Goal: Task Accomplishment & Management: Use online tool/utility

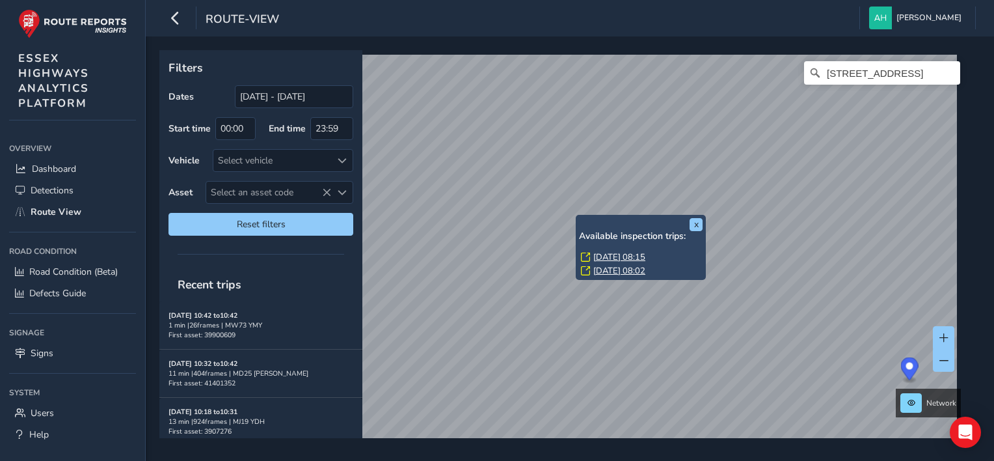
click at [603, 254] on link "Thu, 4 Sep, 08:15" at bounding box center [619, 257] width 52 height 12
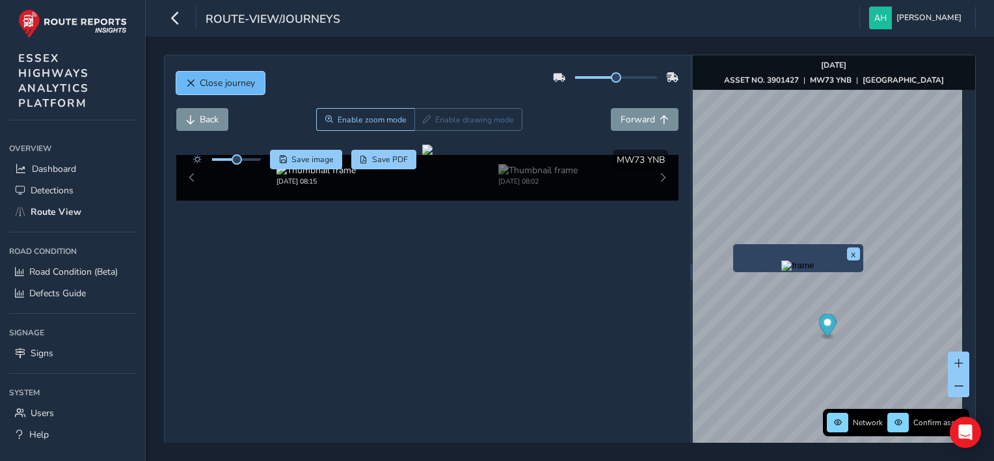
click at [248, 83] on span "Close journey" at bounding box center [227, 83] width 55 height 12
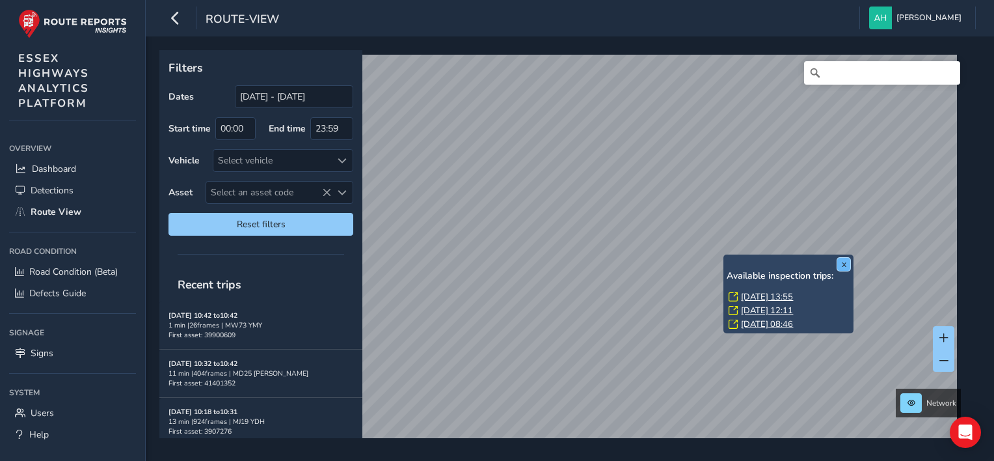
click at [843, 261] on button "x" at bounding box center [843, 264] width 13 height 13
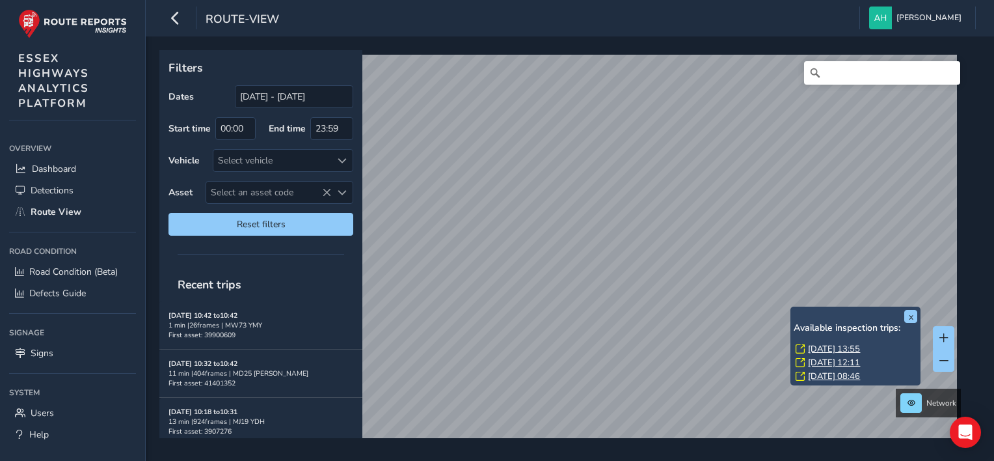
click at [812, 347] on link "Thu, 4 Sep, 13:55" at bounding box center [834, 349] width 52 height 12
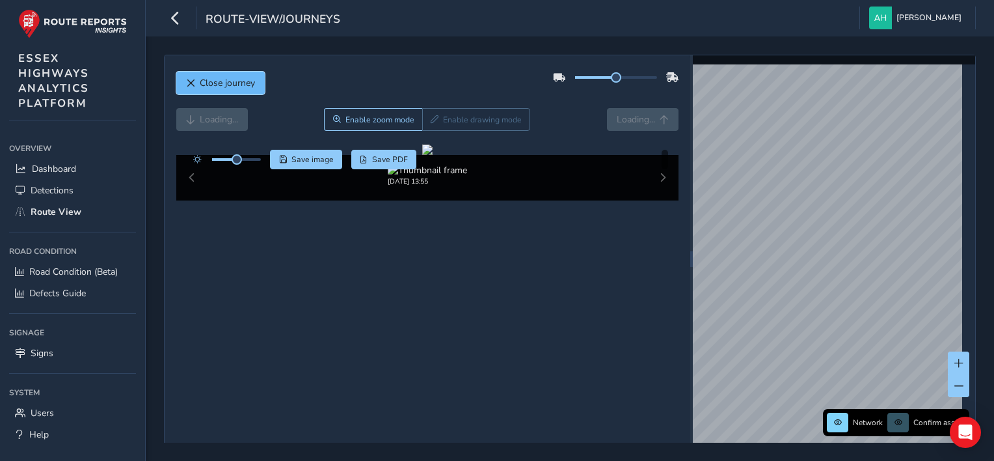
click at [228, 77] on span "Close journey" at bounding box center [227, 83] width 55 height 12
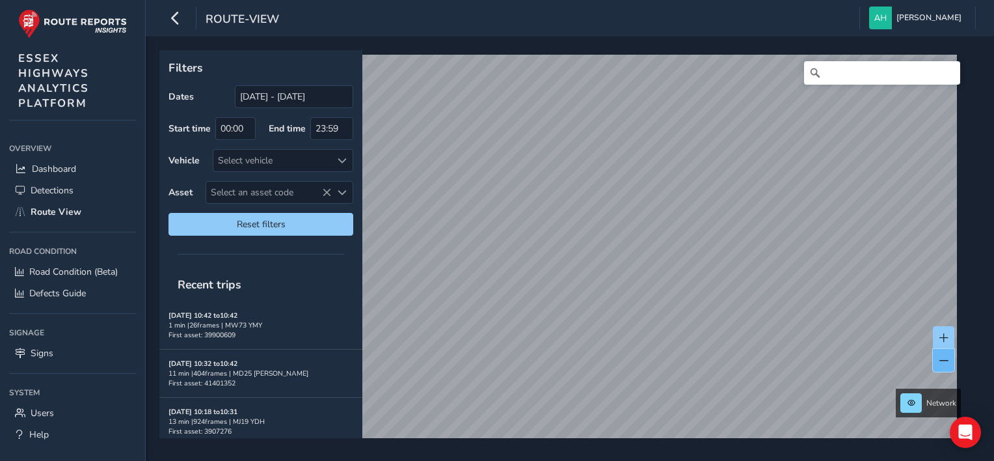
click at [952, 360] on button at bounding box center [943, 360] width 21 height 23
click at [950, 336] on button at bounding box center [943, 337] width 21 height 23
click at [946, 359] on span at bounding box center [943, 360] width 9 height 9
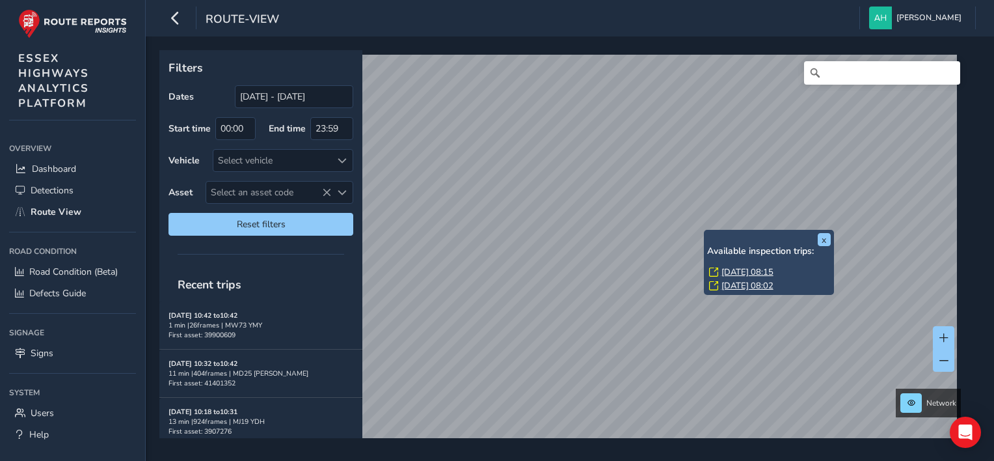
click at [729, 272] on link "Thu, 4 Sep, 08:15" at bounding box center [747, 272] width 52 height 12
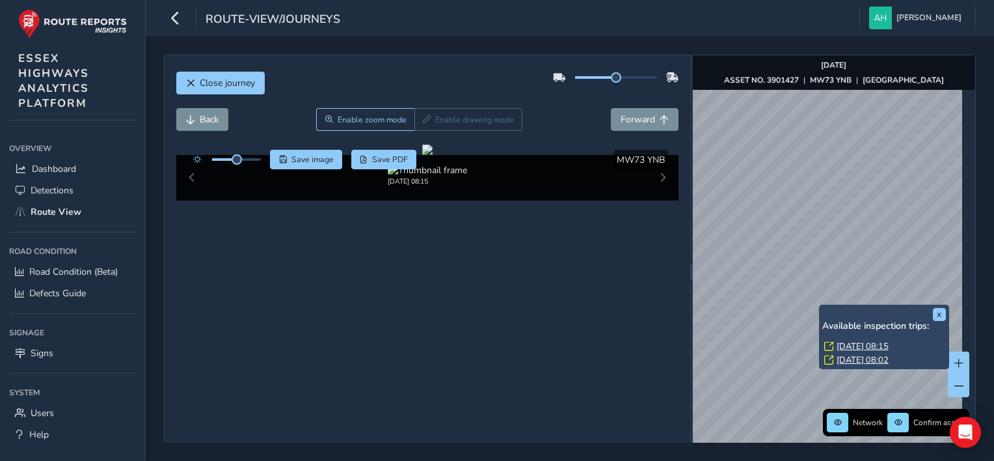
click at [838, 342] on link "Thu, 4 Sep, 08:15" at bounding box center [863, 346] width 52 height 12
click at [886, 355] on link "Thu, 4 Sep, 08:02" at bounding box center [863, 360] width 52 height 12
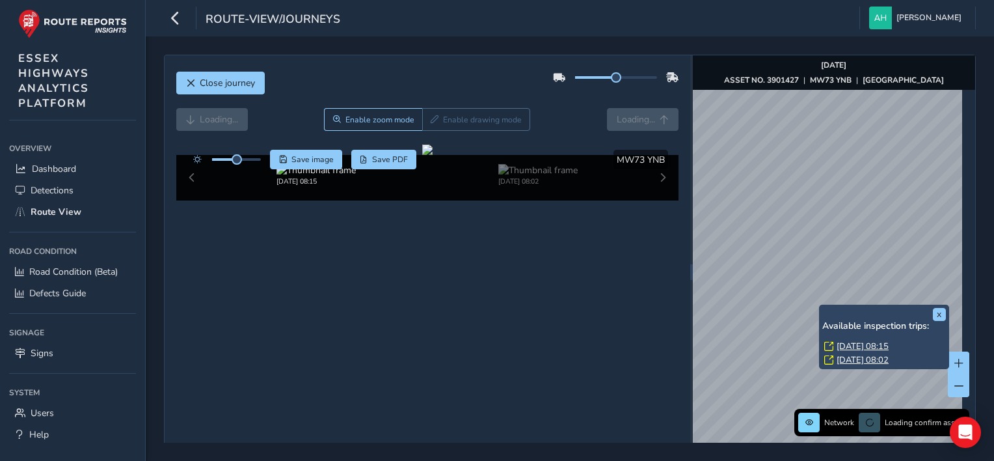
click at [886, 359] on link "Thu, 4 Sep, 08:02" at bounding box center [863, 360] width 52 height 12
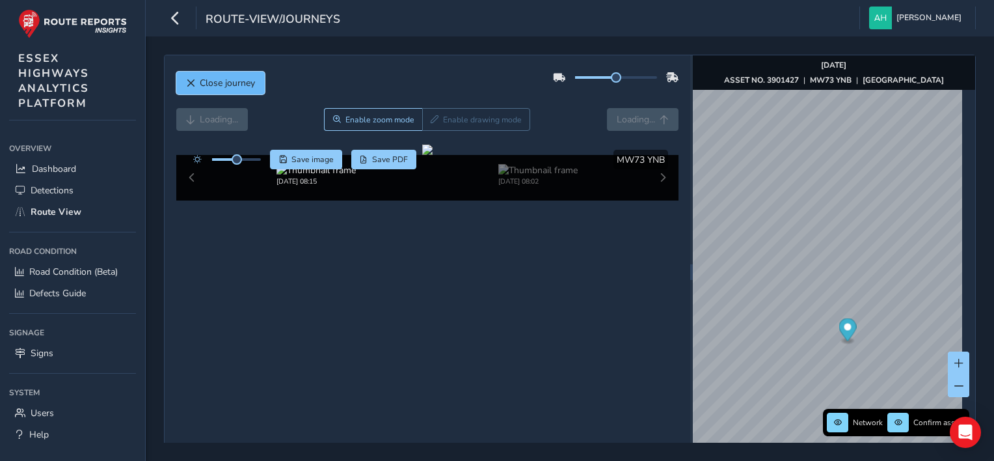
click at [226, 75] on button "Close journey" at bounding box center [220, 83] width 88 height 23
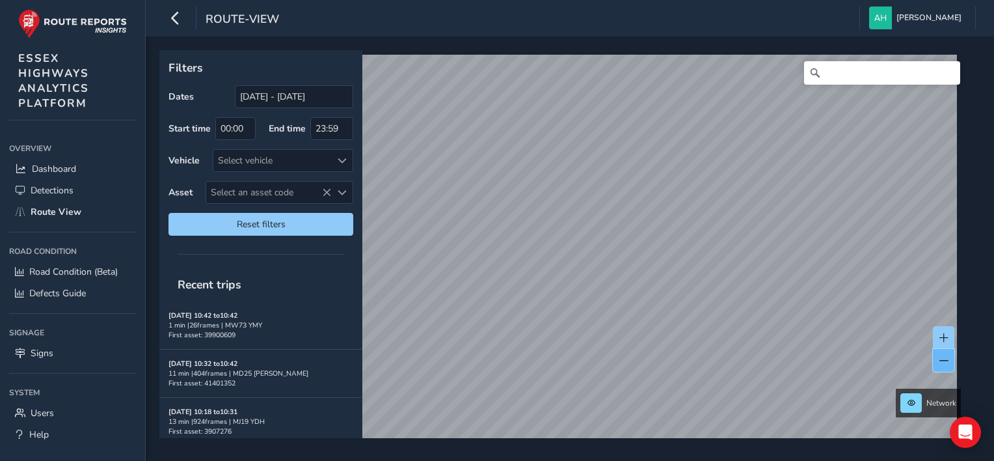
click at [952, 355] on button at bounding box center [943, 360] width 21 height 23
click at [948, 337] on button at bounding box center [943, 337] width 21 height 23
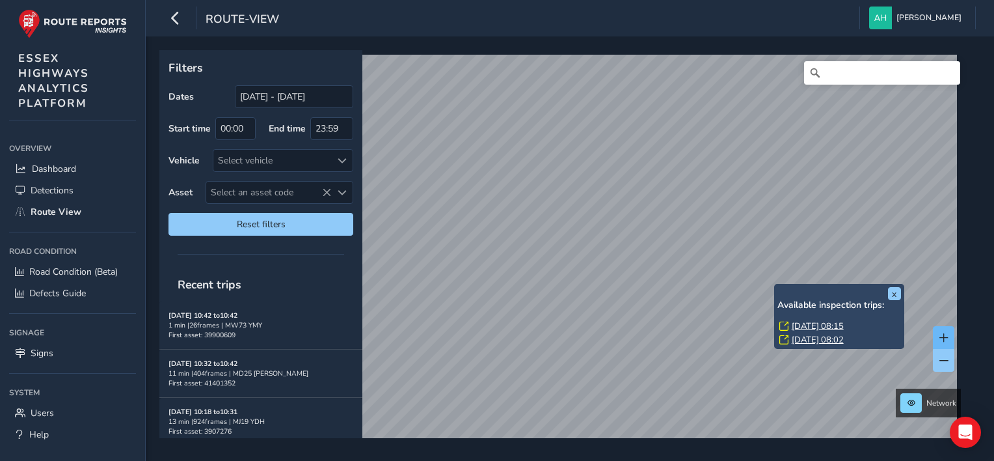
click at [778, 285] on div "x Available inspection trips: Thu, 4 Sep, 08:15 Thu, 4 Sep, 08:02" at bounding box center [839, 316] width 130 height 65
click at [799, 325] on link "Thu, 4 Sep, 08:15" at bounding box center [818, 326] width 52 height 12
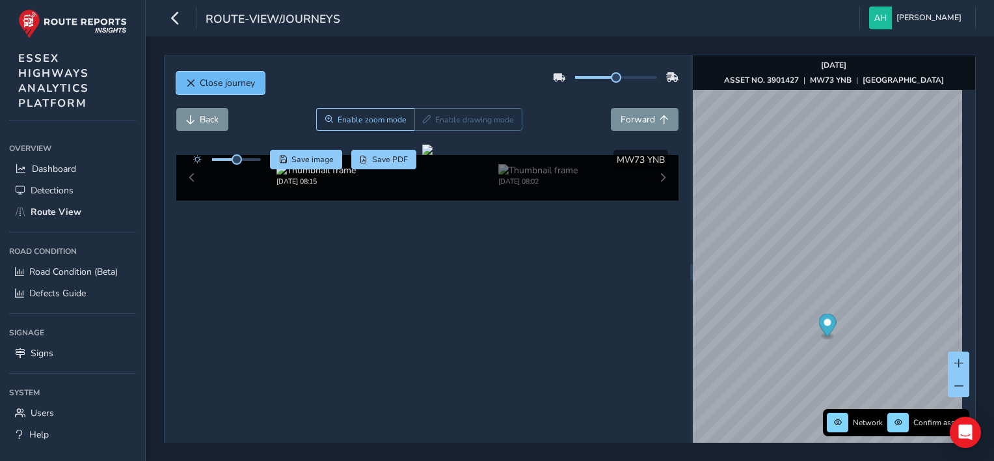
click at [219, 79] on span "Close journey" at bounding box center [227, 83] width 55 height 12
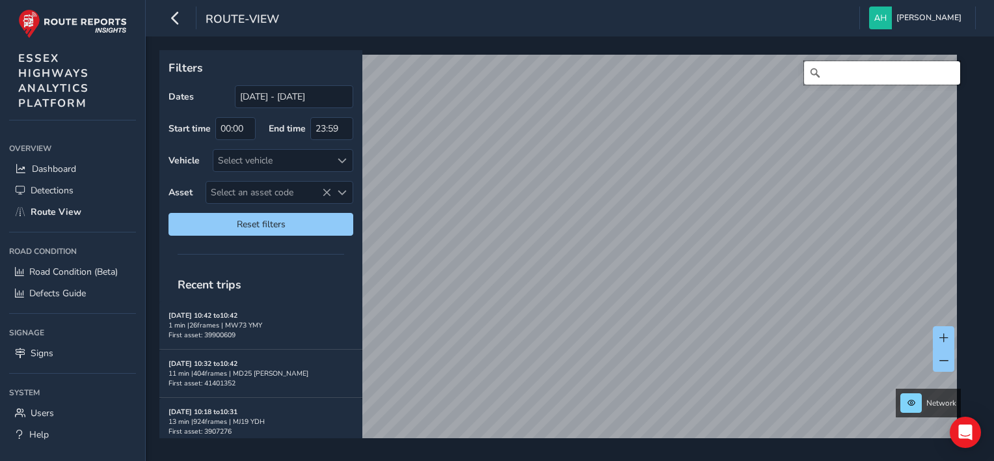
click at [842, 77] on input "Search" at bounding box center [882, 72] width 156 height 23
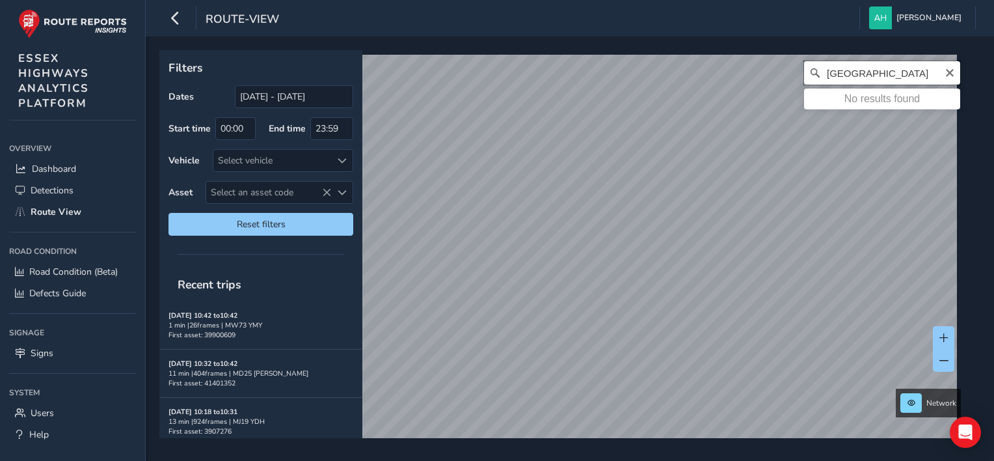
click at [885, 74] on input "fairycroft road" at bounding box center [882, 72] width 156 height 23
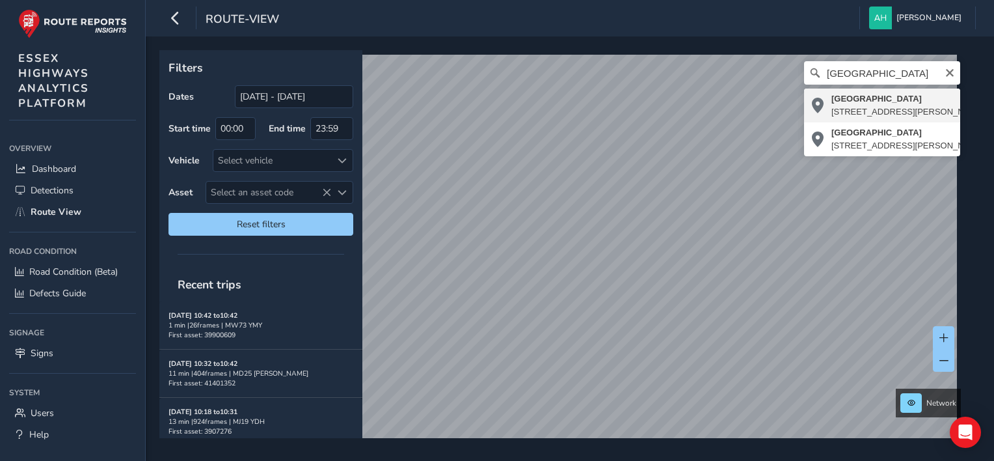
type input "Fairycroft Road, Pleasant Valley, Saffron Walden, Uttlesford, Essex, England, C…"
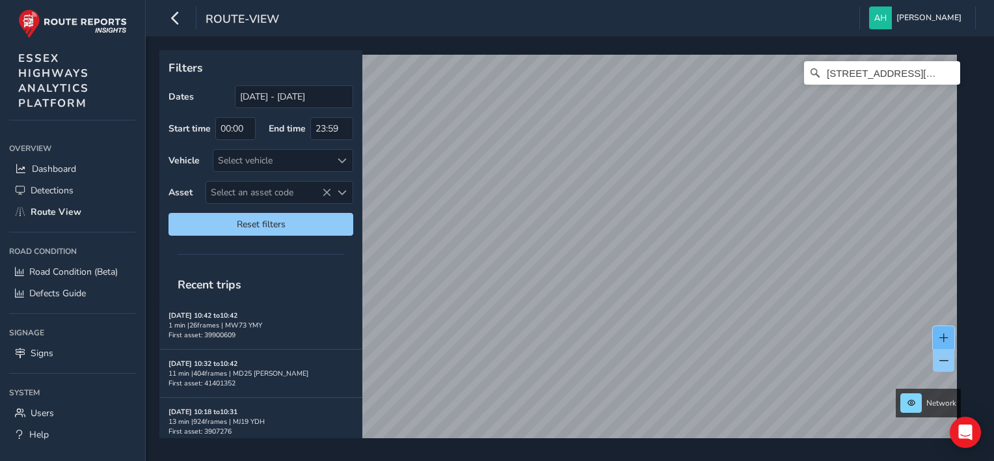
click at [949, 338] on button at bounding box center [943, 337] width 21 height 23
click at [945, 334] on span at bounding box center [943, 337] width 9 height 9
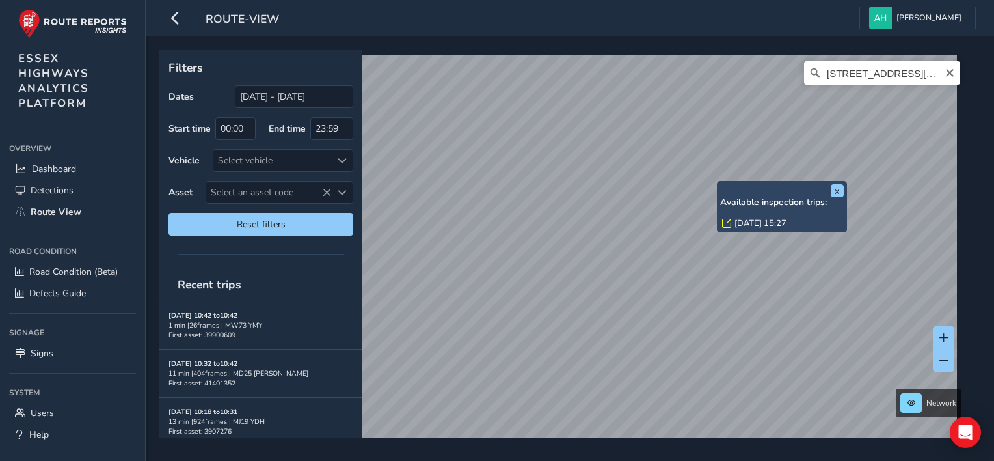
click at [740, 221] on link "Tue, 26 Aug, 15:27" at bounding box center [760, 223] width 52 height 12
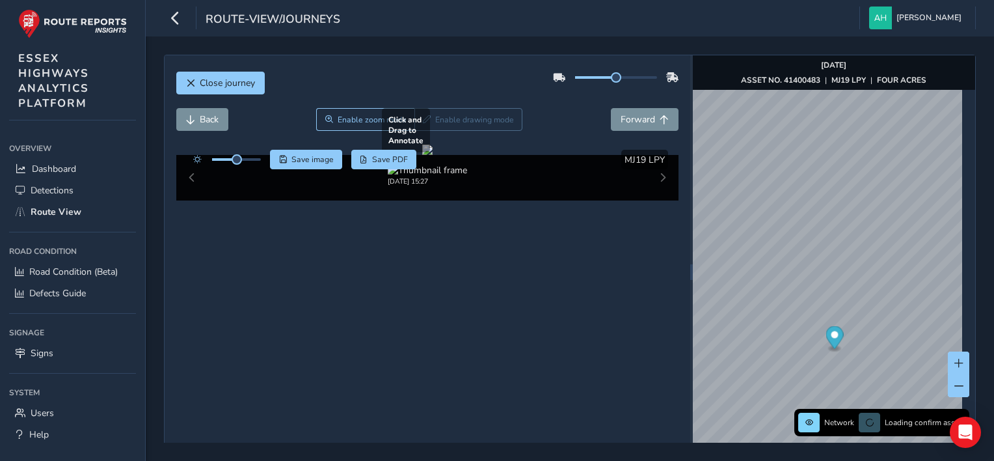
click at [433, 155] on div at bounding box center [427, 149] width 10 height 10
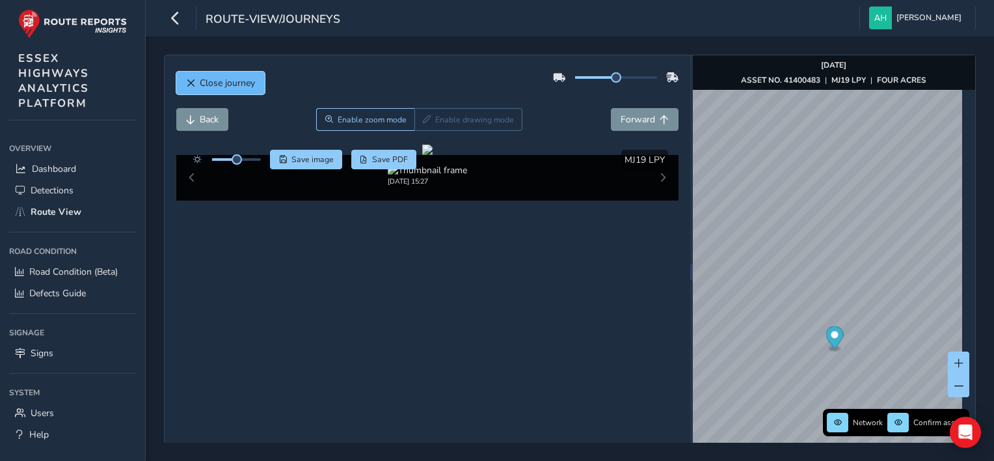
click at [243, 84] on span "Close journey" at bounding box center [227, 83] width 55 height 12
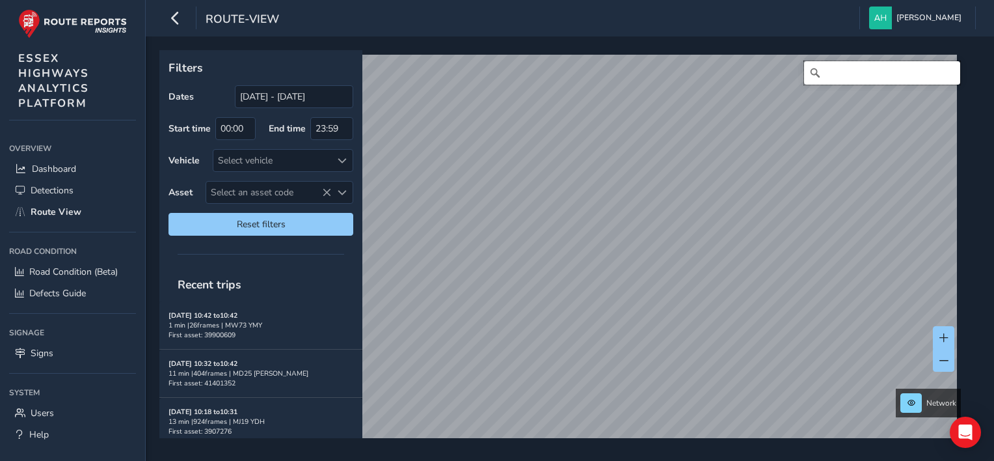
click at [866, 75] on input "Search" at bounding box center [882, 72] width 156 height 23
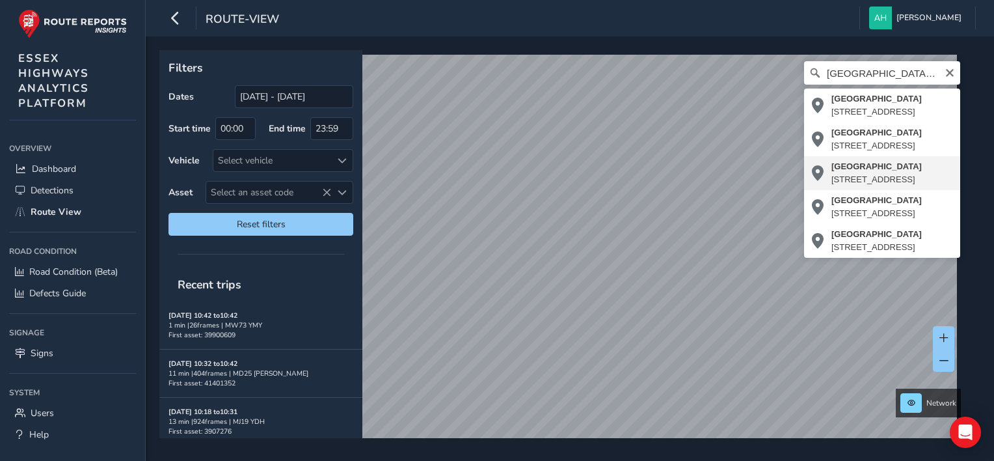
type input "Newmarket Road, Great Chesterford, Uttlesford, Essex, England, CB10 1PE, United…"
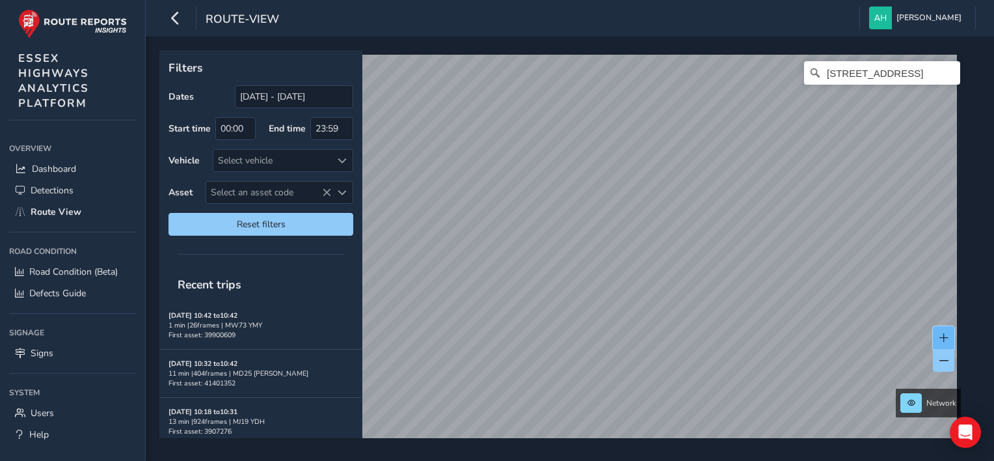
click at [939, 340] on span at bounding box center [943, 337] width 9 height 9
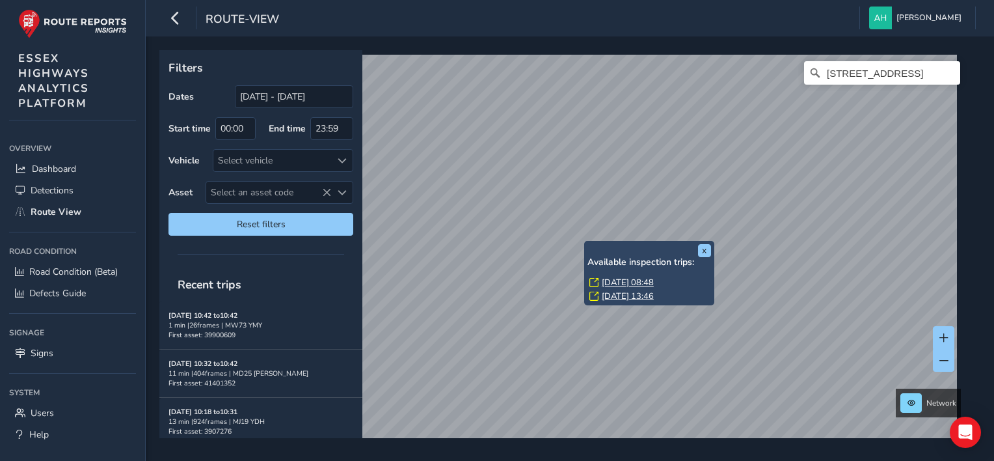
click at [615, 282] on link "Thu, 4 Sep, 08:48" at bounding box center [628, 282] width 52 height 12
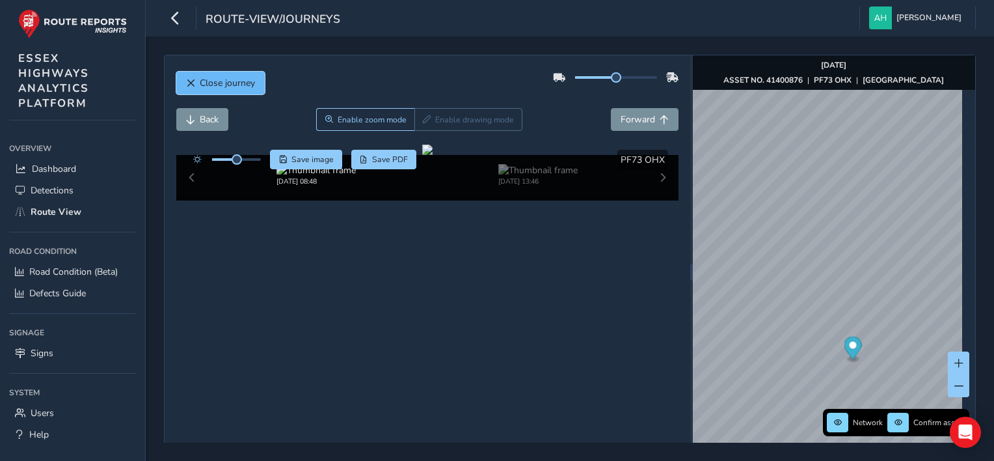
click at [216, 77] on span "Close journey" at bounding box center [227, 83] width 55 height 12
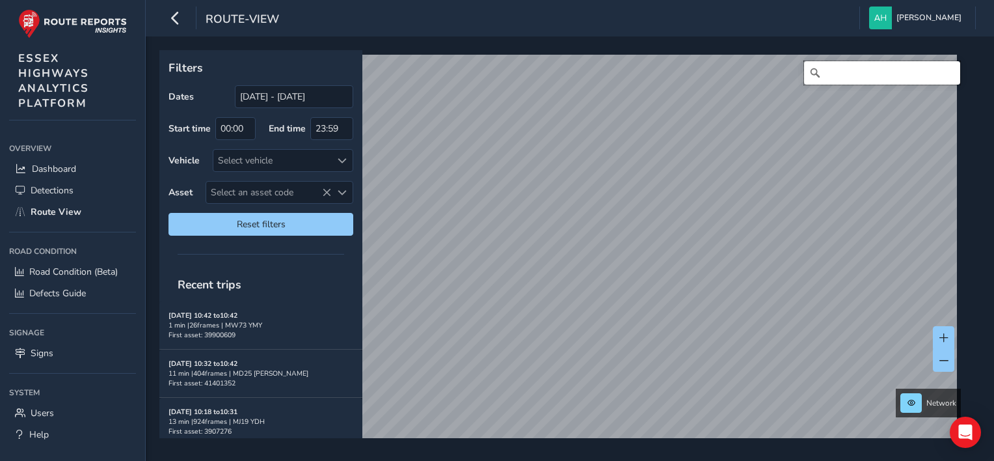
click at [892, 76] on input "Search" at bounding box center [882, 72] width 156 height 23
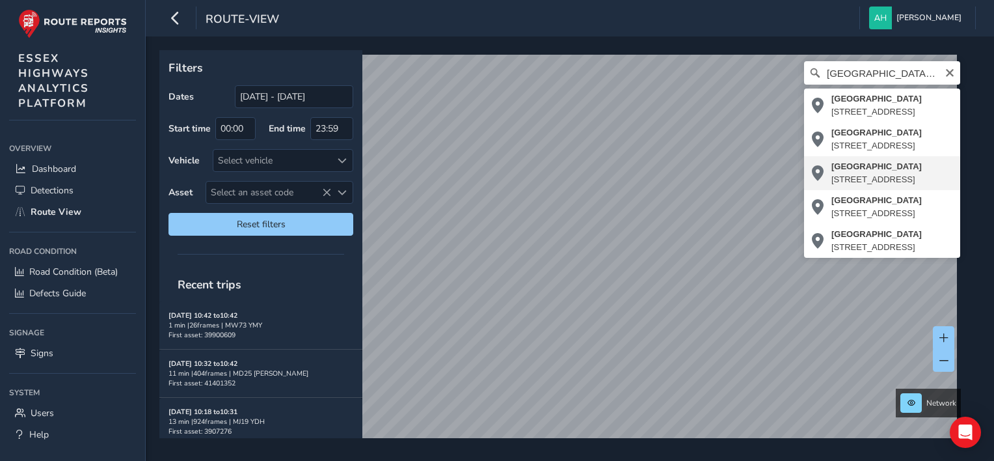
type input "Newmarket Road, Great Chesterford, Uttlesford, Essex, England, CB10 1PE, United…"
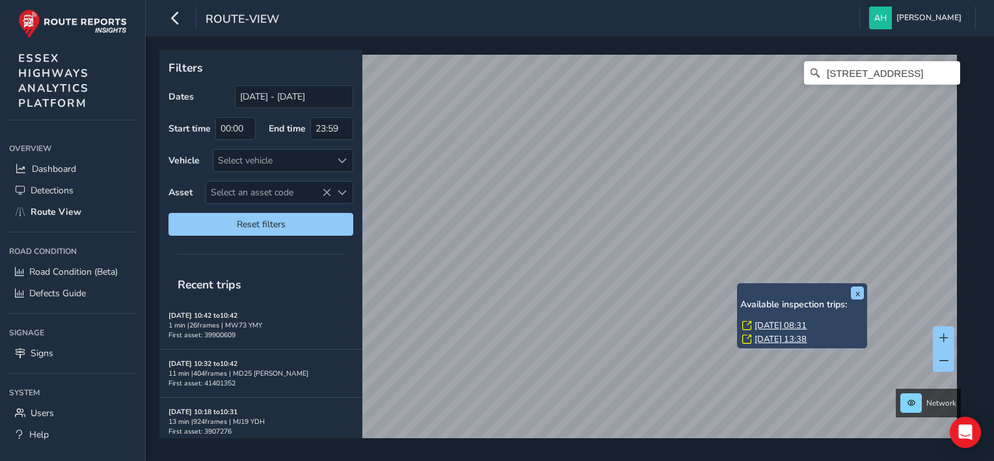
click at [761, 328] on link "Thu, 4 Sep, 08:31" at bounding box center [781, 325] width 52 height 12
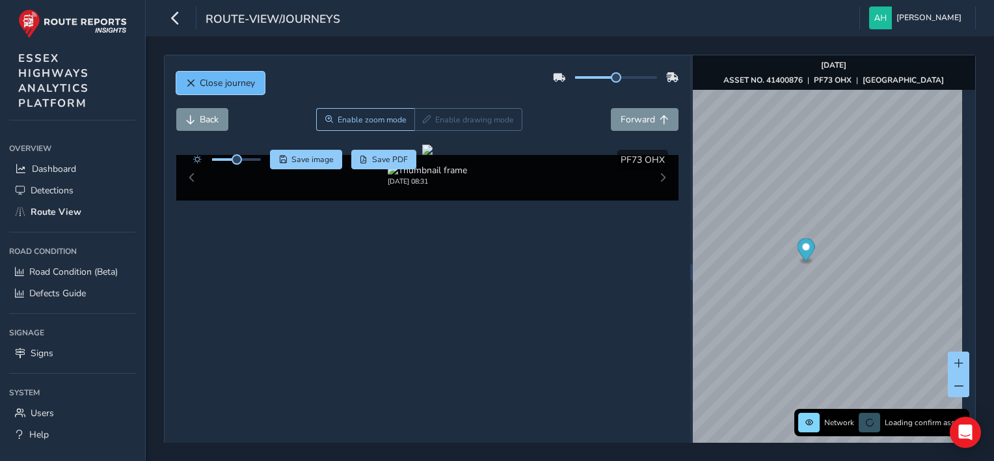
click at [204, 80] on span "Close journey" at bounding box center [227, 83] width 55 height 12
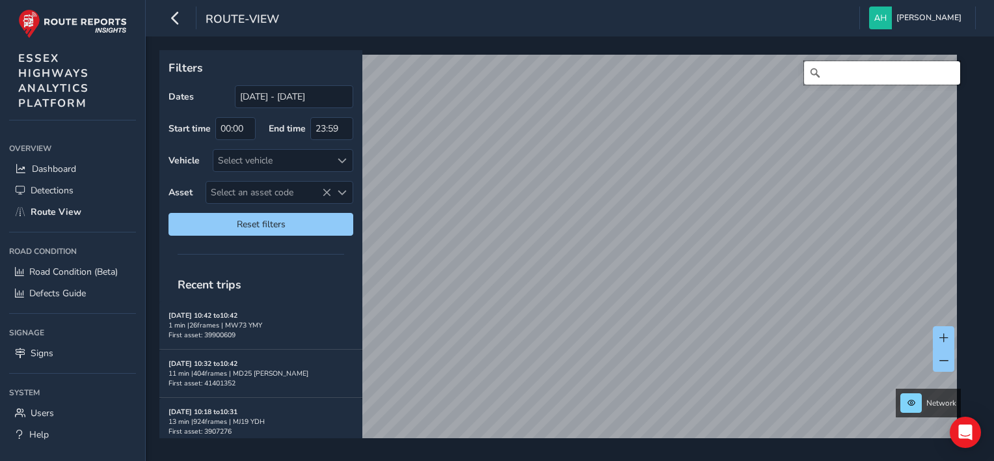
click at [848, 79] on input "Search" at bounding box center [882, 72] width 156 height 23
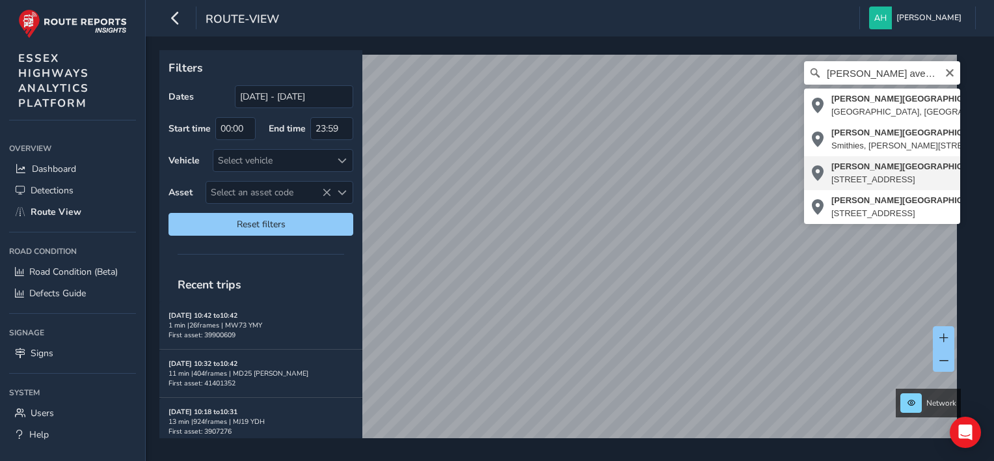
type input "Ridings Avenue, Great Notley, Braintree, Essex, England, CM77 7ZP, United Kingd…"
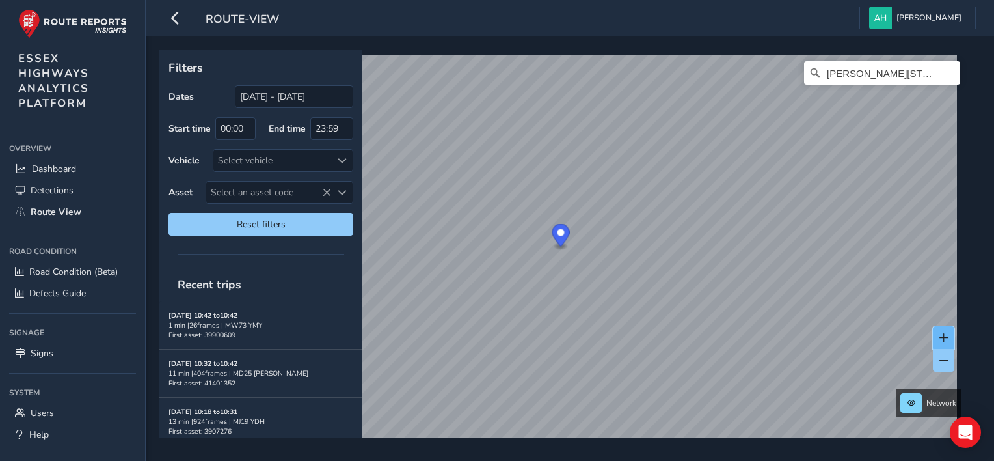
click at [946, 336] on span at bounding box center [943, 337] width 9 height 9
click at [951, 358] on button at bounding box center [943, 360] width 21 height 23
click at [946, 75] on icon "Clear" at bounding box center [950, 73] width 8 height 8
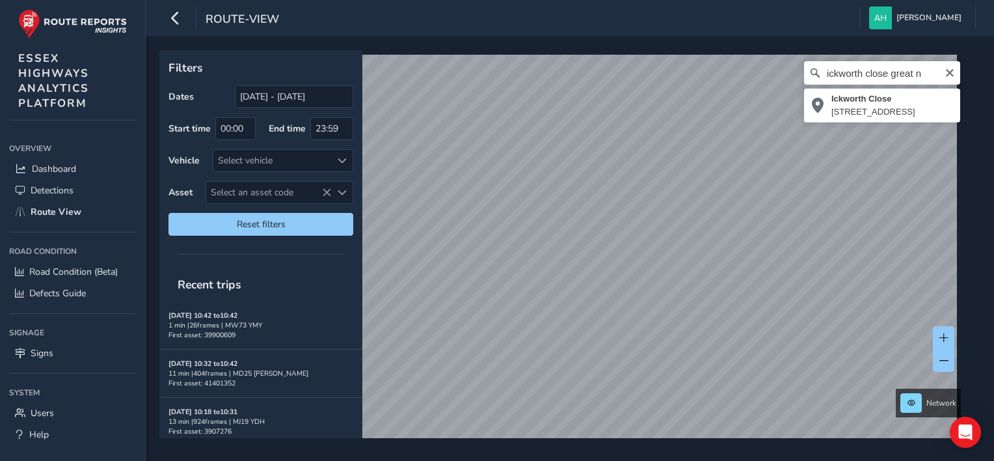
type input "Ickworth Close, Great Notley, Braintree, Essex, England, CM77 7ZY, United Kingd…"
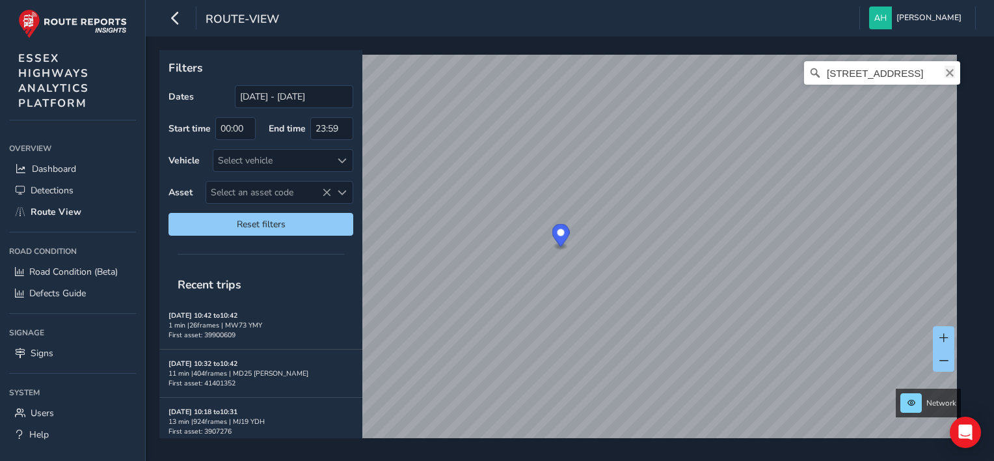
click at [945, 74] on icon "Clear" at bounding box center [950, 73] width 10 height 10
click at [918, 72] on input "western road silver end" at bounding box center [882, 72] width 156 height 23
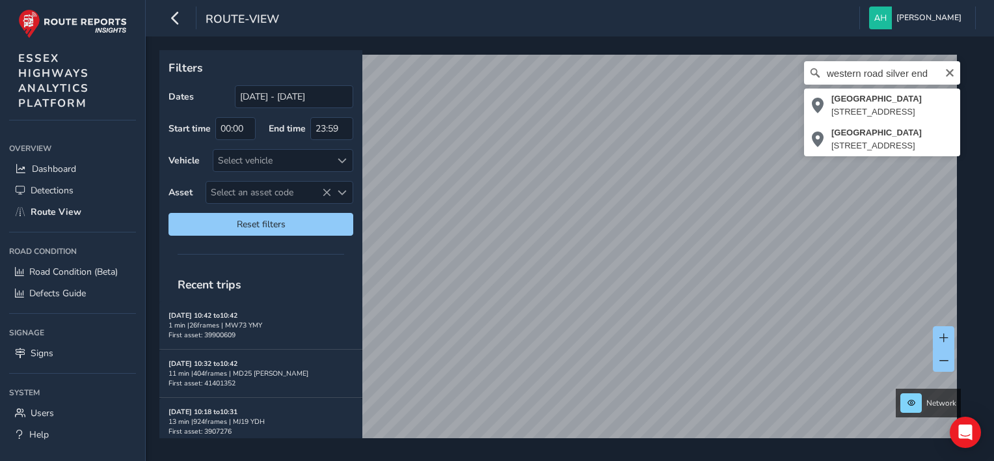
type input "Western Road, Meadow View, Silver End, Braintree, Essex, England, CM8 3SD, Unit…"
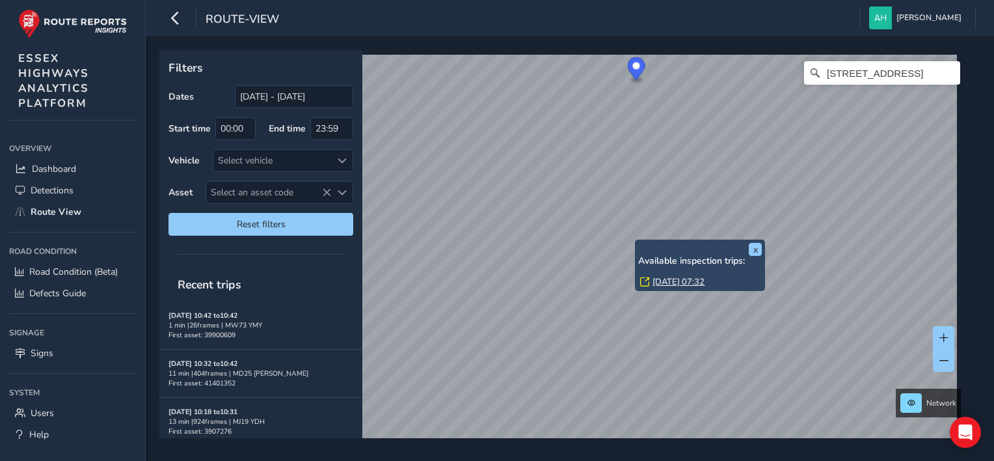
click at [660, 278] on link "Thu, 14 Aug, 07:32" at bounding box center [678, 282] width 52 height 12
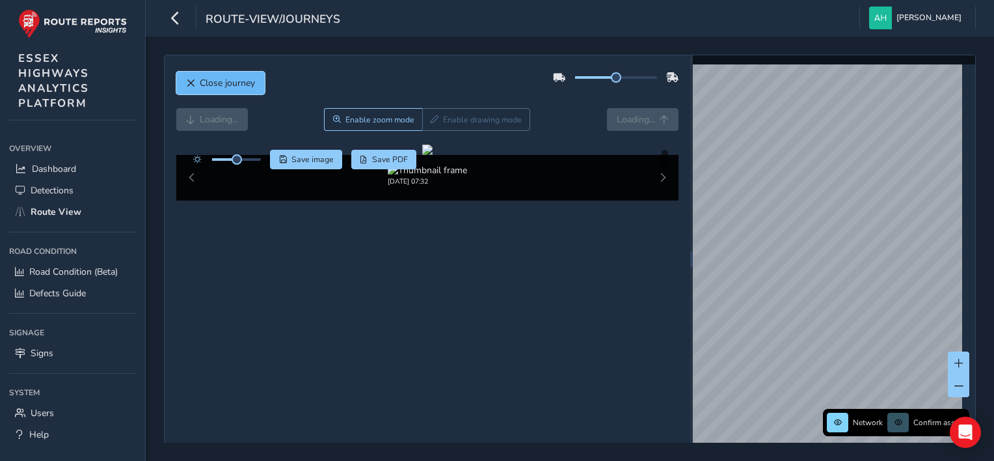
click at [215, 87] on span "Close journey" at bounding box center [227, 83] width 55 height 12
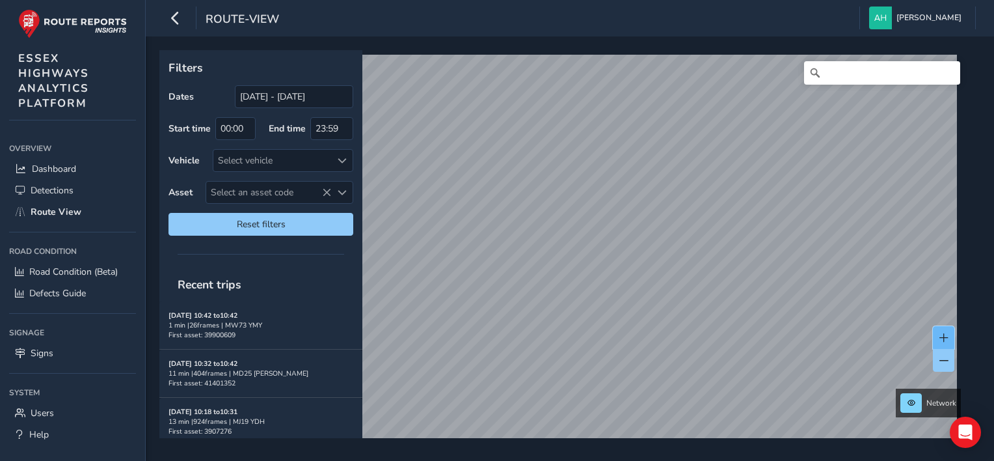
click at [952, 332] on button at bounding box center [943, 337] width 21 height 23
click at [945, 365] on button at bounding box center [943, 360] width 21 height 23
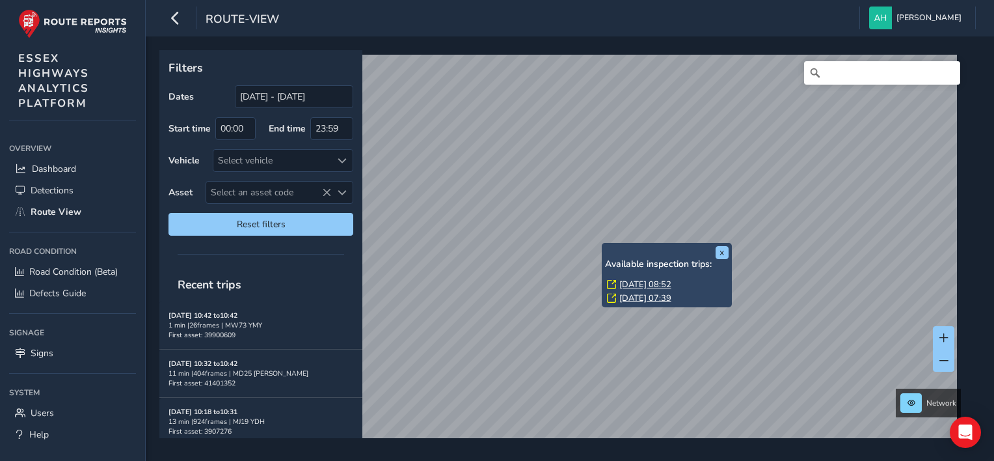
click at [625, 281] on link "Tue, 19 Aug, 08:52" at bounding box center [645, 284] width 52 height 12
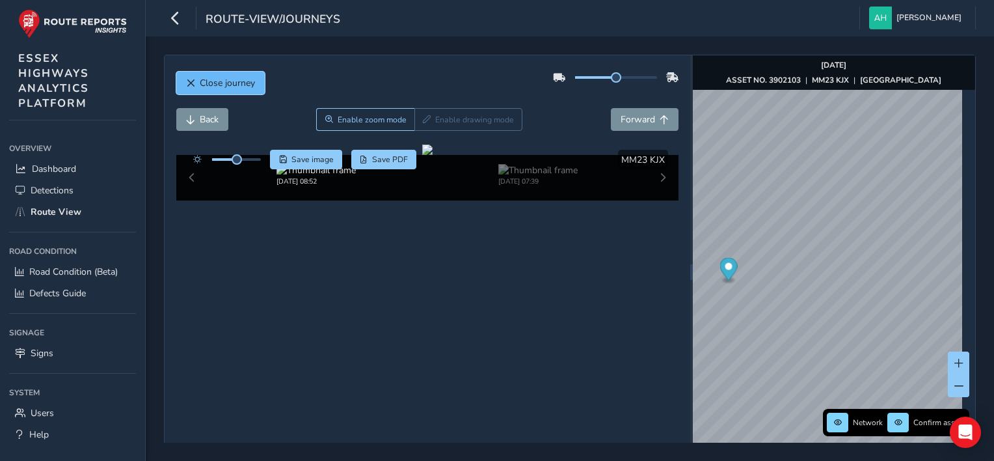
click at [245, 79] on span "Close journey" at bounding box center [227, 83] width 55 height 12
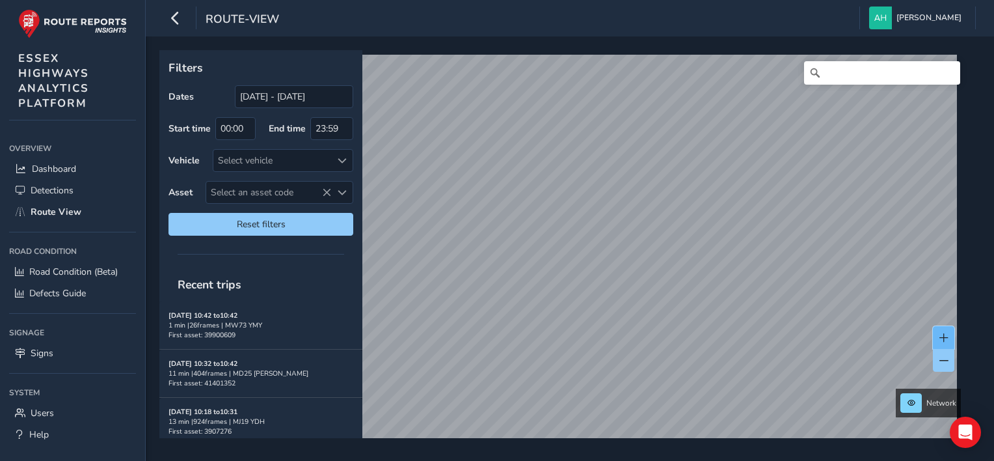
click at [952, 335] on button at bounding box center [943, 337] width 21 height 23
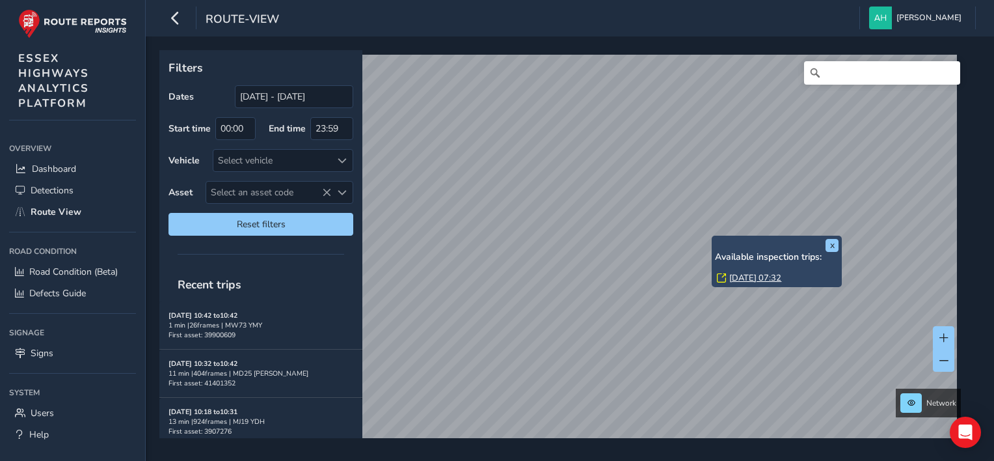
click at [740, 276] on link "Thu, 14 Aug, 07:32" at bounding box center [755, 278] width 52 height 12
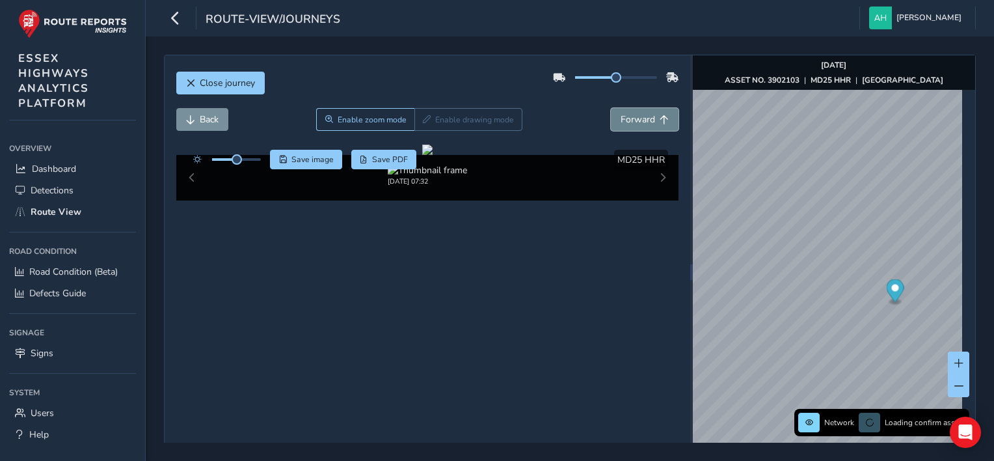
click at [627, 117] on span "Forward" at bounding box center [638, 119] width 34 height 12
click at [210, 119] on span "Back" at bounding box center [209, 119] width 19 height 12
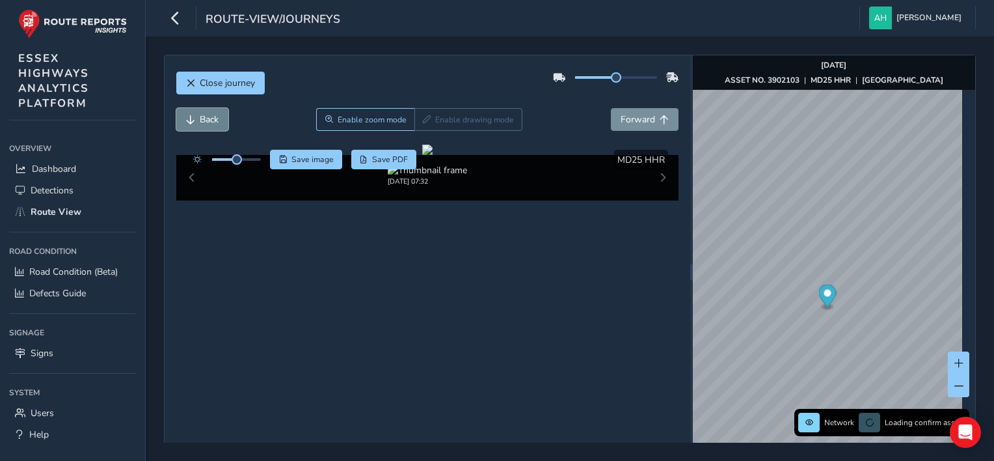
click at [210, 119] on span "Back" at bounding box center [209, 119] width 19 height 12
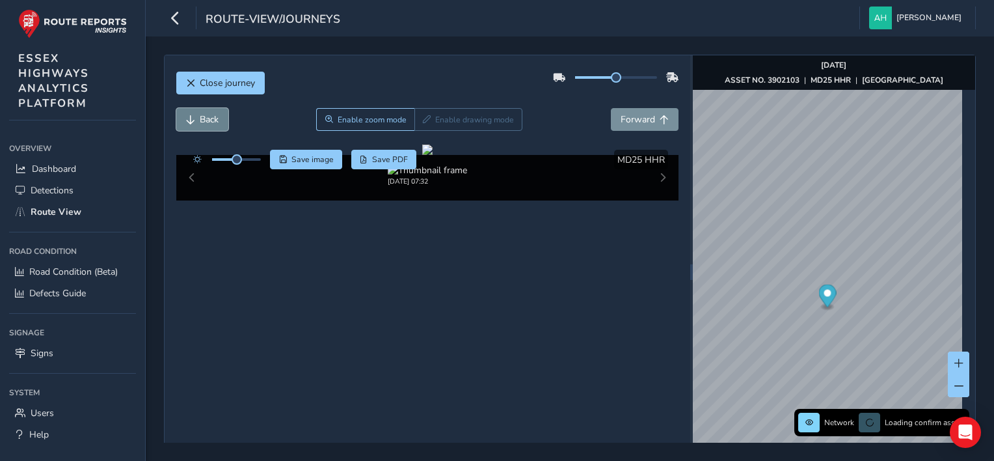
click at [210, 119] on span "Back" at bounding box center [209, 119] width 19 height 12
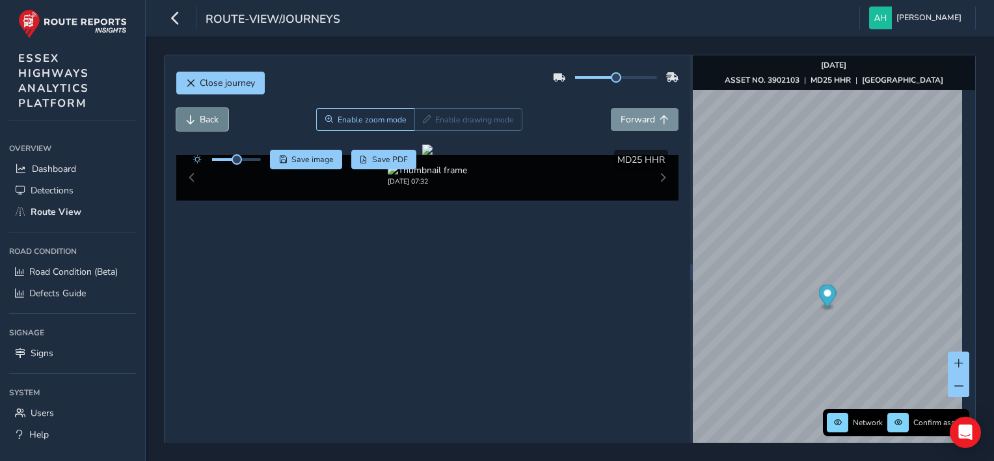
click at [210, 119] on span "Back" at bounding box center [209, 119] width 19 height 12
click at [635, 120] on span "Forward" at bounding box center [638, 119] width 34 height 12
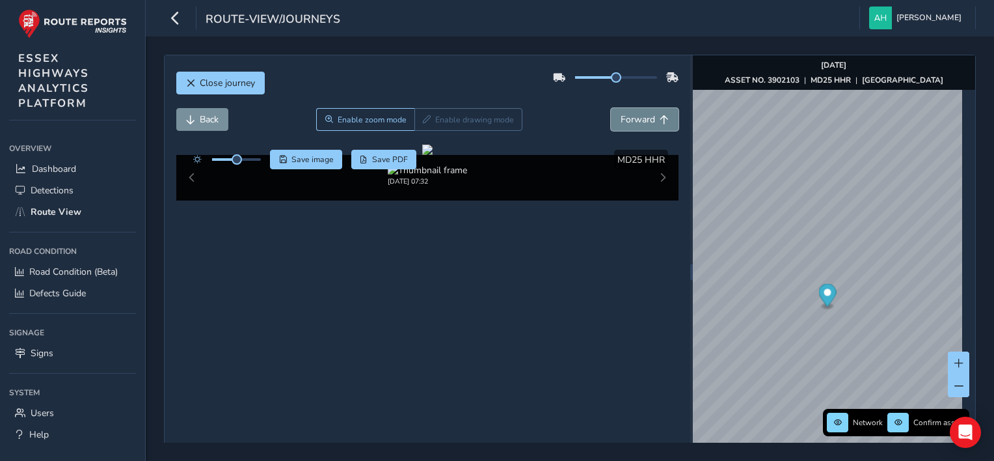
click at [635, 120] on span "Forward" at bounding box center [638, 119] width 34 height 12
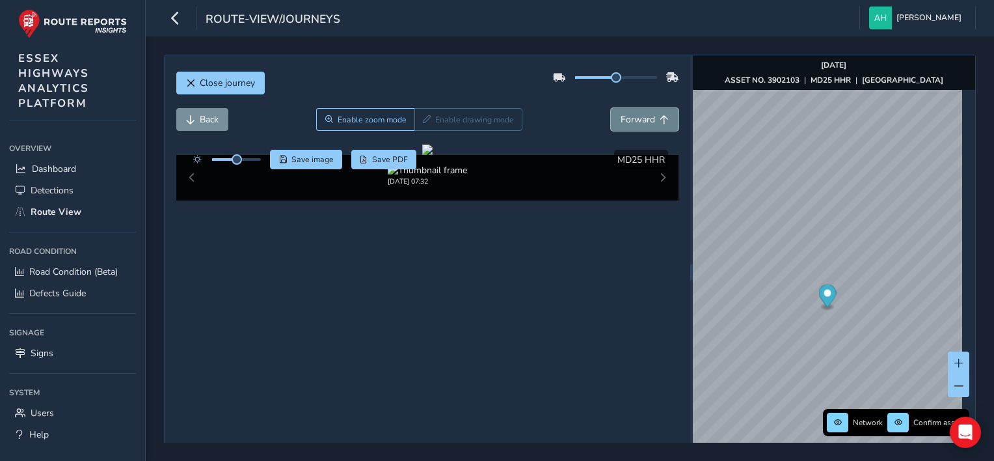
click at [635, 120] on span "Forward" at bounding box center [638, 119] width 34 height 12
click at [207, 122] on span "Back" at bounding box center [209, 119] width 19 height 12
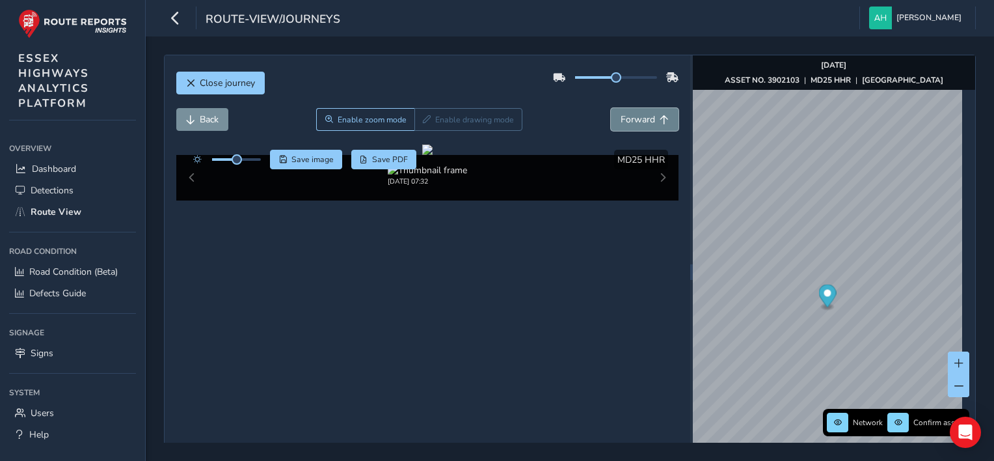
click at [645, 121] on span "Forward" at bounding box center [638, 119] width 34 height 12
click at [182, 112] on button "Back" at bounding box center [202, 119] width 52 height 23
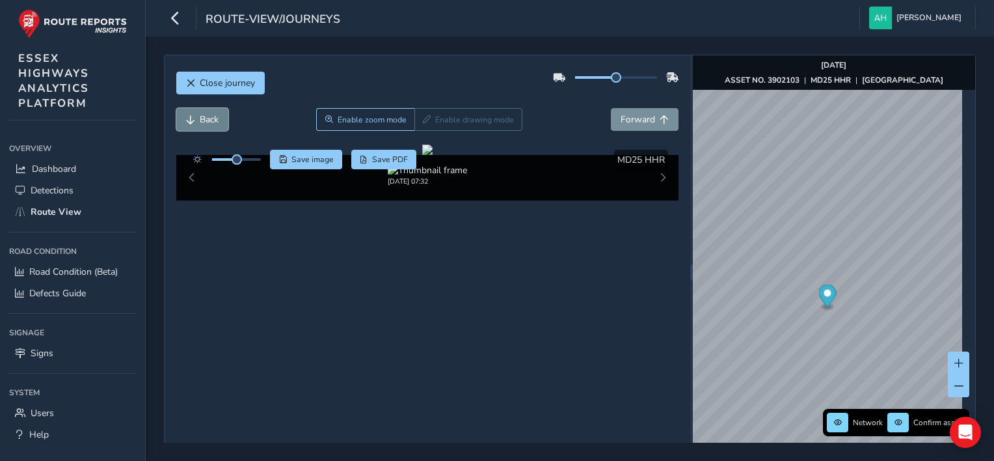
click at [182, 112] on button "Back" at bounding box center [202, 119] width 52 height 23
click at [635, 120] on span "Forward" at bounding box center [638, 119] width 34 height 12
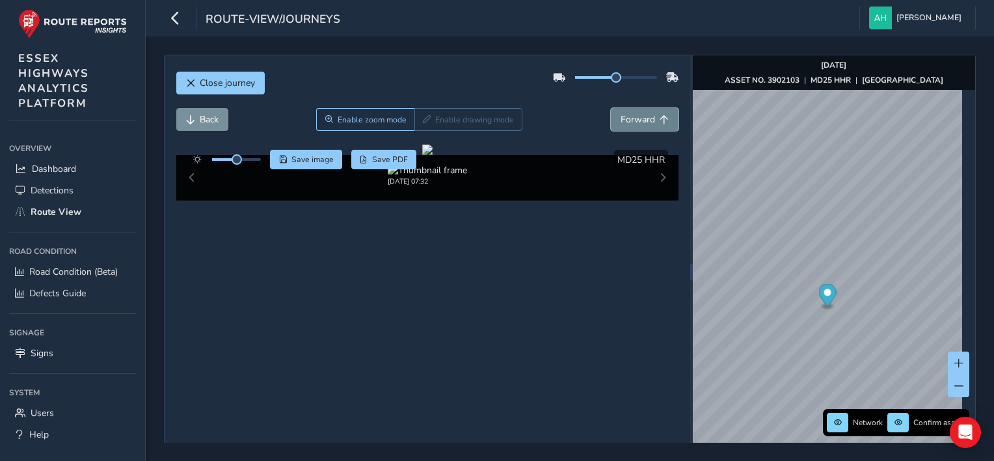
click at [635, 120] on span "Forward" at bounding box center [638, 119] width 34 height 12
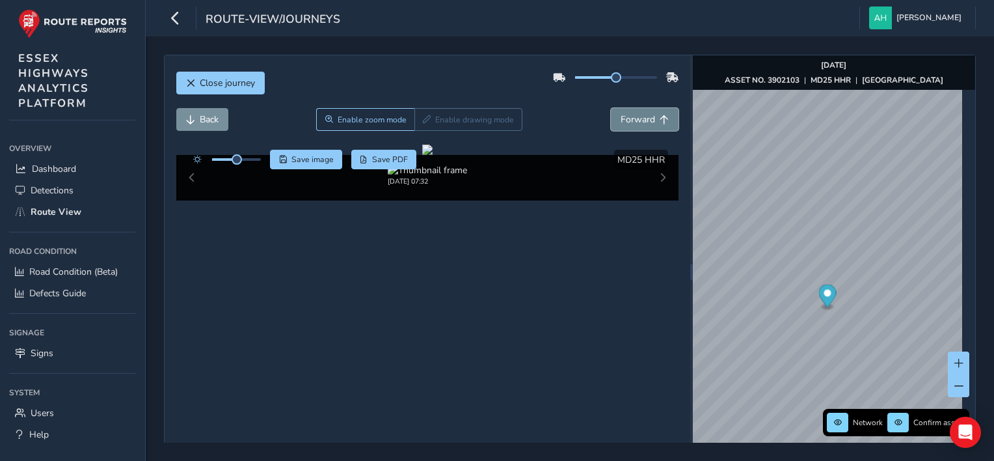
click at [635, 120] on span "Forward" at bounding box center [638, 119] width 34 height 12
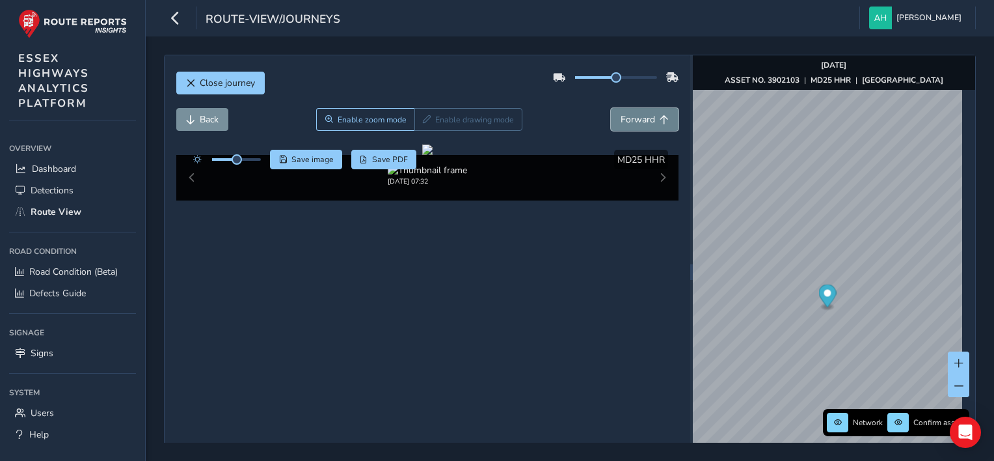
click at [635, 120] on span "Forward" at bounding box center [638, 119] width 34 height 12
click at [220, 92] on button "Close journey" at bounding box center [220, 83] width 88 height 23
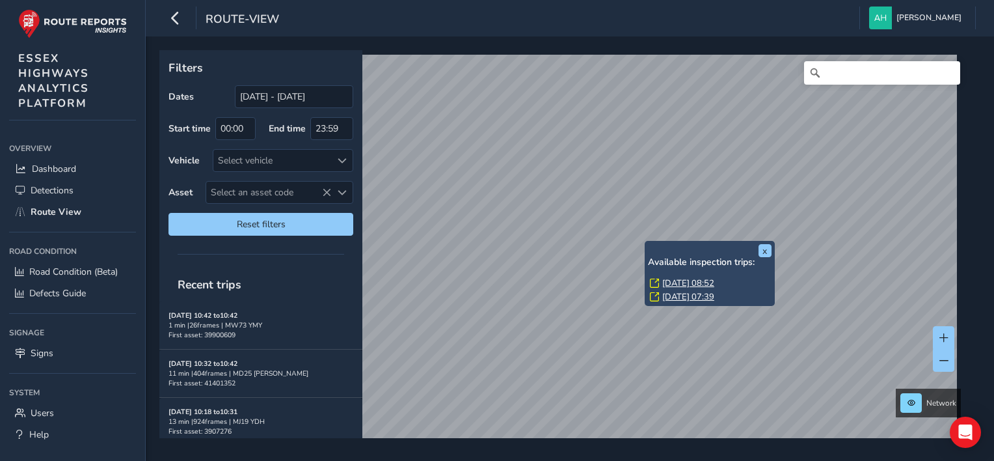
click at [678, 279] on link "Tue, 19 Aug, 08:52" at bounding box center [688, 283] width 52 height 12
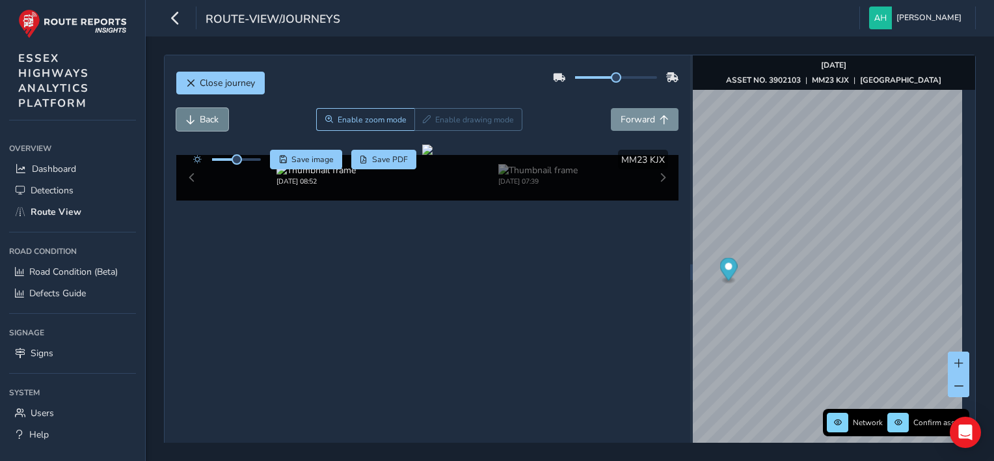
click at [207, 113] on span "Back" at bounding box center [209, 119] width 19 height 12
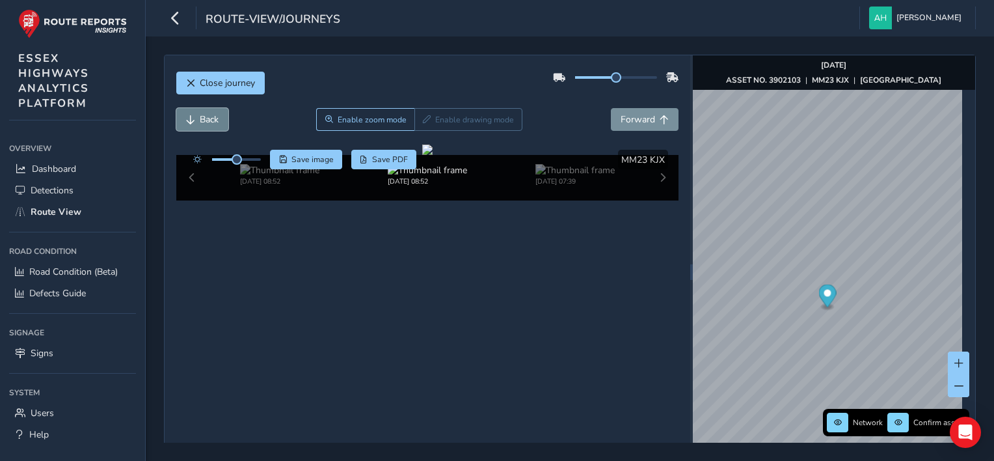
click at [207, 113] on span "Back" at bounding box center [209, 119] width 19 height 12
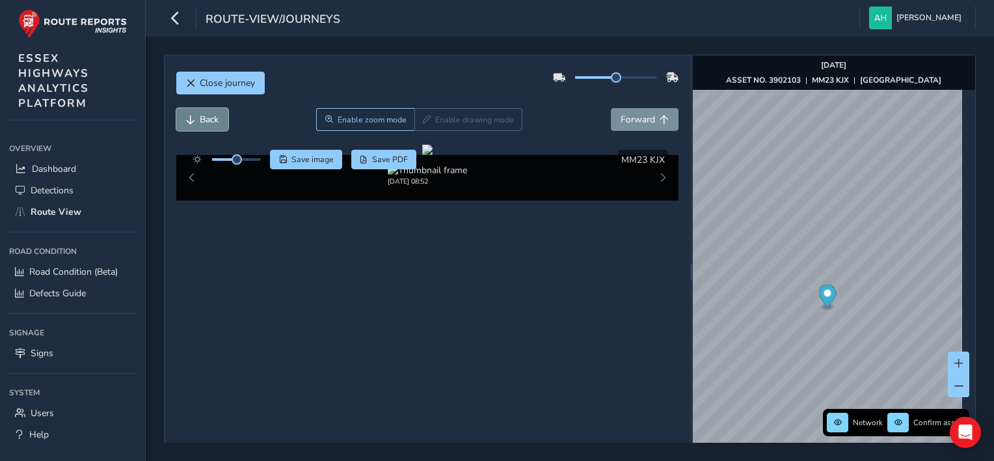
click at [207, 113] on span "Back" at bounding box center [209, 119] width 19 height 12
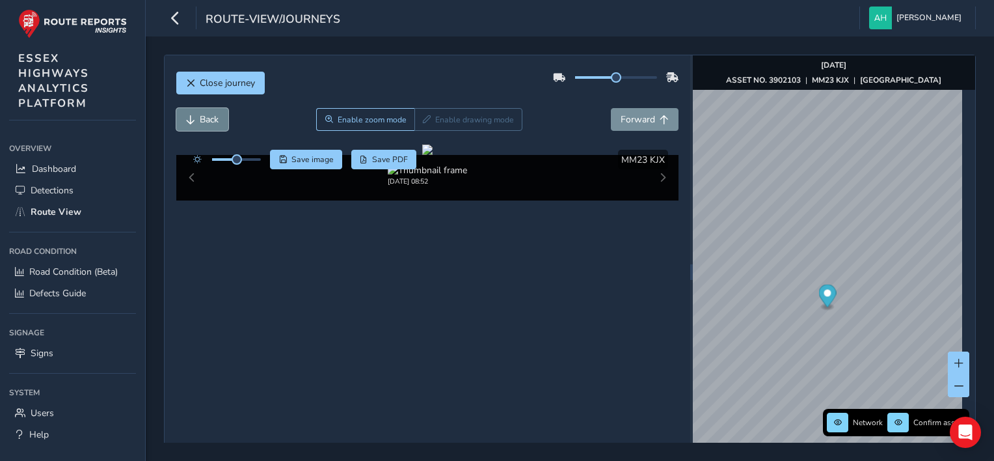
click at [207, 113] on span "Back" at bounding box center [209, 119] width 19 height 12
click at [625, 124] on span "Forward" at bounding box center [638, 119] width 34 height 12
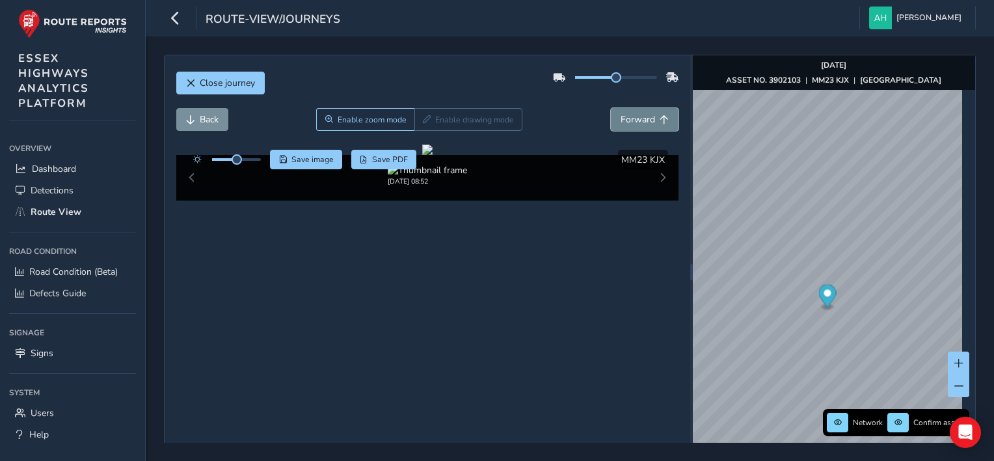
click at [625, 124] on span "Forward" at bounding box center [638, 119] width 34 height 12
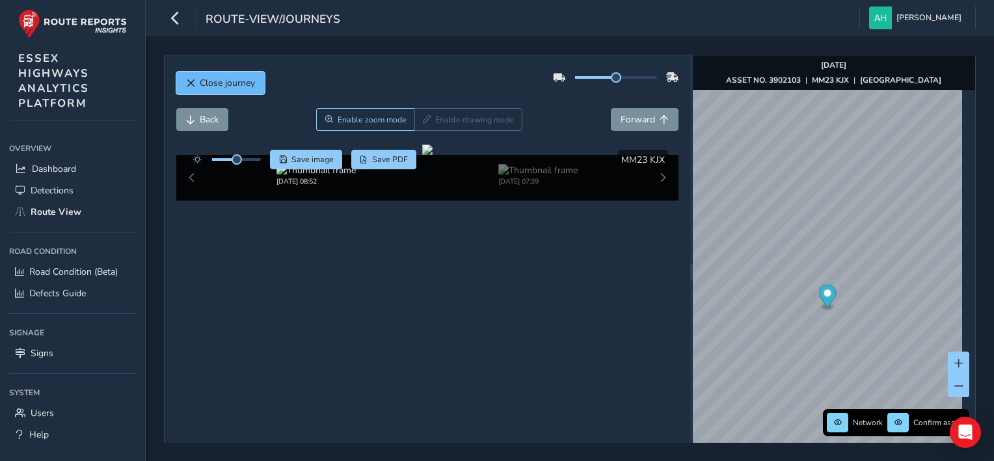
click at [240, 74] on button "Close journey" at bounding box center [220, 83] width 88 height 23
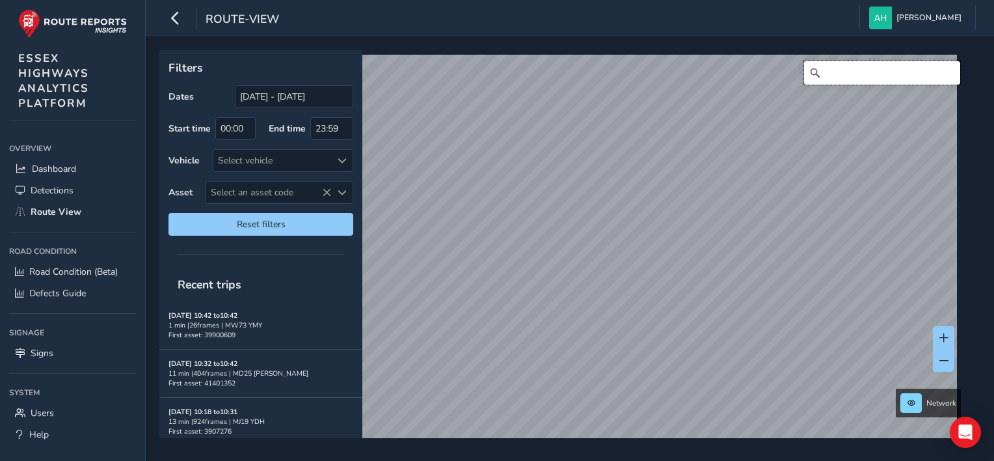
click at [885, 70] on input "Search" at bounding box center [882, 72] width 156 height 23
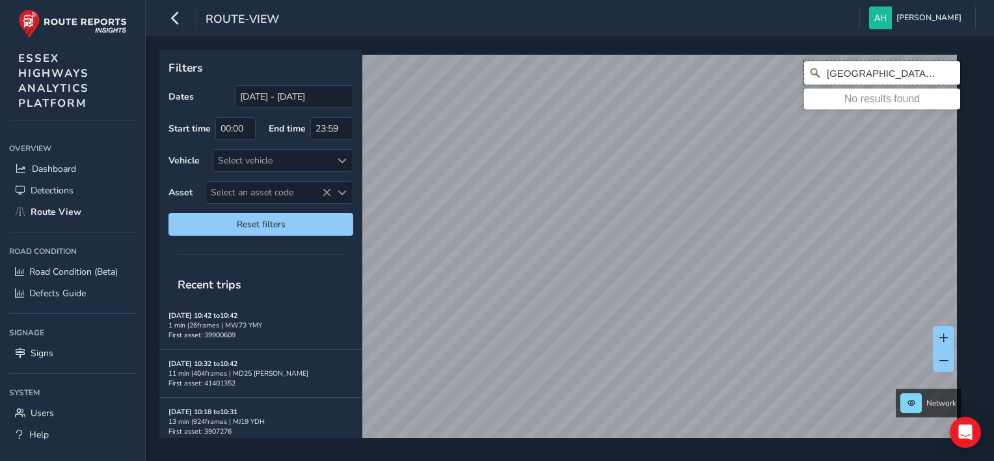
click at [911, 72] on input "dunmow road aythorpe" at bounding box center [882, 72] width 156 height 23
click at [920, 73] on input "dunmow road aythorpe" at bounding box center [882, 72] width 156 height 23
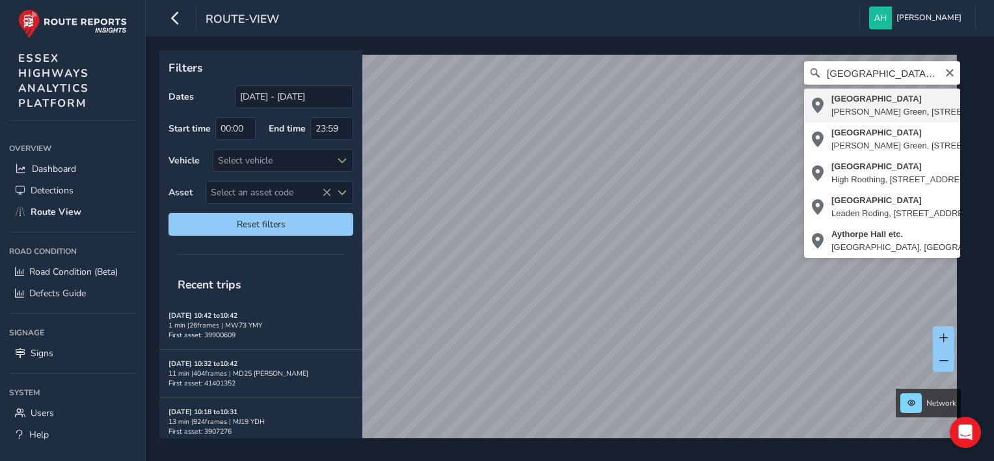
type input "Dunmow Road, Keers Green, Aythorpe Roding, Roundbush Green, Uttlesford, Essex, …"
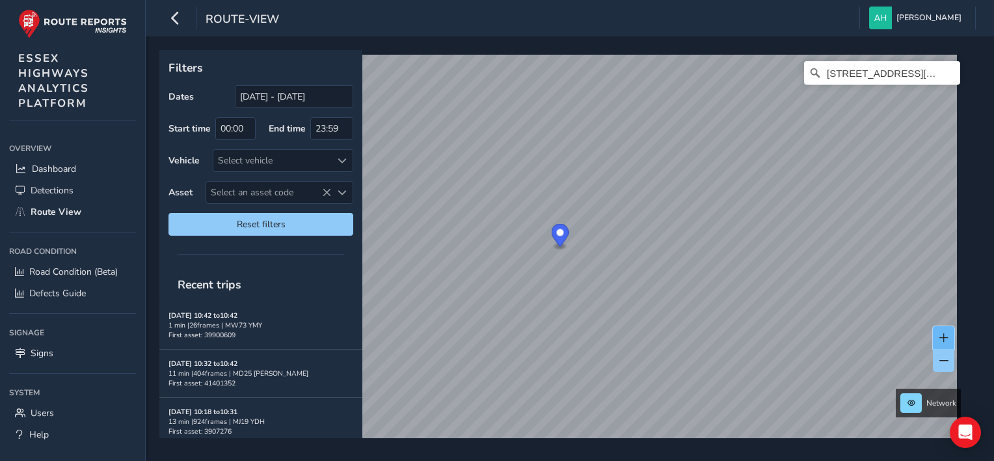
click at [951, 333] on button at bounding box center [943, 337] width 21 height 23
click at [950, 356] on button at bounding box center [943, 360] width 21 height 23
click at [948, 335] on button at bounding box center [943, 337] width 21 height 23
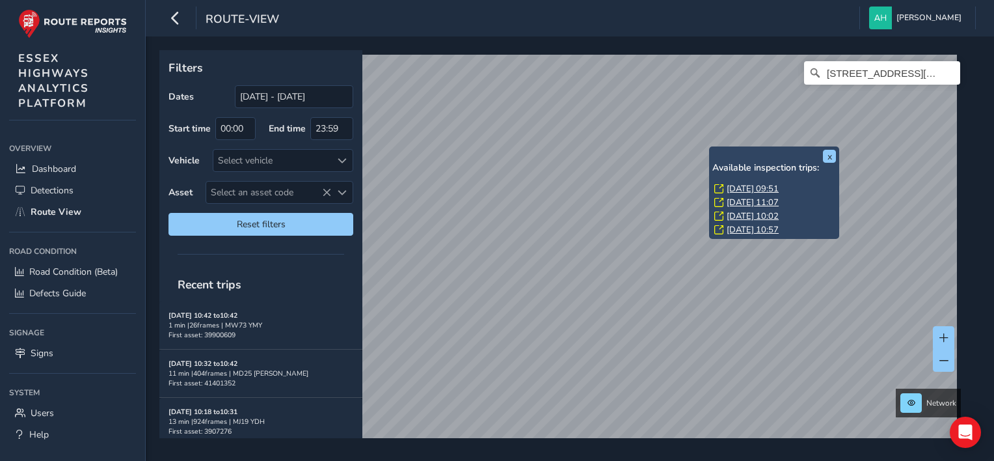
click at [741, 187] on link "Fri, 12 Sep, 09:51" at bounding box center [753, 189] width 52 height 12
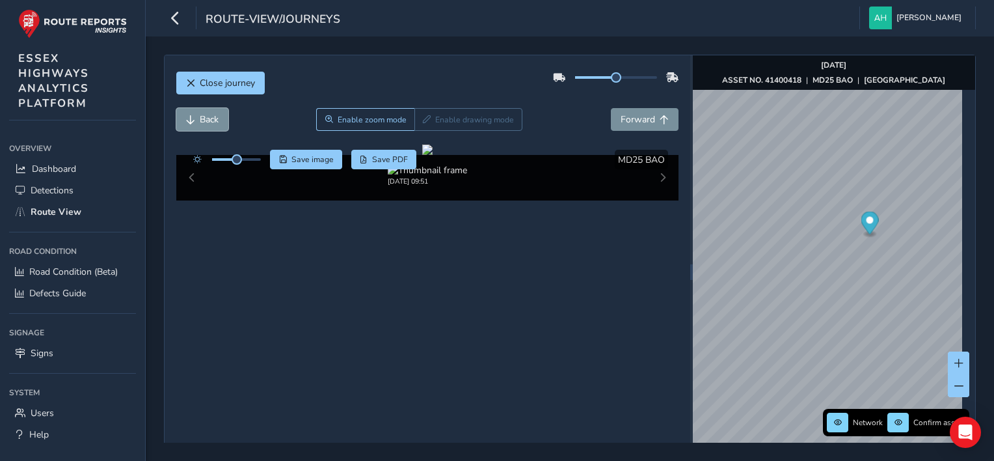
click at [219, 118] on button "Back" at bounding box center [202, 119] width 52 height 23
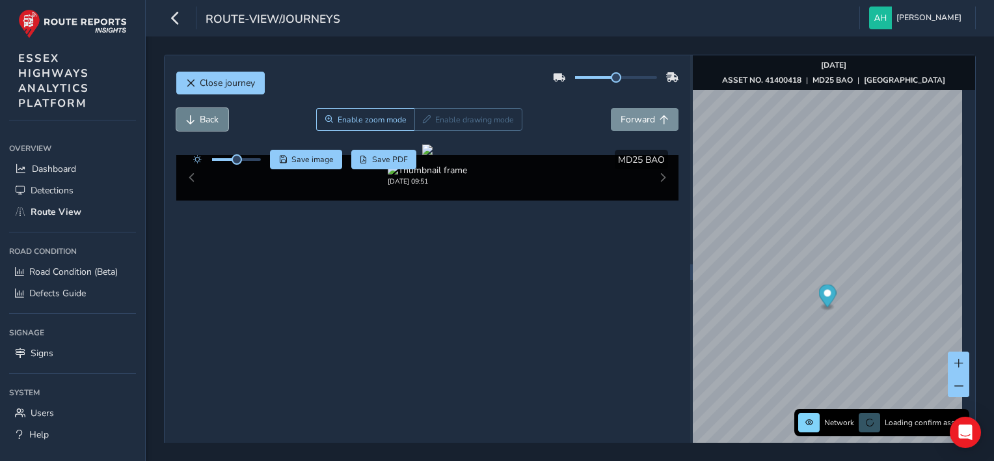
click at [219, 118] on button "Back" at bounding box center [202, 119] width 52 height 23
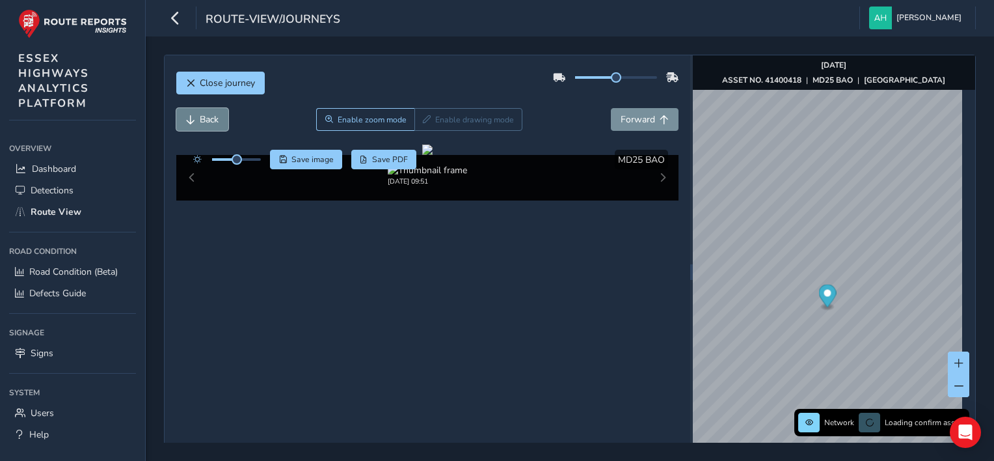
click at [219, 118] on button "Back" at bounding box center [202, 119] width 52 height 23
click at [654, 110] on button "Forward" at bounding box center [645, 119] width 68 height 23
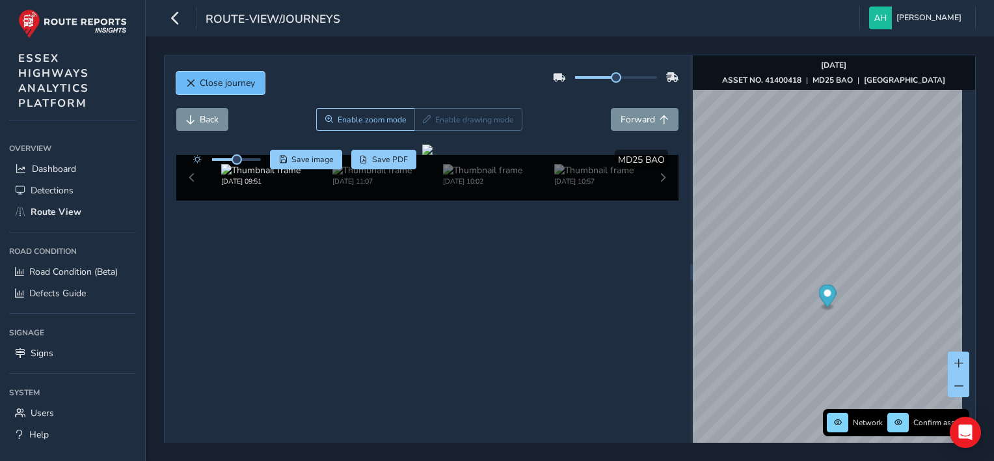
click at [244, 77] on span "Close journey" at bounding box center [227, 83] width 55 height 12
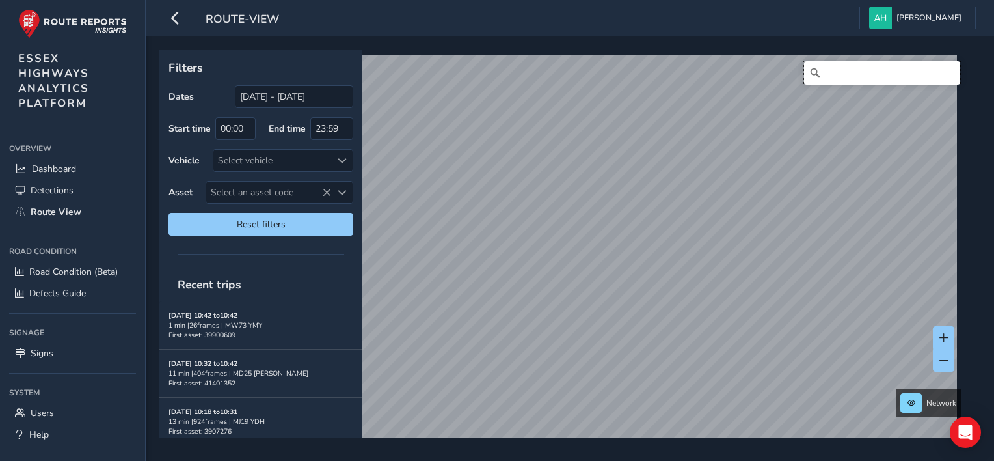
click at [885, 77] on input "Search" at bounding box center [882, 72] width 156 height 23
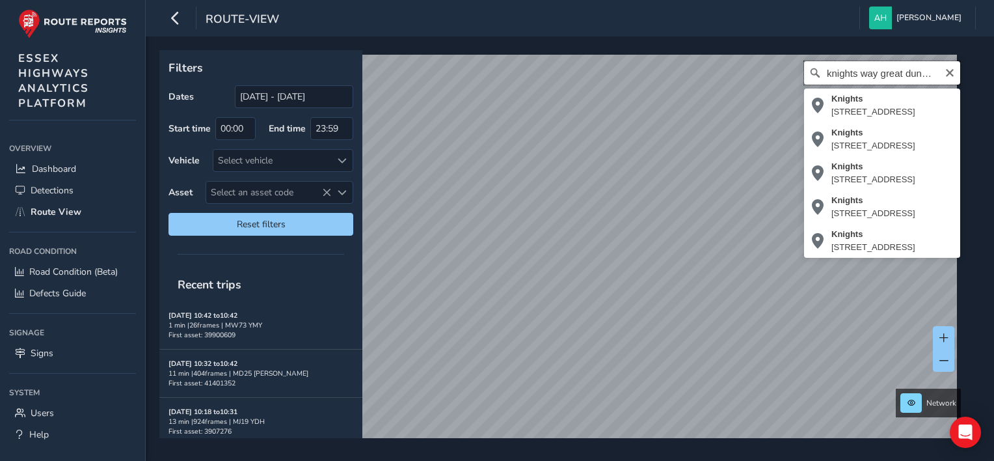
scroll to position [0, 5]
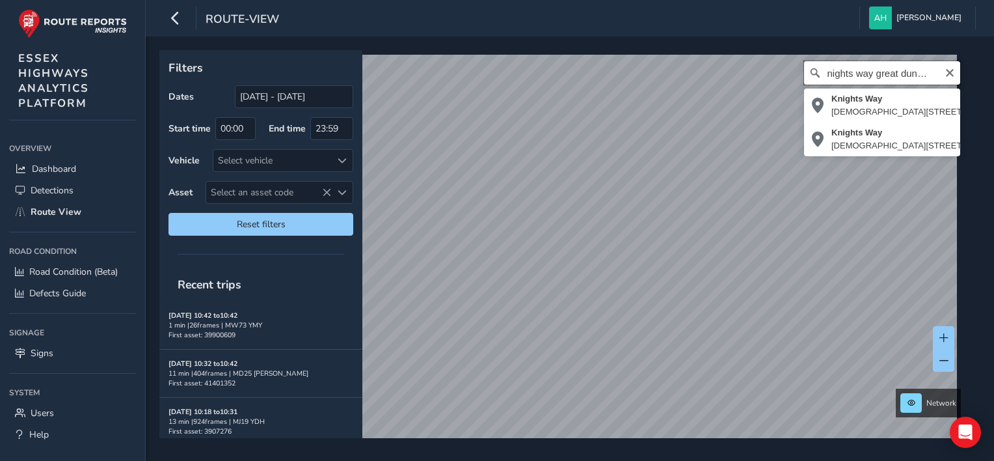
click at [817, 72] on input "knights way great dunmow" at bounding box center [882, 72] width 156 height 23
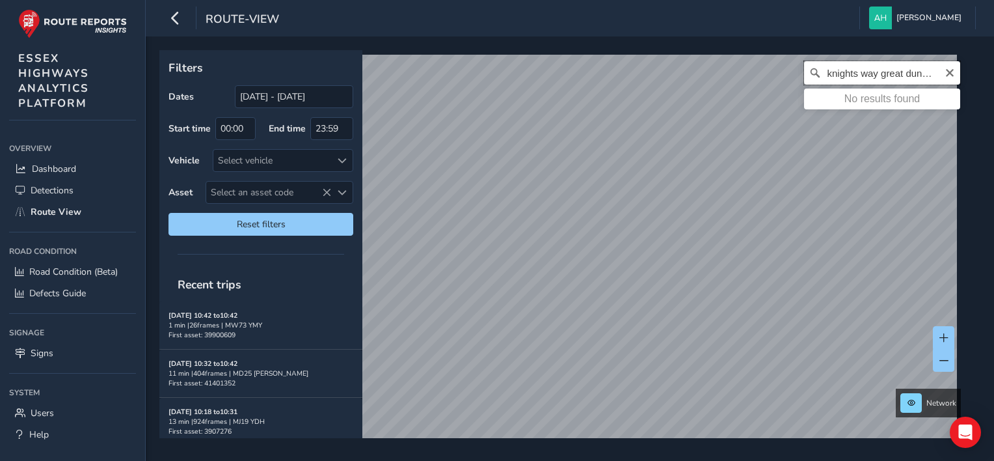
click at [887, 74] on input "kknights way great dunmow" at bounding box center [882, 72] width 156 height 23
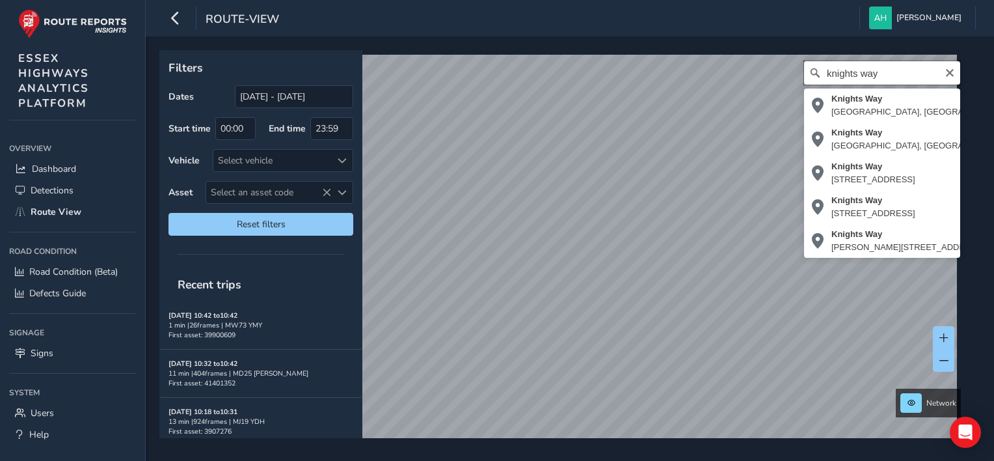
click at [887, 74] on input "knights way" at bounding box center [882, 72] width 156 height 23
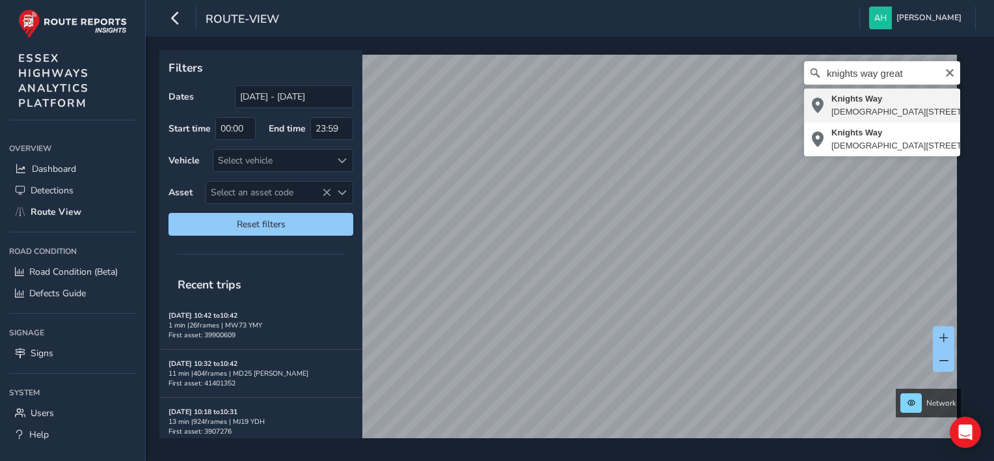
type input "Knights Way, Church End, Great Dunmow, Uttlesford, Essex, England, CM6 1UL, Uni…"
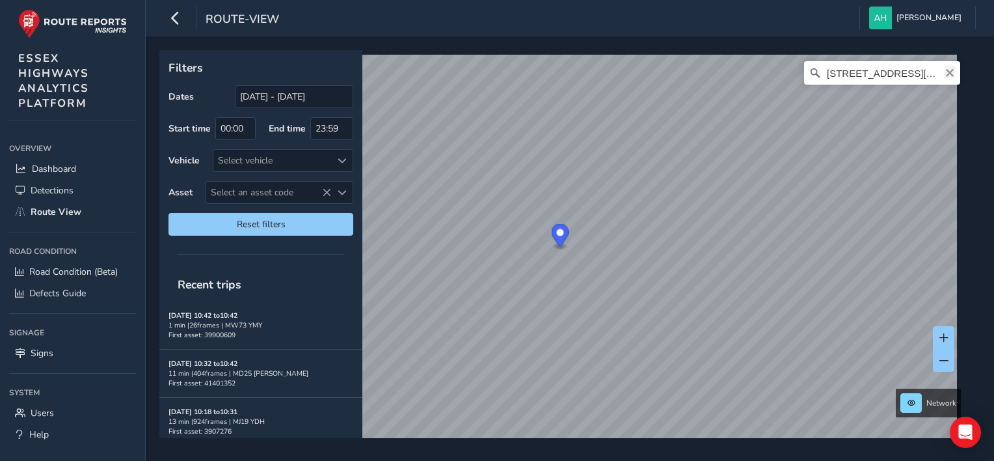
click at [946, 71] on icon "Clear" at bounding box center [950, 73] width 8 height 8
click at [945, 363] on span at bounding box center [943, 360] width 9 height 9
click at [910, 75] on input "Hollow Road, Widdington, Uttlesford, Essex, England, CB11 3XR, United Kingdom" at bounding box center [882, 72] width 156 height 23
type input "Hollow Road, halstead"
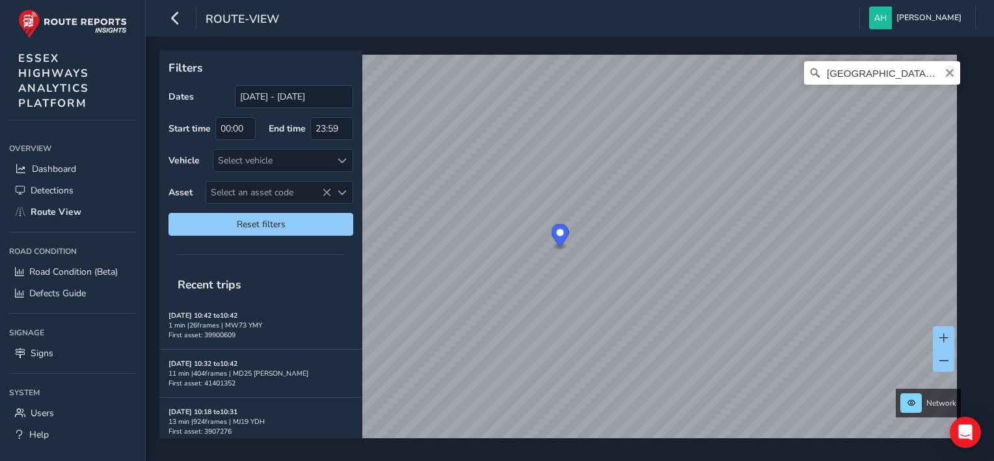
click at [946, 74] on icon "Clear" at bounding box center [950, 73] width 8 height 8
click at [941, 364] on span at bounding box center [943, 360] width 9 height 9
click at [948, 334] on button at bounding box center [943, 337] width 21 height 23
click at [947, 358] on span at bounding box center [943, 360] width 9 height 9
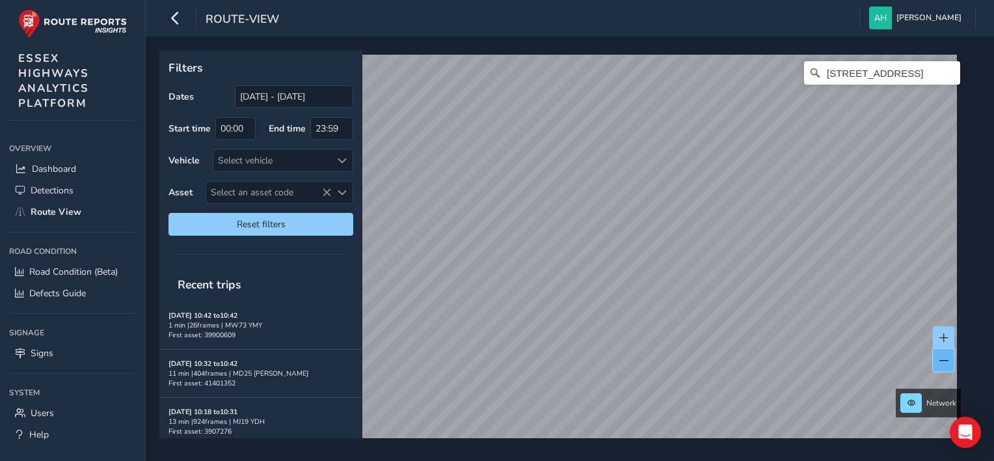
click at [947, 358] on span at bounding box center [943, 360] width 9 height 9
click at [948, 331] on button at bounding box center [943, 337] width 21 height 23
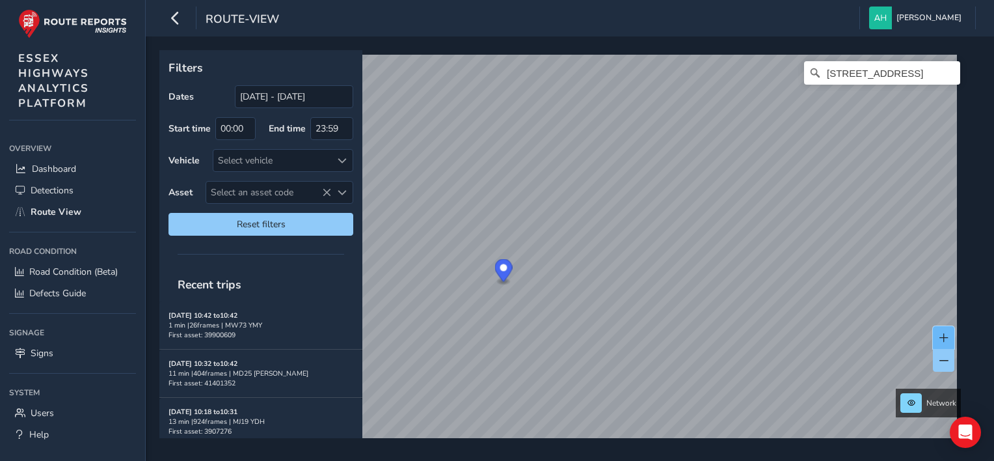
click at [948, 331] on button at bounding box center [943, 337] width 21 height 23
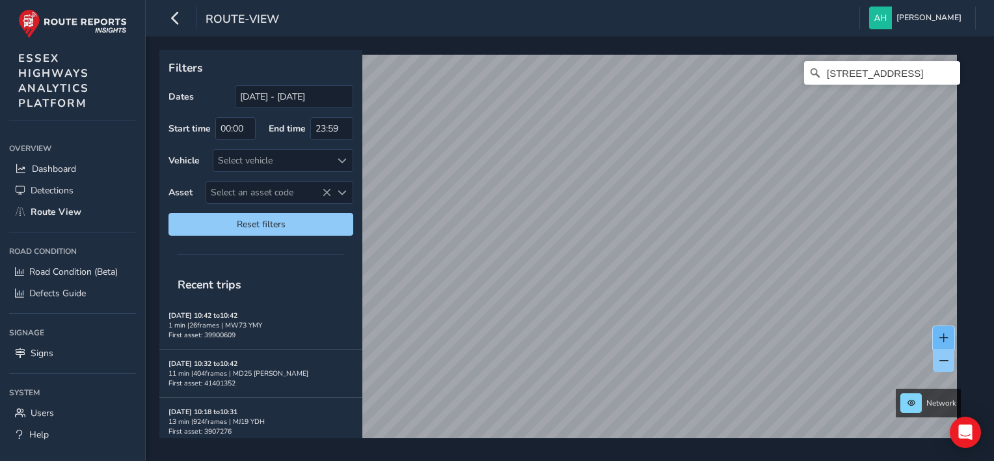
click at [948, 331] on button at bounding box center [943, 337] width 21 height 23
click at [941, 364] on span at bounding box center [943, 360] width 9 height 9
click at [949, 366] on button at bounding box center [943, 360] width 21 height 23
click at [948, 365] on button at bounding box center [943, 360] width 21 height 23
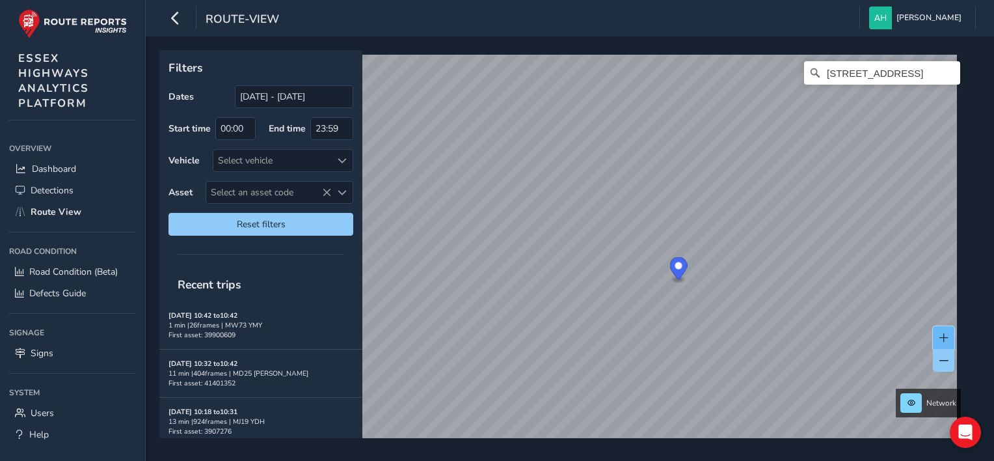
click at [950, 338] on button at bounding box center [943, 337] width 21 height 23
click at [896, 74] on input "Lower Stoke Road, Ashen, Braintree, Essex, England, CO10 8JQ, United Kingdom" at bounding box center [882, 72] width 156 height 23
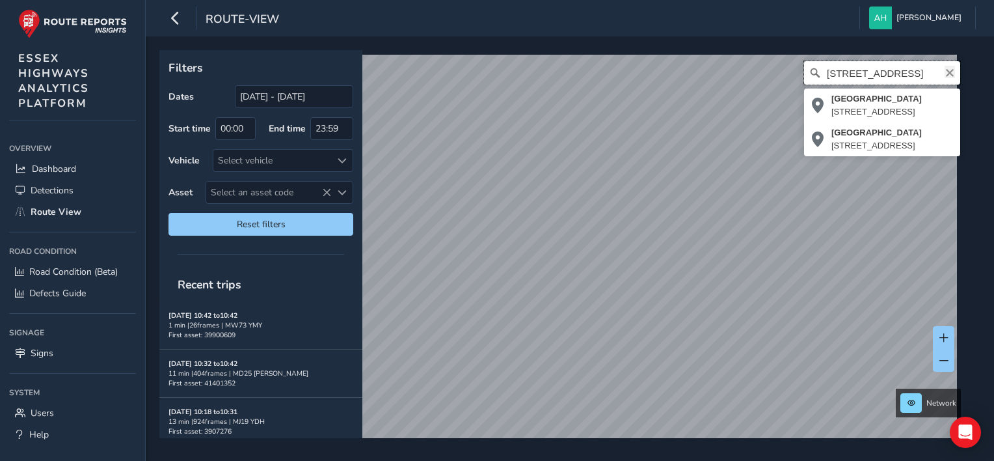
type input "Ashen hill, Ashen, Braintree, Essex, England, CO10 8JQ, United Kingdom"
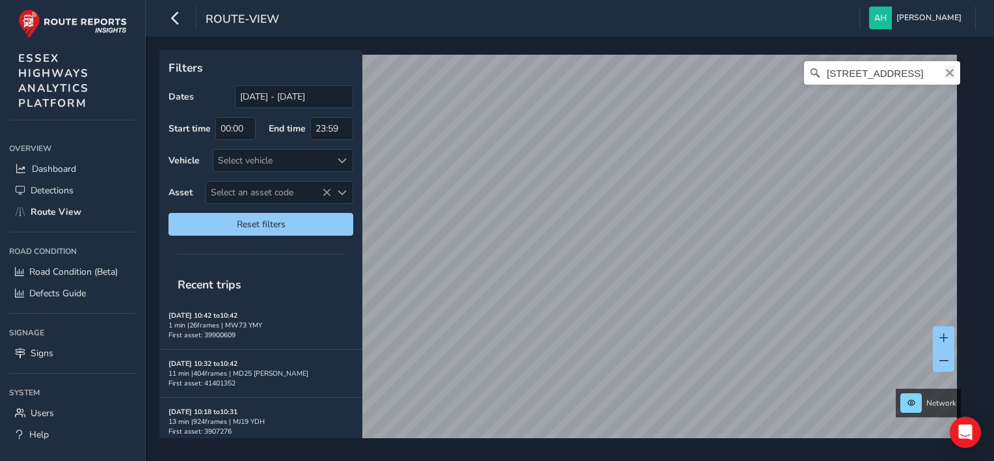
click at [945, 69] on icon "Clear" at bounding box center [950, 73] width 10 height 10
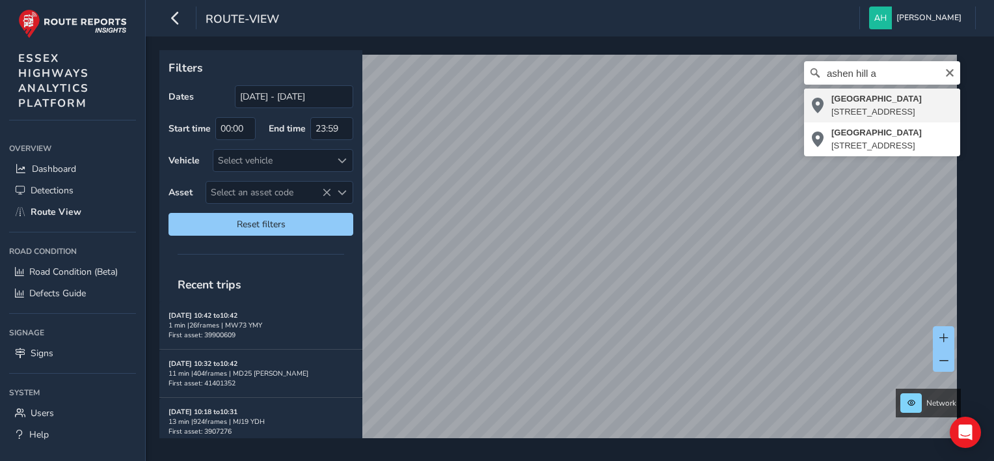
type input "Ashen Hill, Ashen, Braintree, Essex, England, CO10 8JJ, United Kingdom"
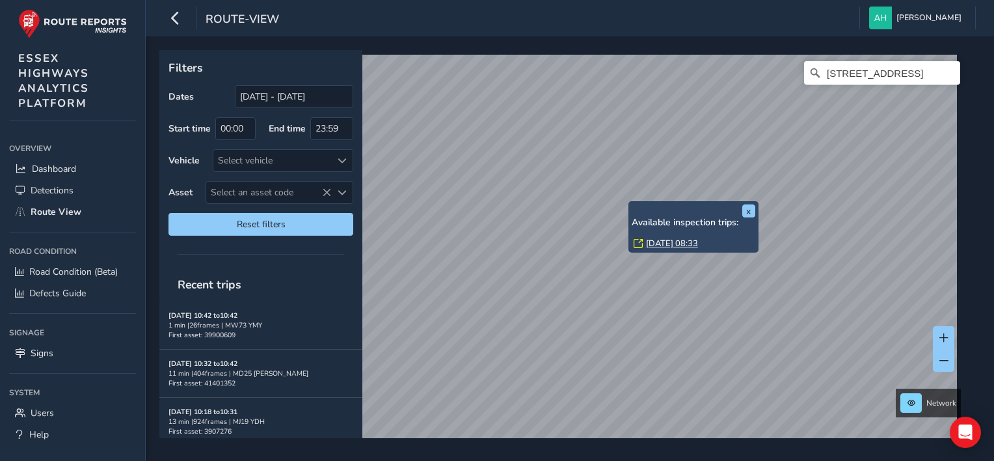
click at [649, 239] on link "Mon, 1 Sep, 08:33" at bounding box center [672, 243] width 52 height 12
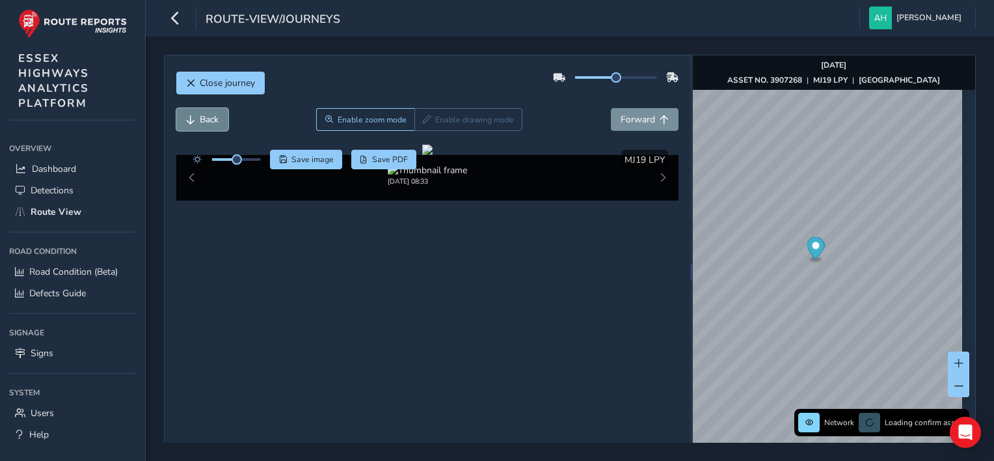
click at [213, 119] on span "Back" at bounding box center [209, 119] width 19 height 12
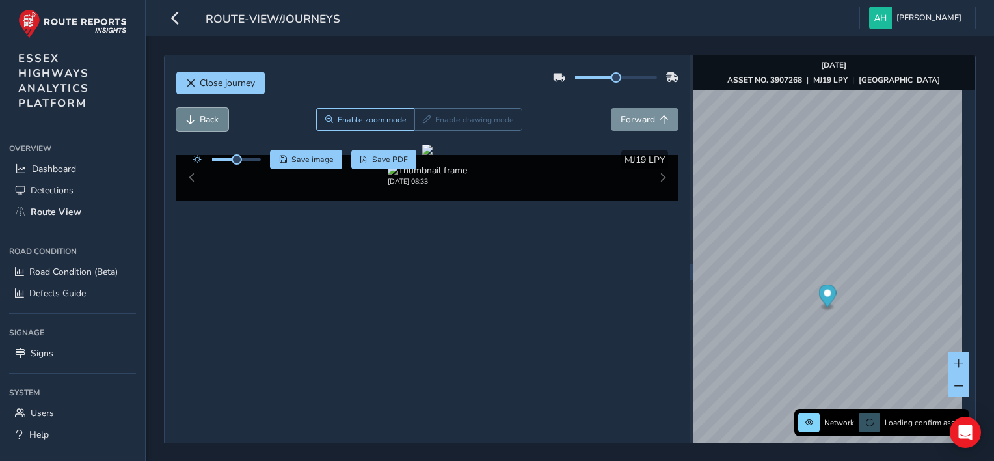
click at [186, 116] on span "Back" at bounding box center [190, 119] width 9 height 9
click at [660, 126] on button "Forward" at bounding box center [645, 119] width 68 height 23
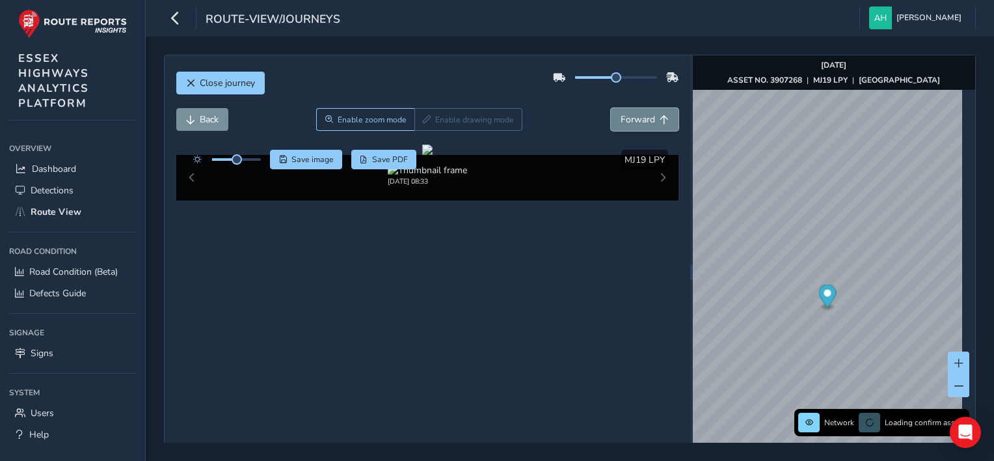
click at [660, 126] on button "Forward" at bounding box center [645, 119] width 68 height 23
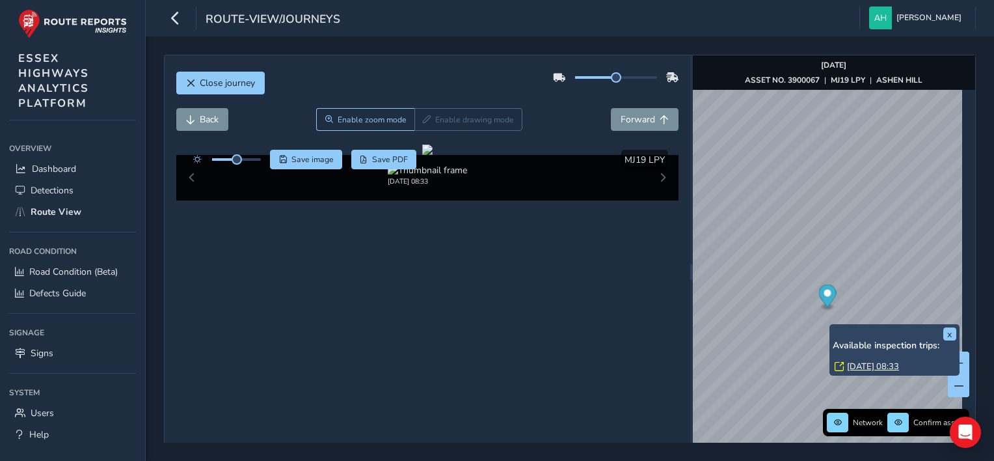
click at [853, 369] on link "Mon, 1 Sep, 08:33" at bounding box center [873, 366] width 52 height 12
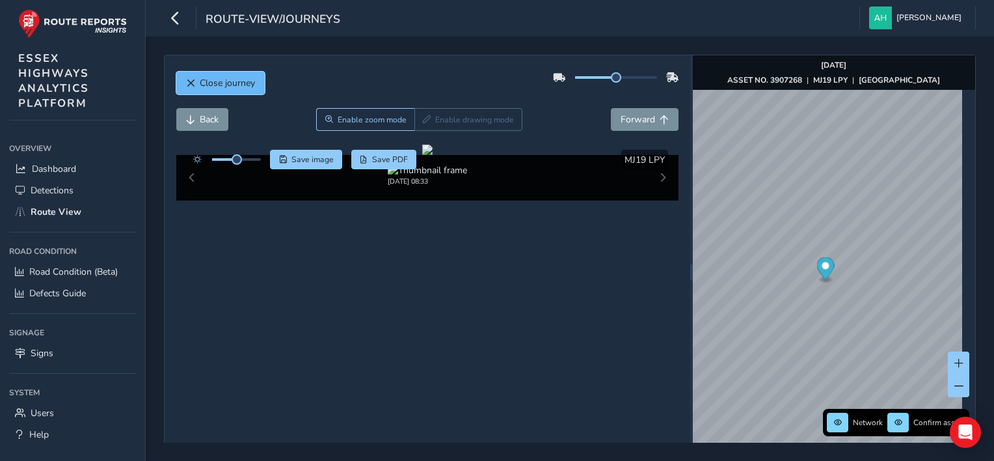
click at [249, 79] on span "Close journey" at bounding box center [227, 83] width 55 height 12
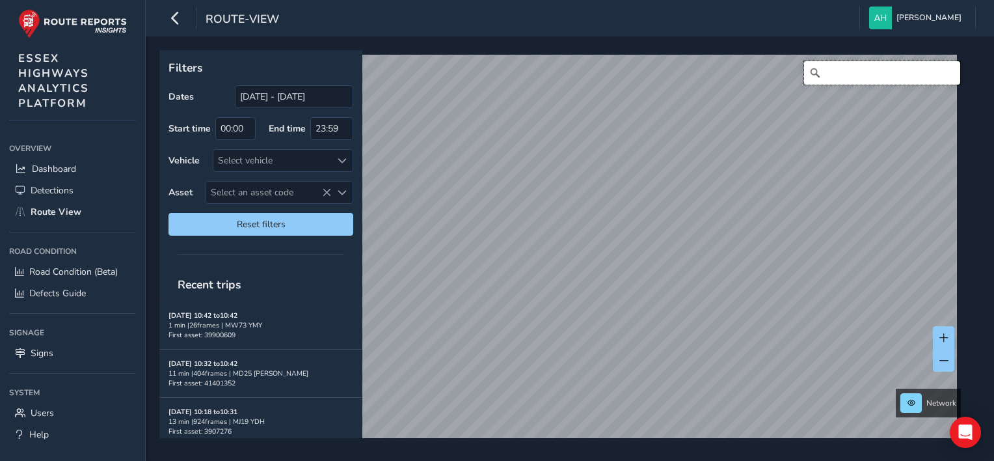
click at [870, 77] on input "Search" at bounding box center [882, 72] width 156 height 23
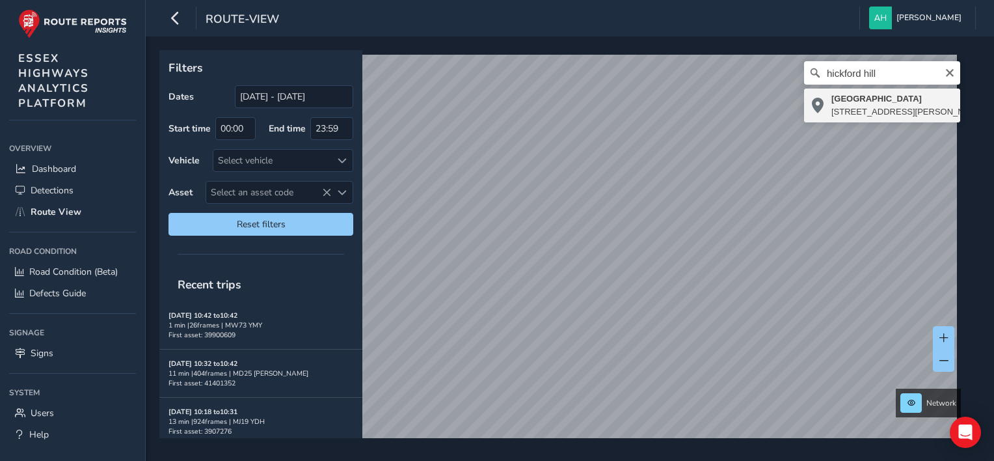
type input "Hickford Hill, Belchamp St. Paul, Braintree, Essex, England, CO10 8PF, United K…"
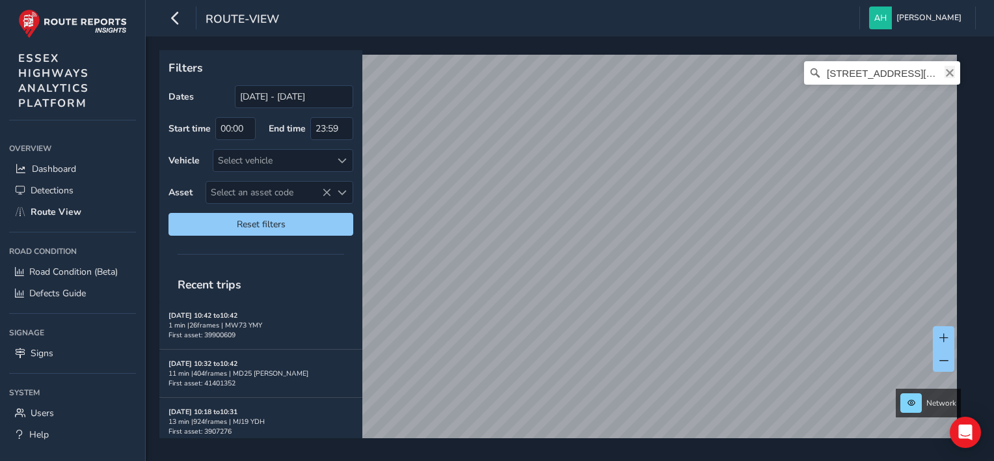
click at [945, 70] on icon "Clear" at bounding box center [950, 73] width 10 height 10
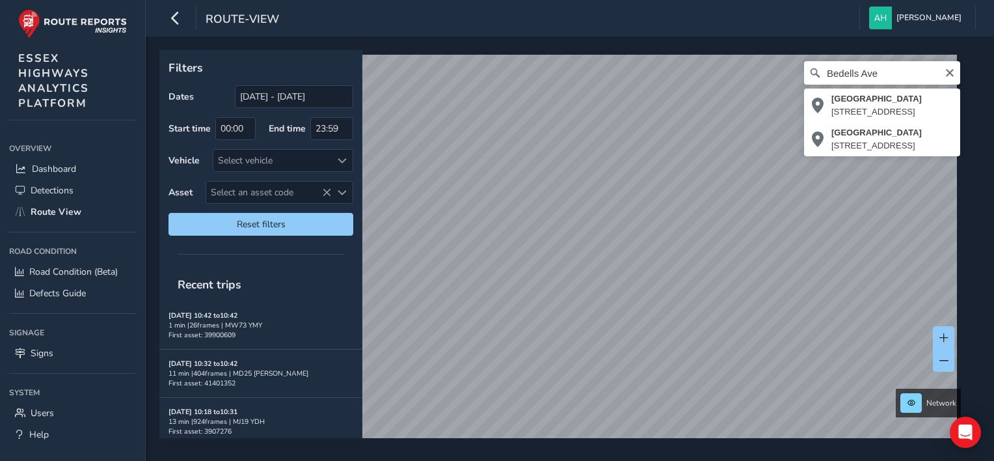
type input "Bedells Avenue, Black Notley, Braintree, Essex, England, CM77 8LZ, United Kingd…"
drag, startPoint x: 559, startPoint y: 249, endPoint x: 697, endPoint y: 311, distance: 151.1
click at [697, 311] on ellipse "Map marker" at bounding box center [698, 307] width 14 height 7
click at [943, 339] on span at bounding box center [943, 337] width 9 height 9
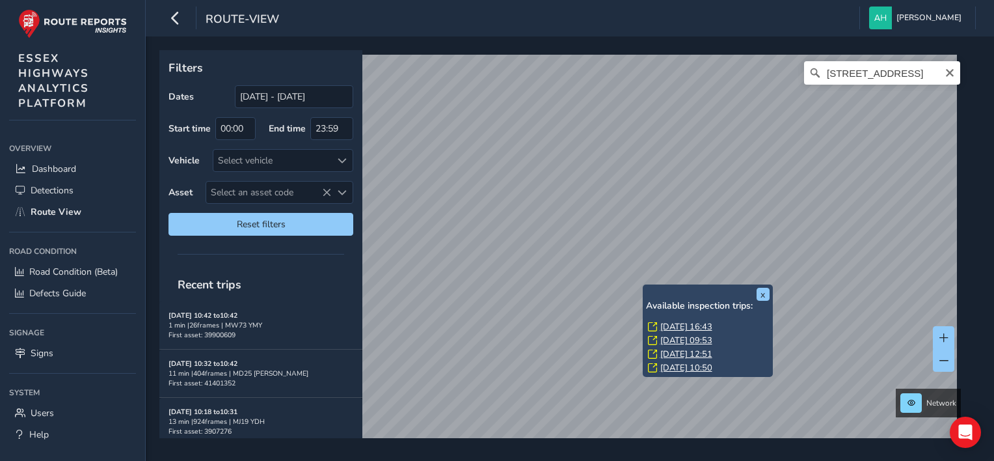
click at [665, 325] on link "Wed, 27 Aug, 16:43" at bounding box center [686, 327] width 52 height 12
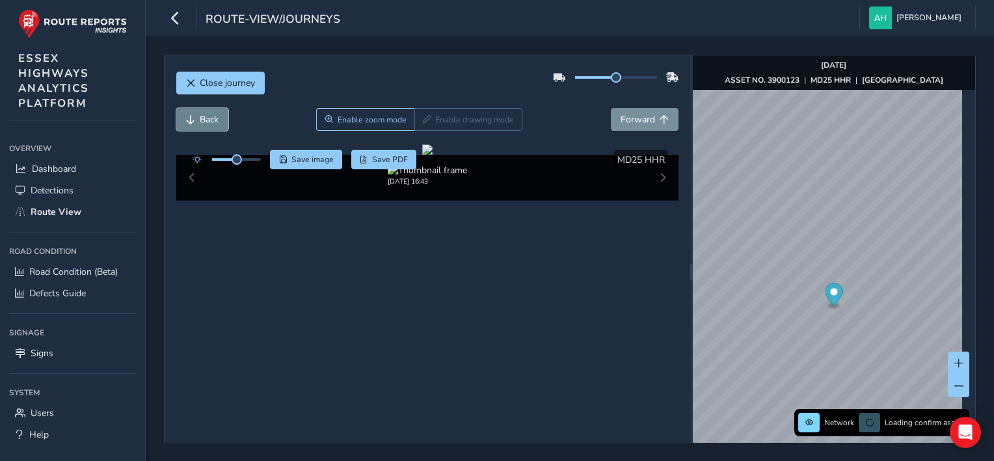
click at [211, 114] on span "Back" at bounding box center [209, 119] width 19 height 12
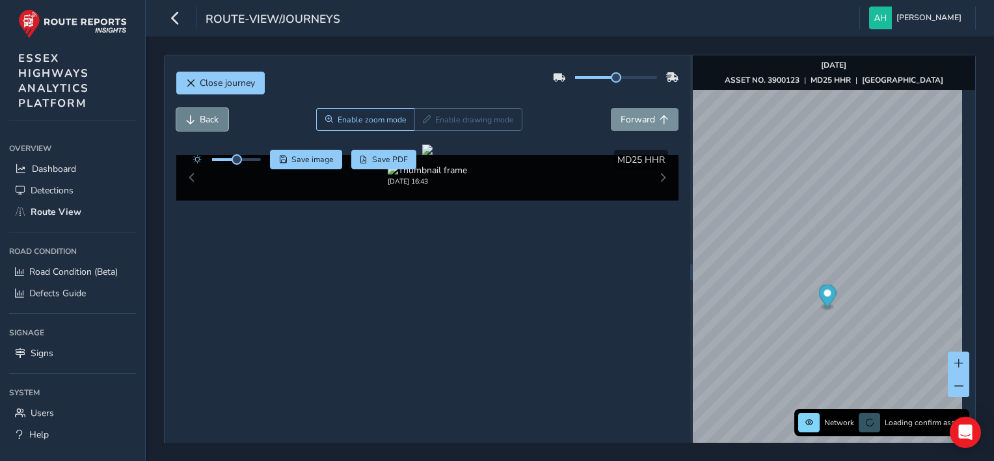
click at [211, 114] on span "Back" at bounding box center [209, 119] width 19 height 12
click at [627, 123] on span "Forward" at bounding box center [638, 119] width 34 height 12
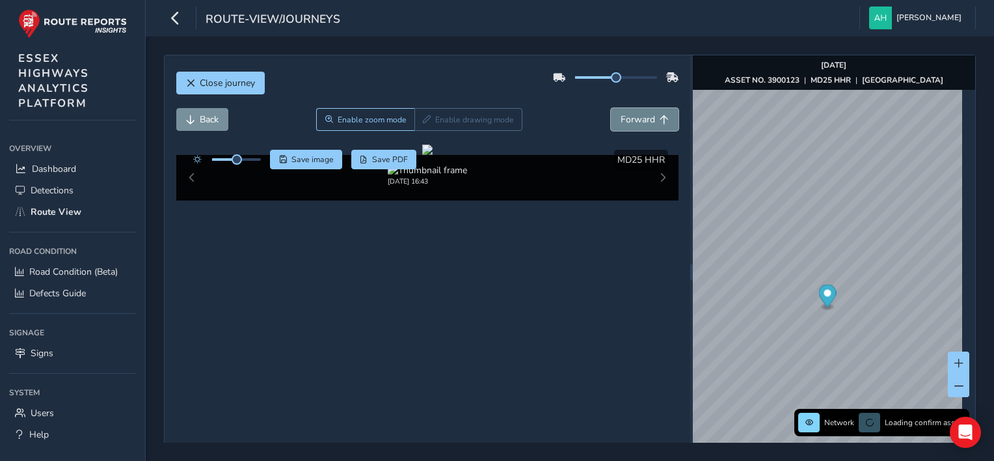
click at [627, 123] on span "Forward" at bounding box center [638, 119] width 34 height 12
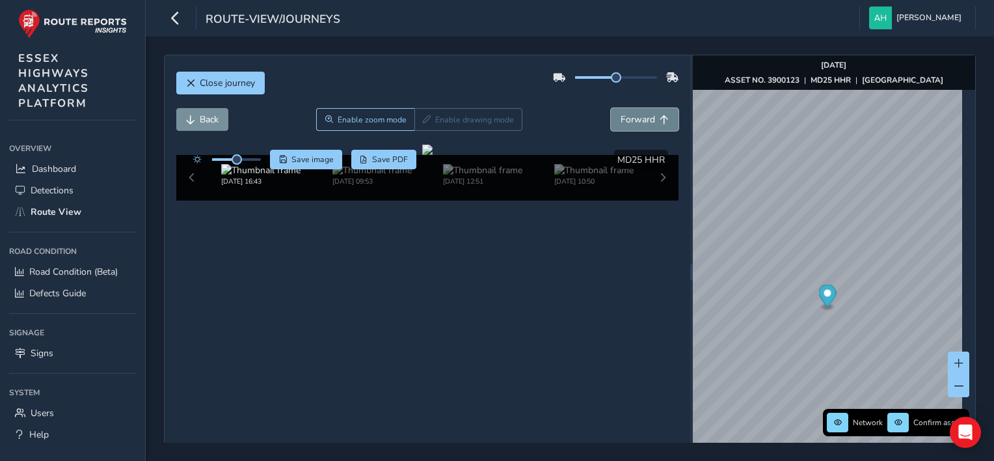
click at [627, 123] on span "Forward" at bounding box center [638, 119] width 34 height 12
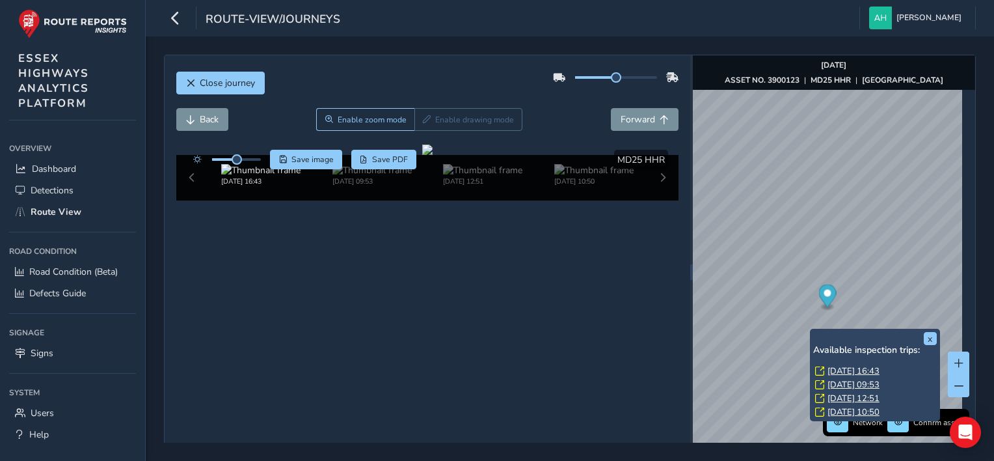
click at [848, 371] on link "Wed, 27 Aug, 16:43" at bounding box center [853, 371] width 52 height 12
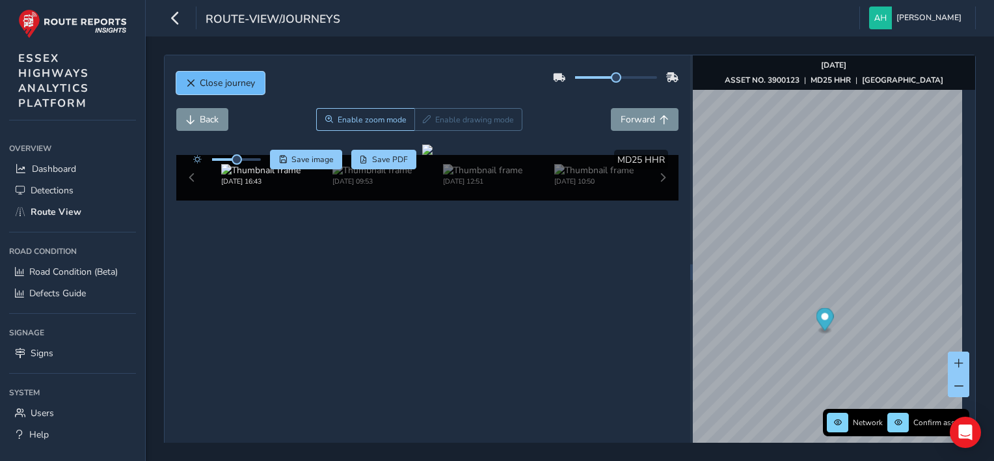
click at [207, 77] on span "Close journey" at bounding box center [227, 83] width 55 height 12
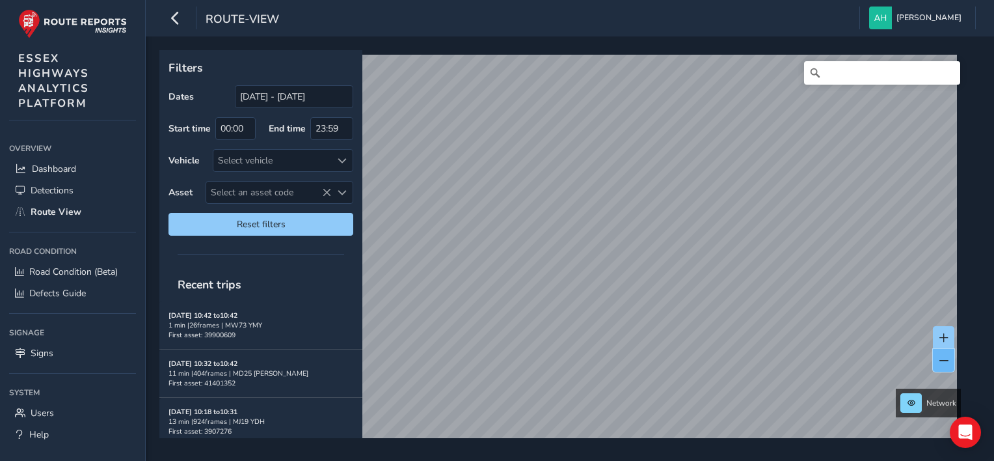
click at [942, 360] on span at bounding box center [943, 360] width 9 height 9
click at [943, 340] on span at bounding box center [943, 337] width 9 height 9
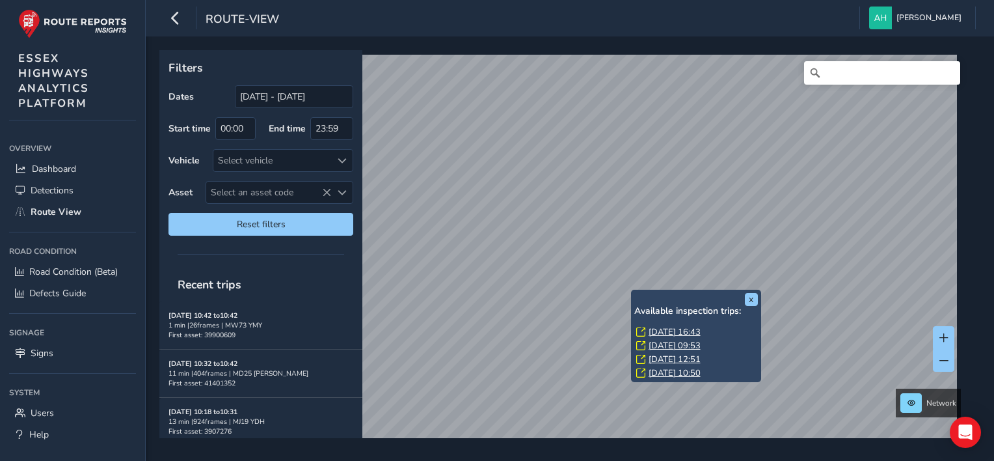
click at [658, 330] on link "Wed, 27 Aug, 16:43" at bounding box center [675, 332] width 52 height 12
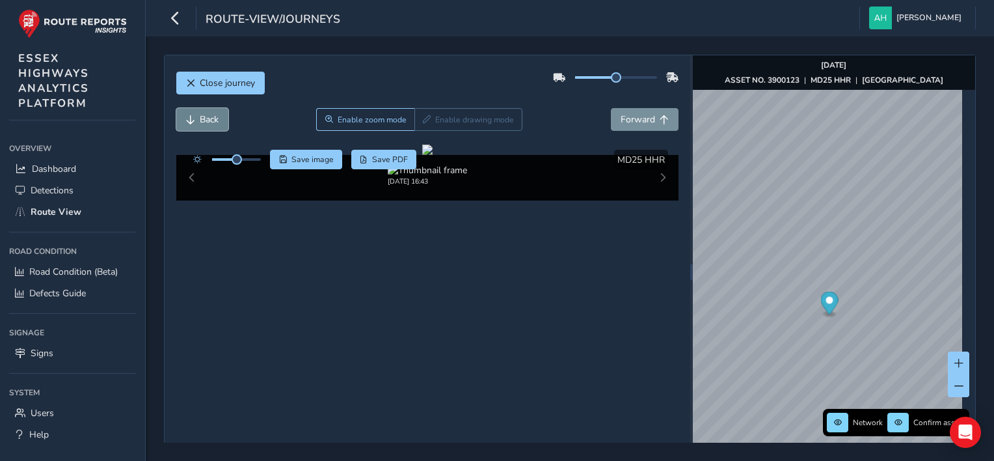
click at [193, 124] on button "Back" at bounding box center [202, 119] width 52 height 23
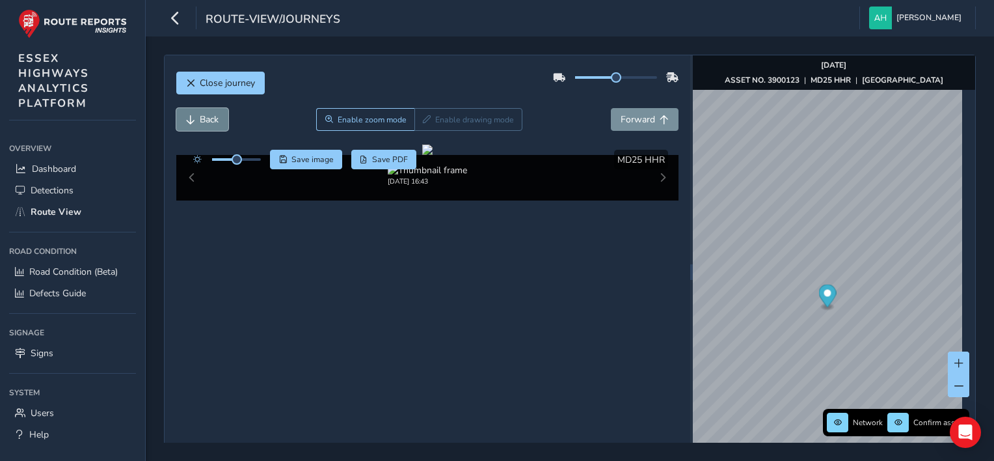
click at [193, 124] on button "Back" at bounding box center [202, 119] width 52 height 23
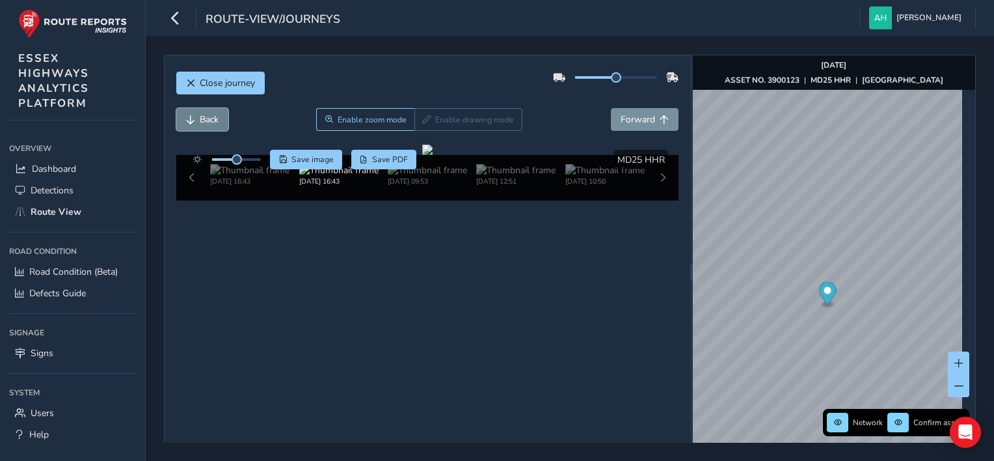
click at [193, 124] on button "Back" at bounding box center [202, 119] width 52 height 23
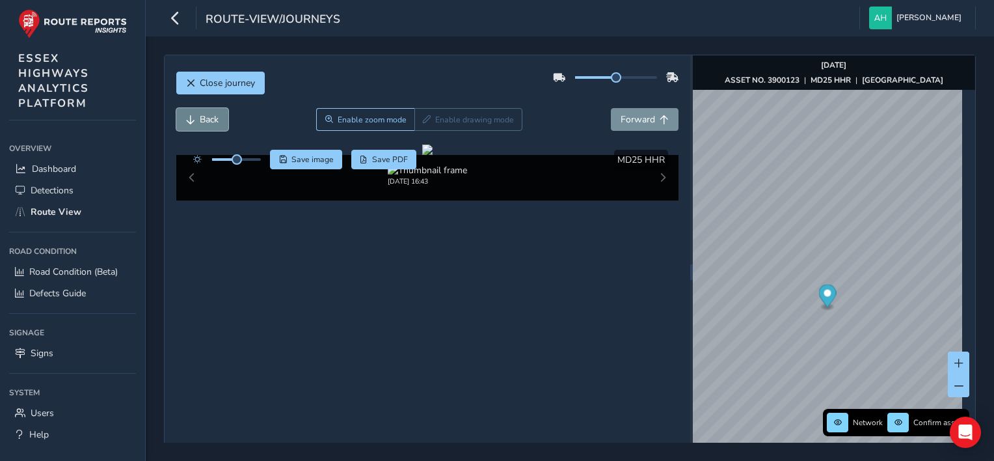
click at [193, 124] on button "Back" at bounding box center [202, 119] width 52 height 23
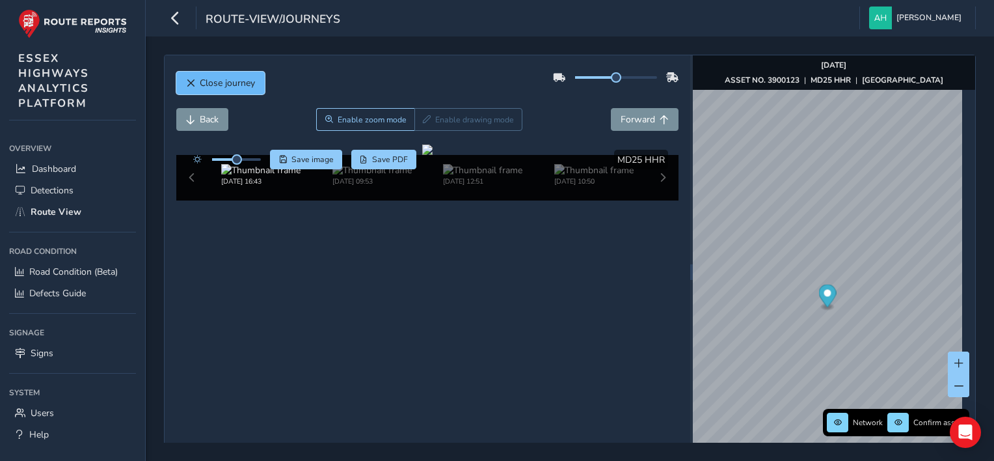
click at [219, 81] on span "Close journey" at bounding box center [227, 83] width 55 height 12
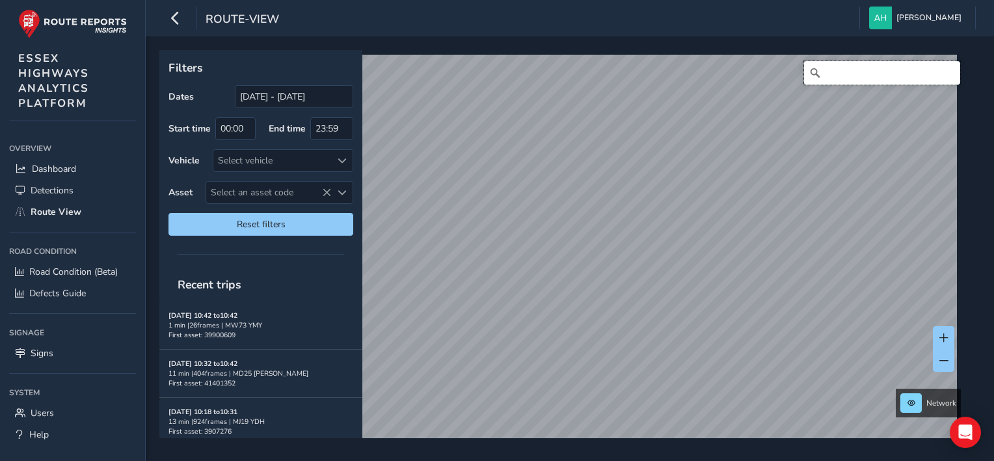
click at [857, 75] on input "Search" at bounding box center [882, 72] width 156 height 23
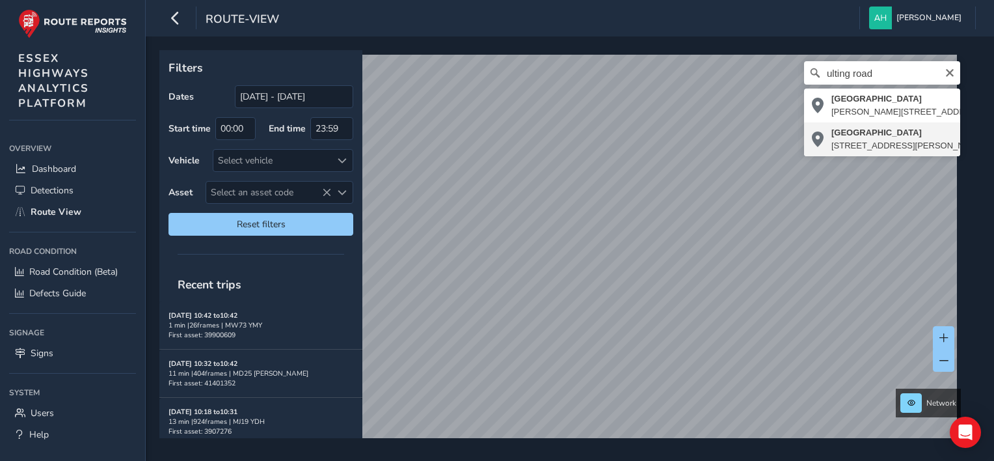
type input "[STREET_ADDRESS][PERSON_NAME]"
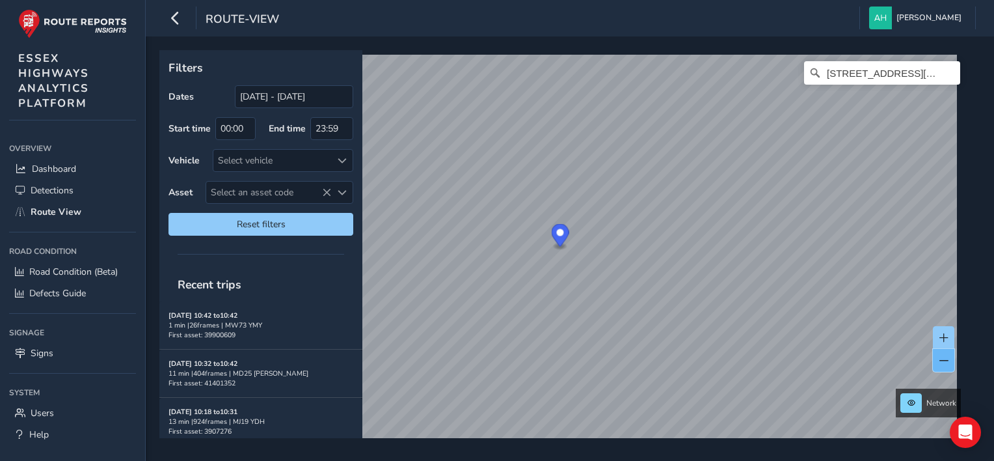
click at [939, 359] on span at bounding box center [943, 360] width 9 height 9
click at [937, 334] on button at bounding box center [943, 337] width 21 height 23
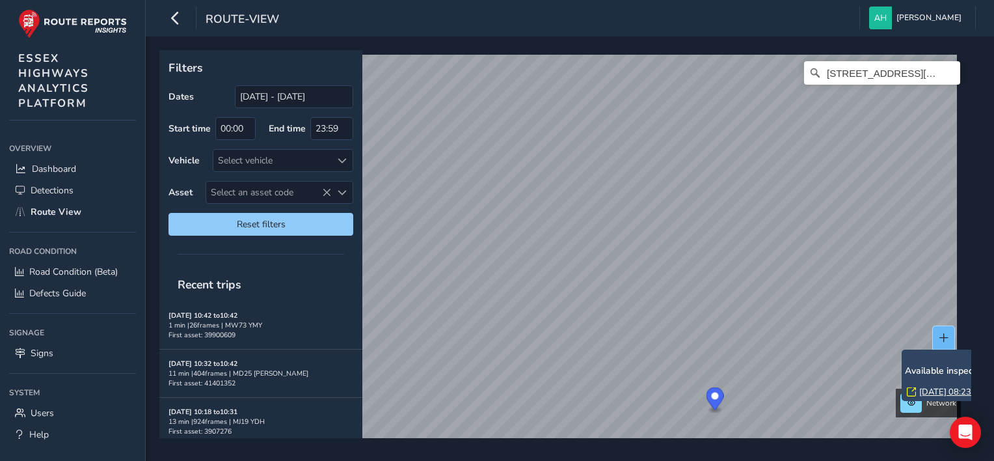
click at [941, 333] on span at bounding box center [943, 337] width 9 height 9
click at [941, 330] on button at bounding box center [943, 337] width 21 height 23
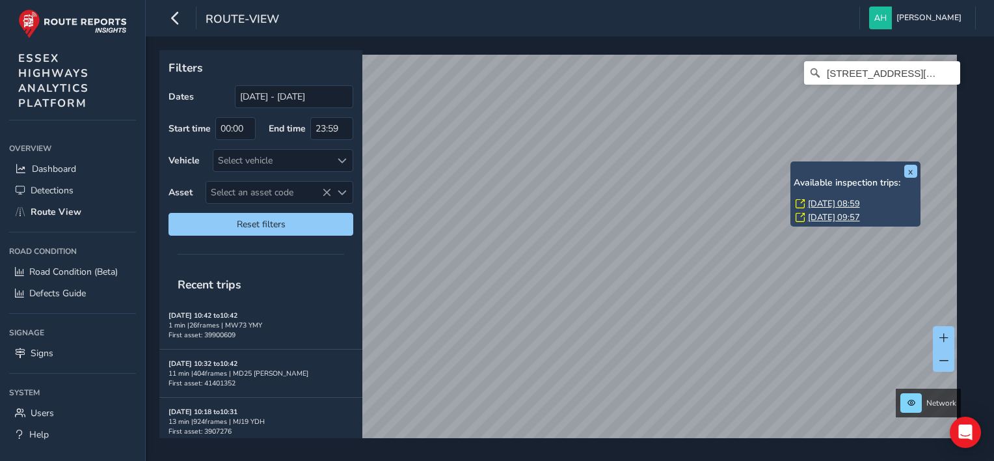
click at [820, 206] on link "[DATE] 08:59" at bounding box center [834, 204] width 52 height 12
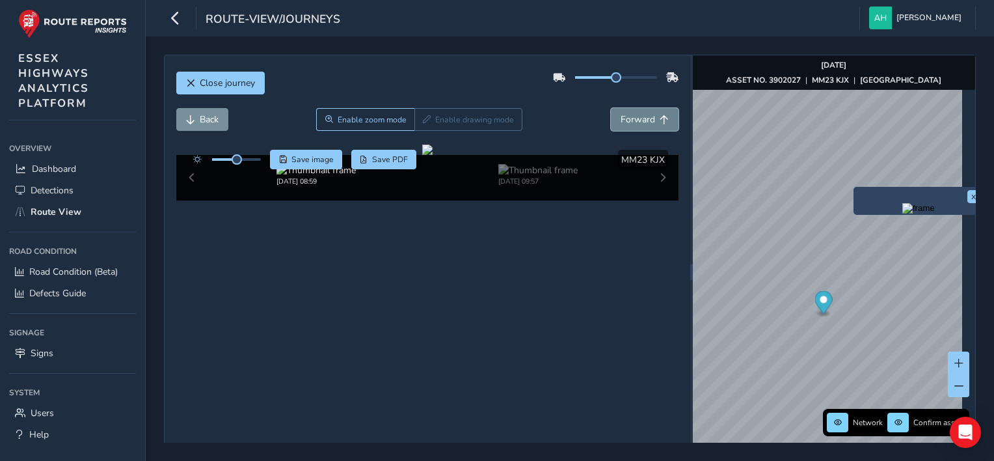
click at [640, 120] on span "Forward" at bounding box center [638, 119] width 34 height 12
click at [200, 122] on span "Back" at bounding box center [209, 119] width 19 height 12
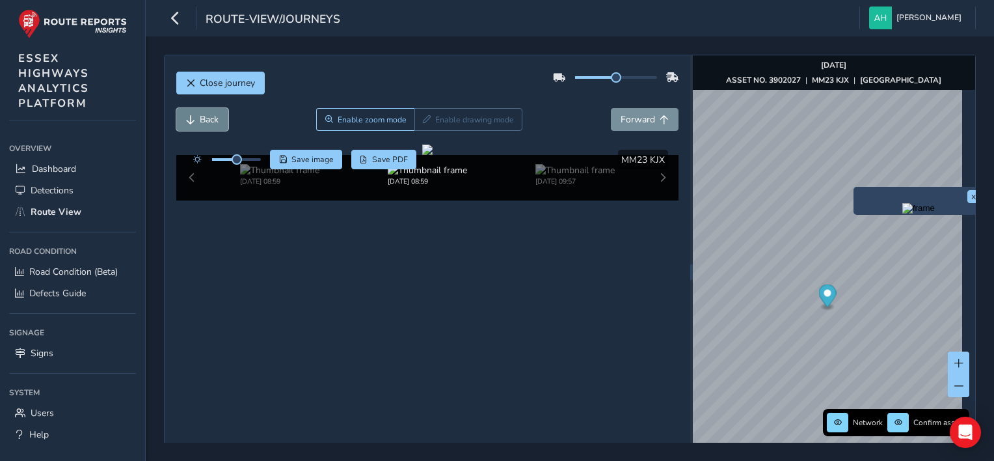
click at [200, 122] on span "Back" at bounding box center [209, 119] width 19 height 12
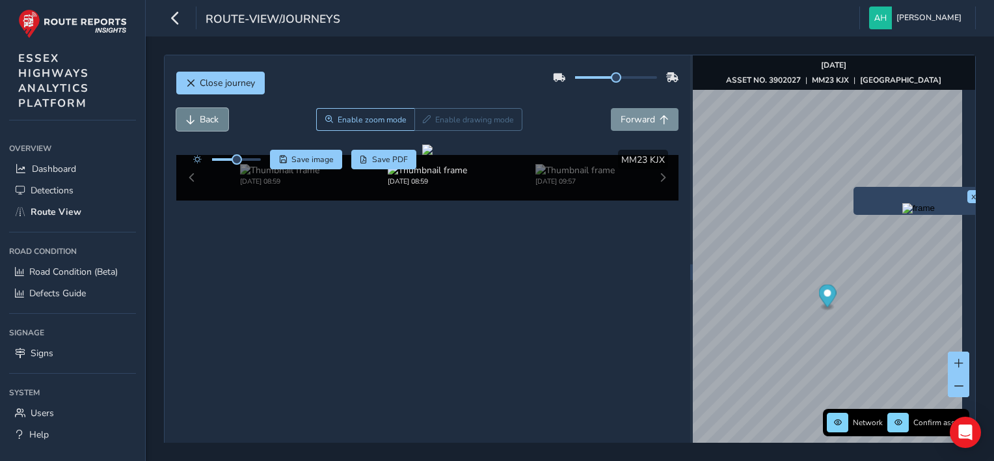
click at [200, 122] on span "Back" at bounding box center [209, 119] width 19 height 12
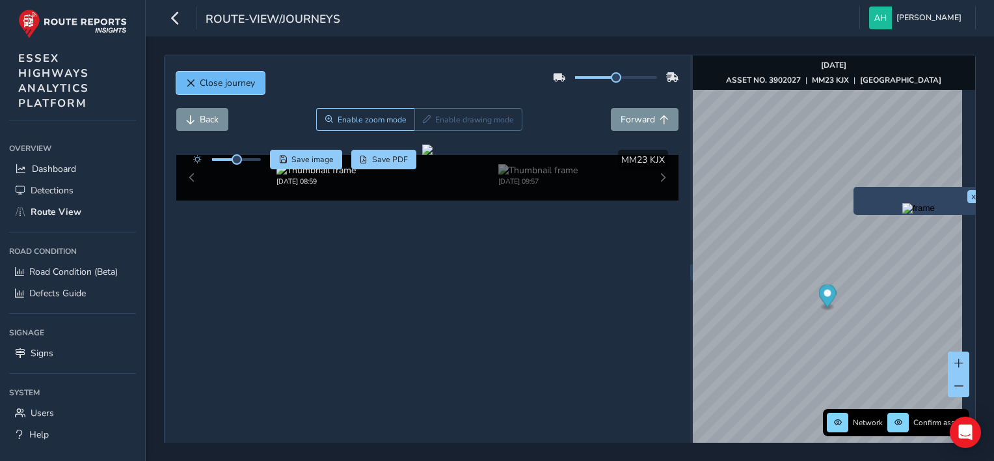
click at [231, 78] on span "Close journey" at bounding box center [227, 83] width 55 height 12
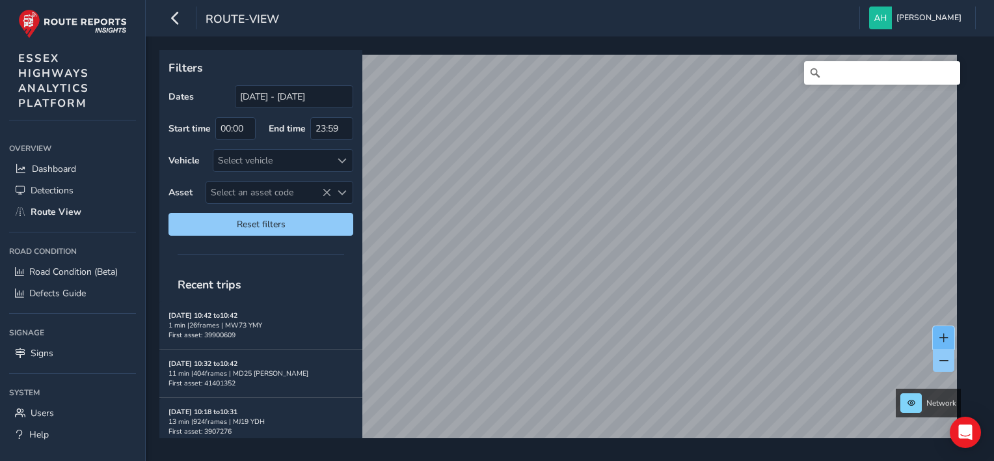
click at [941, 338] on span at bounding box center [943, 337] width 9 height 9
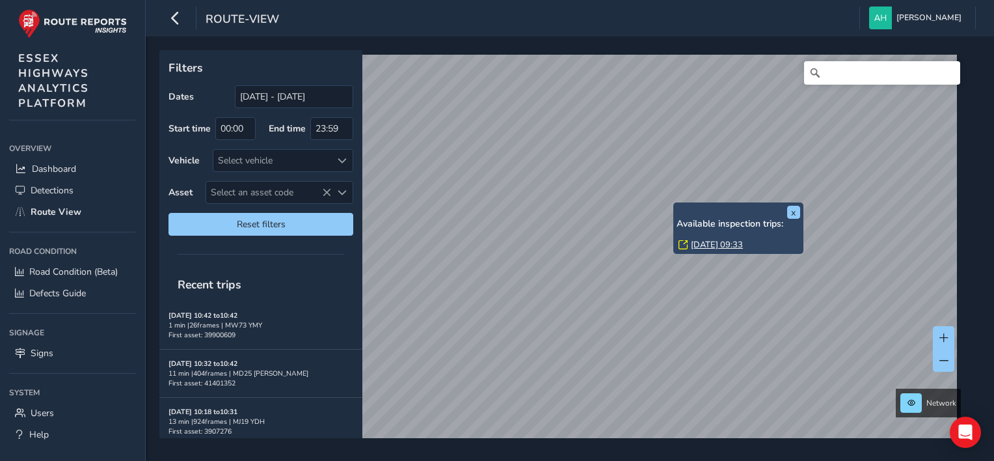
click at [708, 242] on link "[DATE] 09:33" at bounding box center [717, 245] width 52 height 12
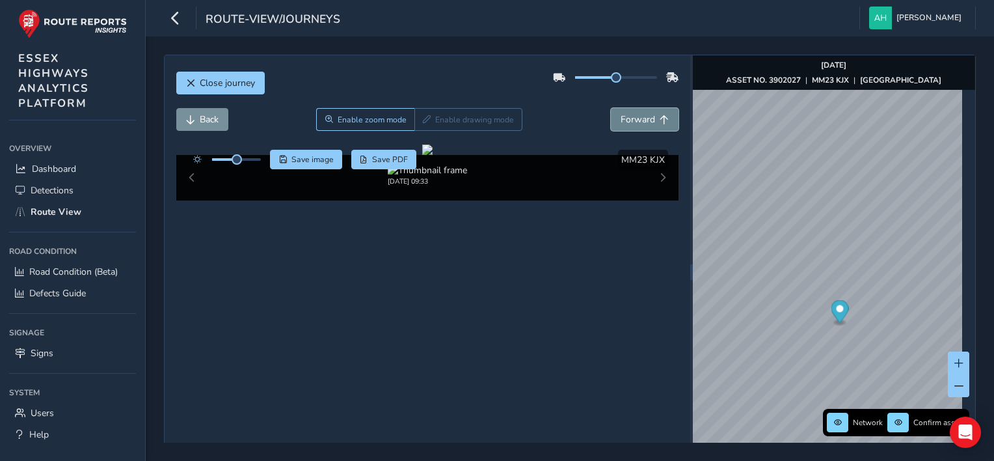
click at [660, 119] on span "Forward" at bounding box center [664, 119] width 9 height 9
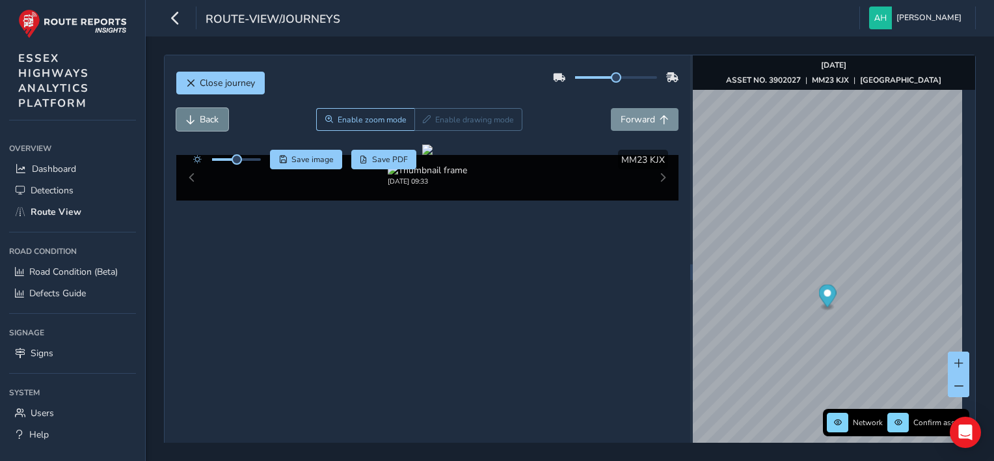
click at [206, 121] on span "Back" at bounding box center [209, 119] width 19 height 12
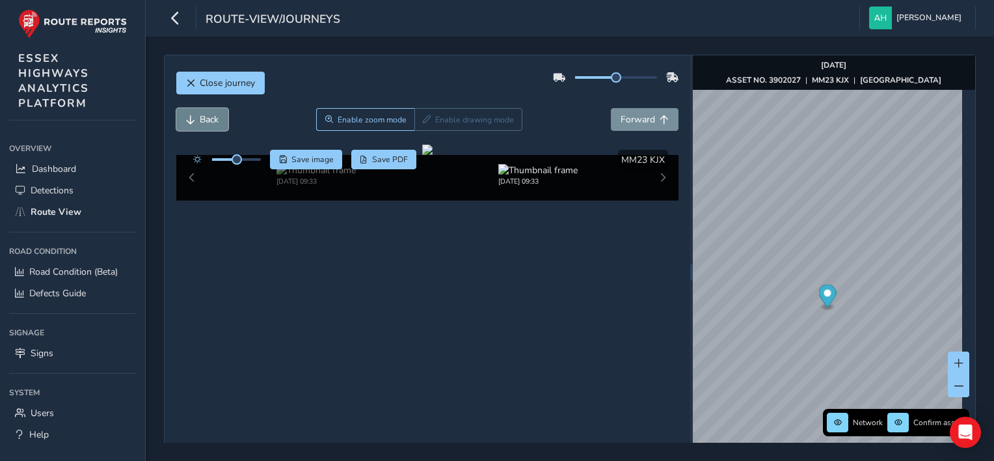
click at [206, 121] on span "Back" at bounding box center [209, 119] width 19 height 12
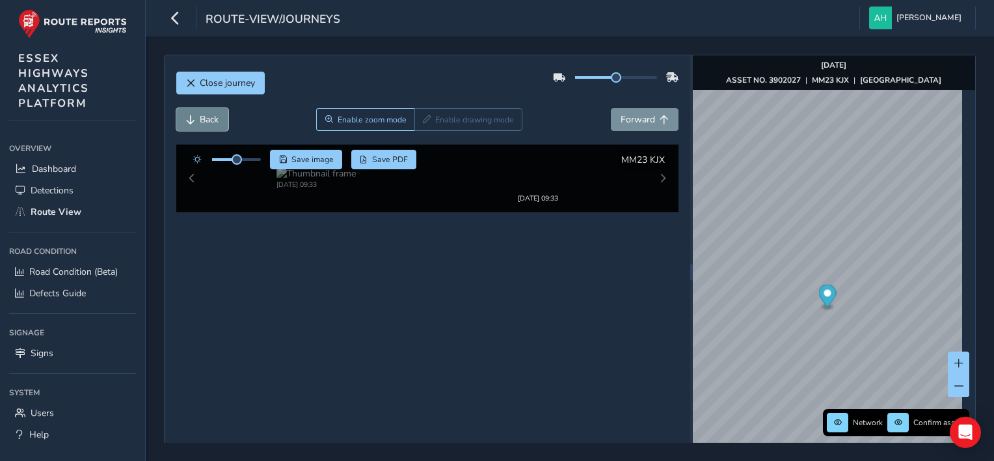
click at [206, 121] on span "Back" at bounding box center [209, 119] width 19 height 12
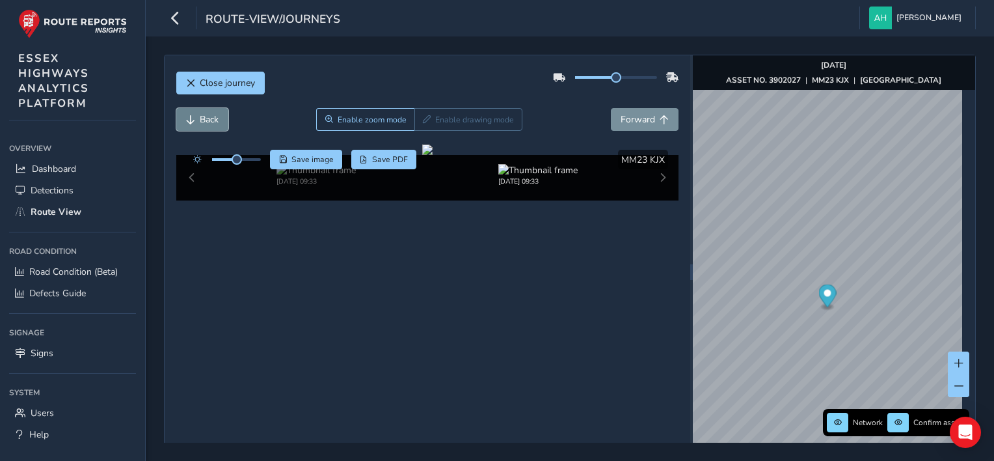
click at [206, 121] on span "Back" at bounding box center [209, 119] width 19 height 12
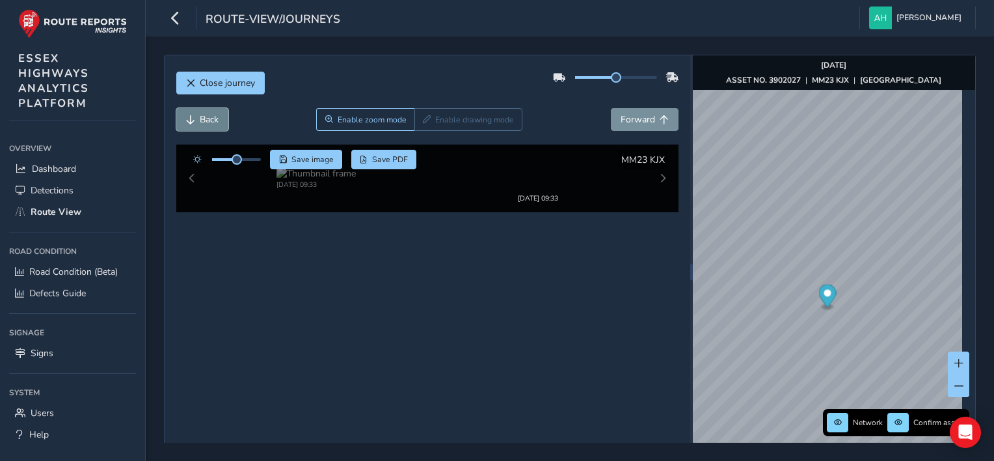
click at [206, 121] on span "Back" at bounding box center [209, 119] width 19 height 12
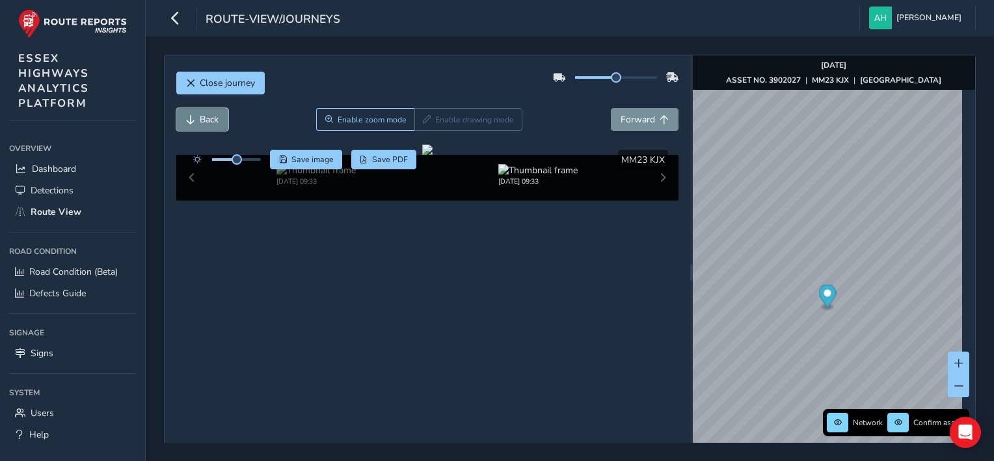
click at [206, 121] on span "Back" at bounding box center [209, 119] width 19 height 12
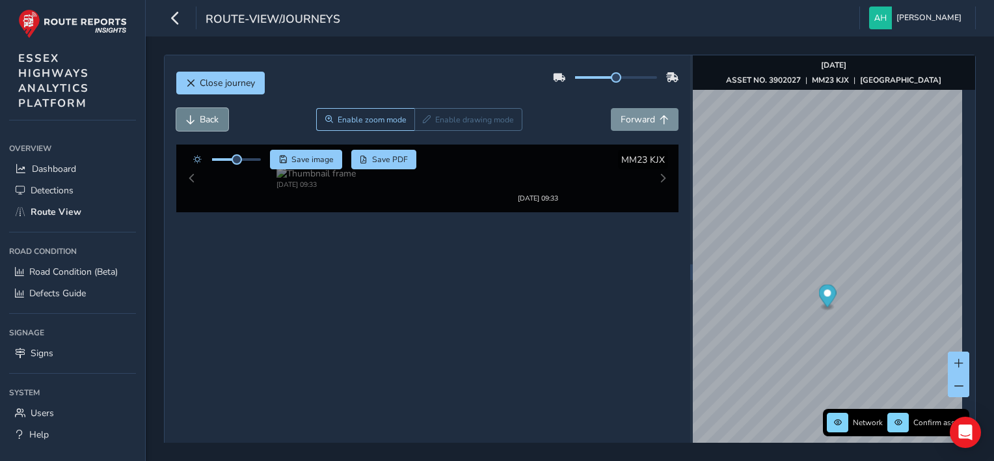
click at [206, 121] on span "Back" at bounding box center [209, 119] width 19 height 12
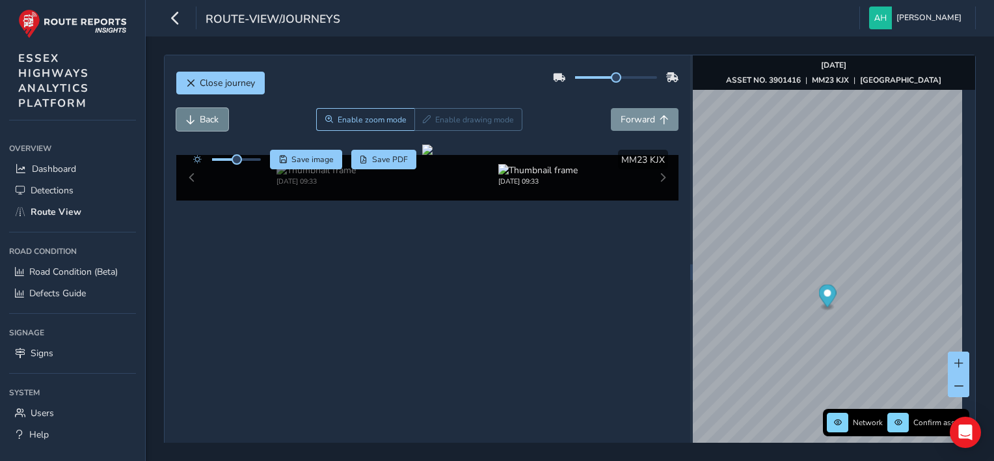
click at [206, 121] on span "Back" at bounding box center [209, 119] width 19 height 12
click at [647, 121] on span "Forward" at bounding box center [638, 119] width 34 height 12
click at [650, 117] on button "Forward" at bounding box center [645, 119] width 68 height 23
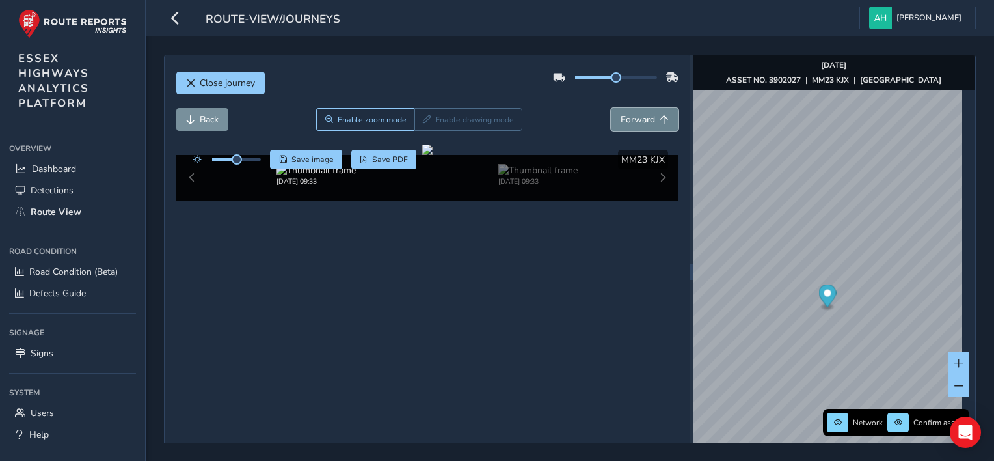
click at [650, 117] on button "Forward" at bounding box center [645, 119] width 68 height 23
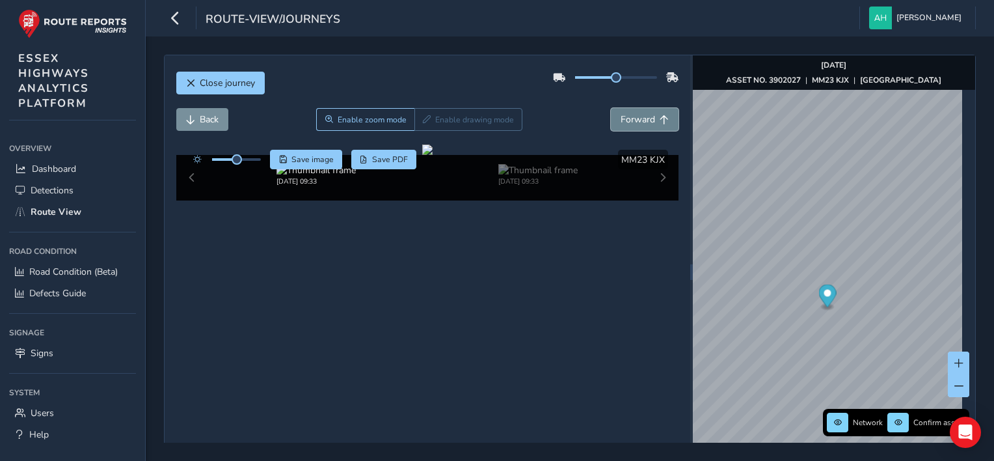
click at [650, 117] on button "Forward" at bounding box center [645, 119] width 68 height 23
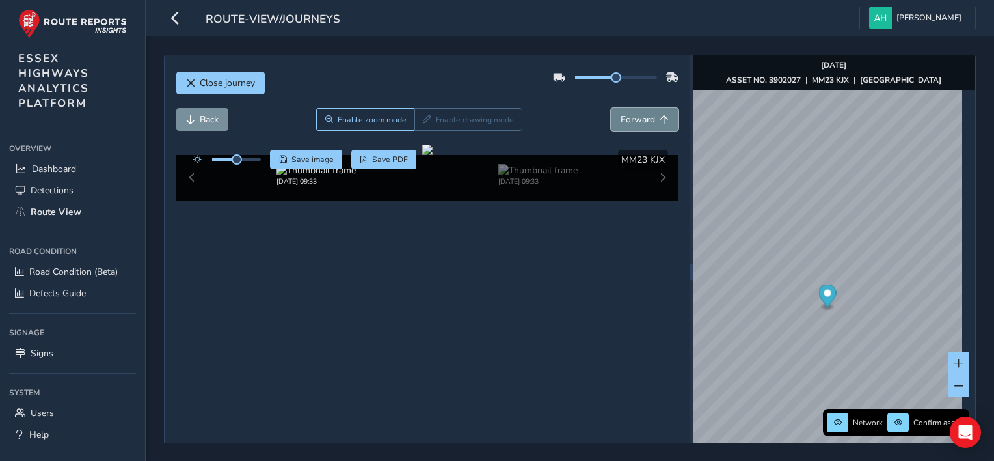
click at [650, 117] on button "Forward" at bounding box center [645, 119] width 68 height 23
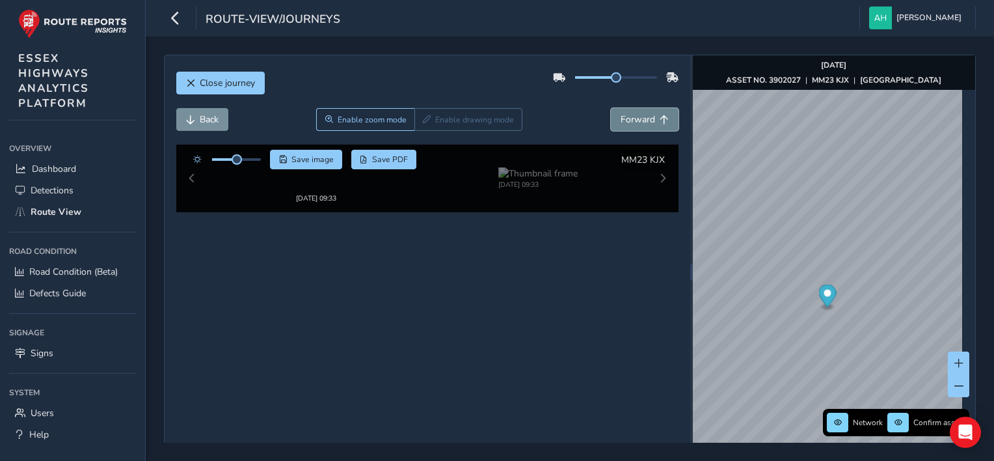
click at [650, 117] on button "Forward" at bounding box center [645, 119] width 68 height 23
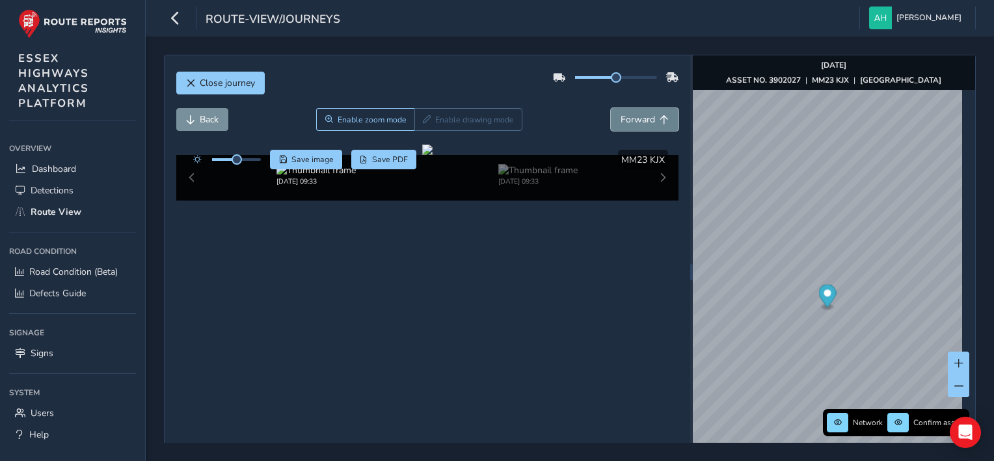
click at [650, 117] on button "Forward" at bounding box center [645, 119] width 68 height 23
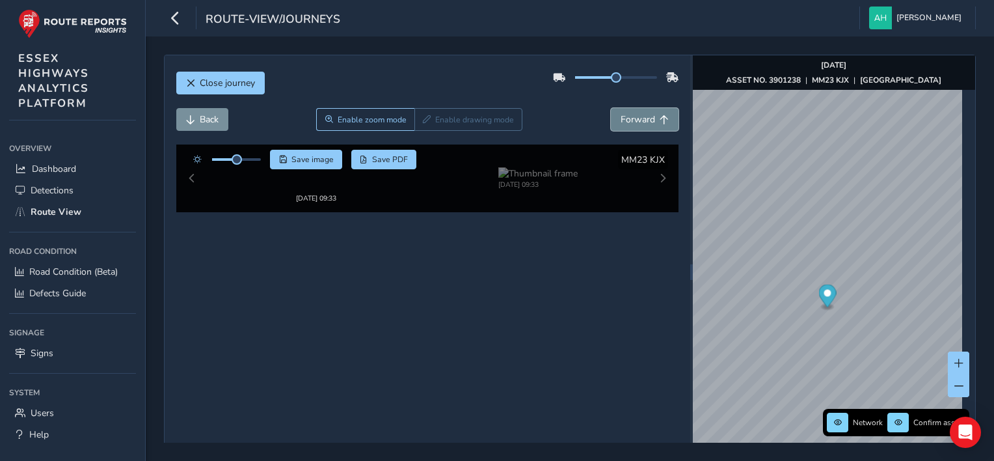
click at [650, 117] on button "Forward" at bounding box center [645, 119] width 68 height 23
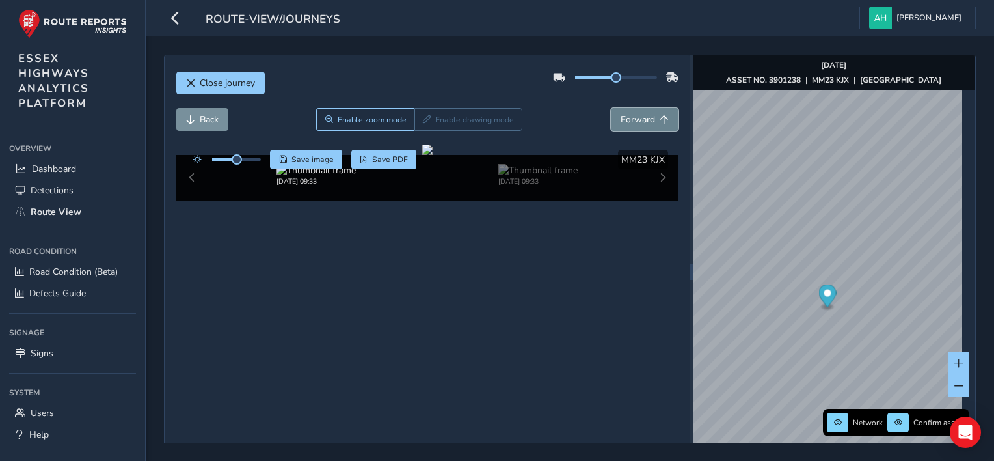
click at [650, 117] on button "Forward" at bounding box center [645, 119] width 68 height 23
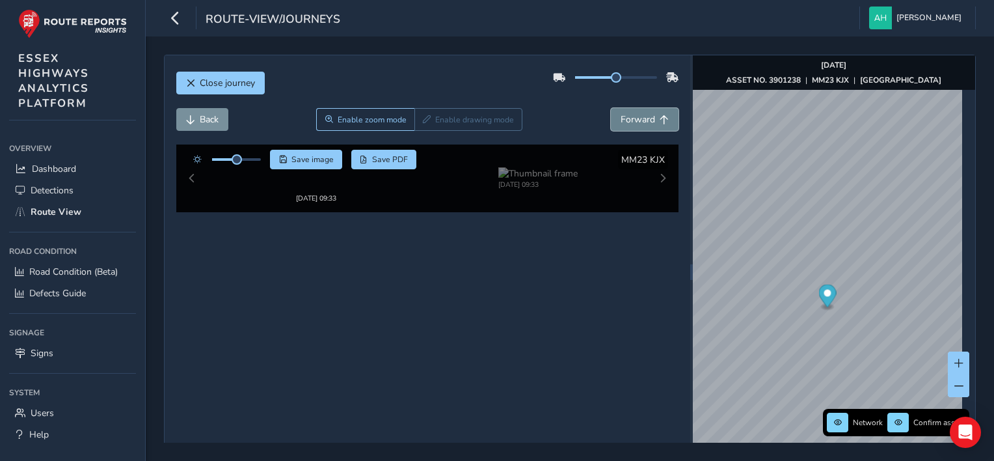
click at [650, 117] on button "Forward" at bounding box center [645, 119] width 68 height 23
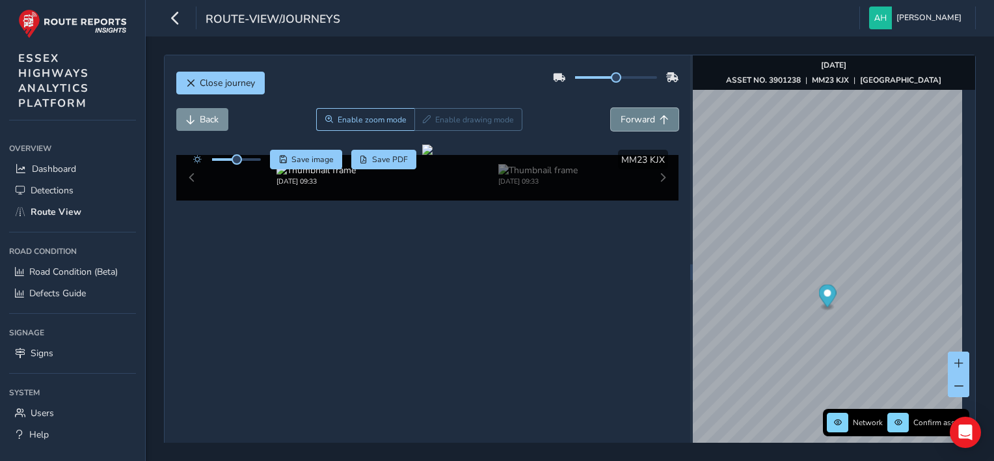
click at [650, 117] on button "Forward" at bounding box center [645, 119] width 68 height 23
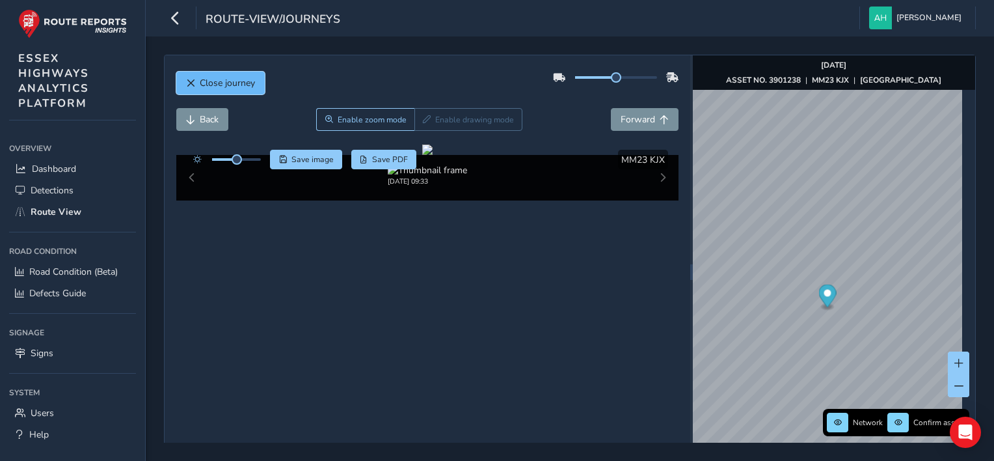
click at [230, 79] on span "Close journey" at bounding box center [227, 83] width 55 height 12
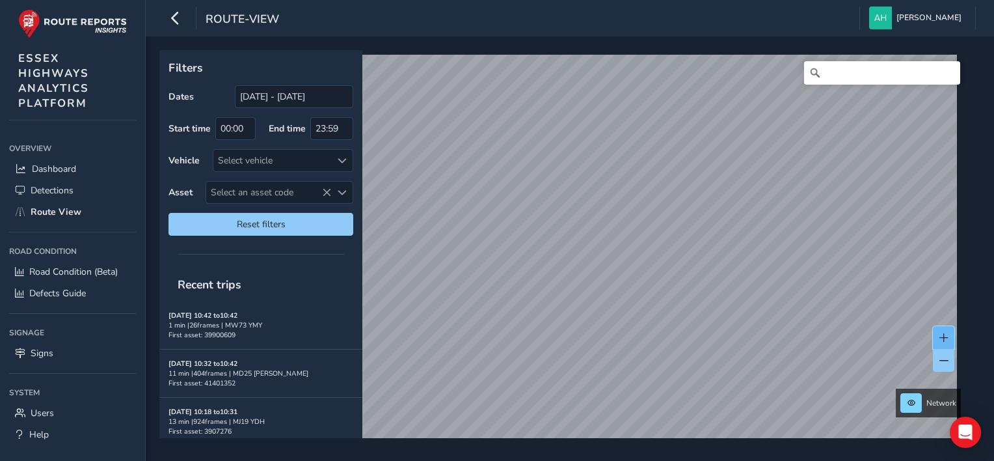
click at [952, 338] on button at bounding box center [943, 337] width 21 height 23
click at [939, 356] on span at bounding box center [943, 360] width 9 height 9
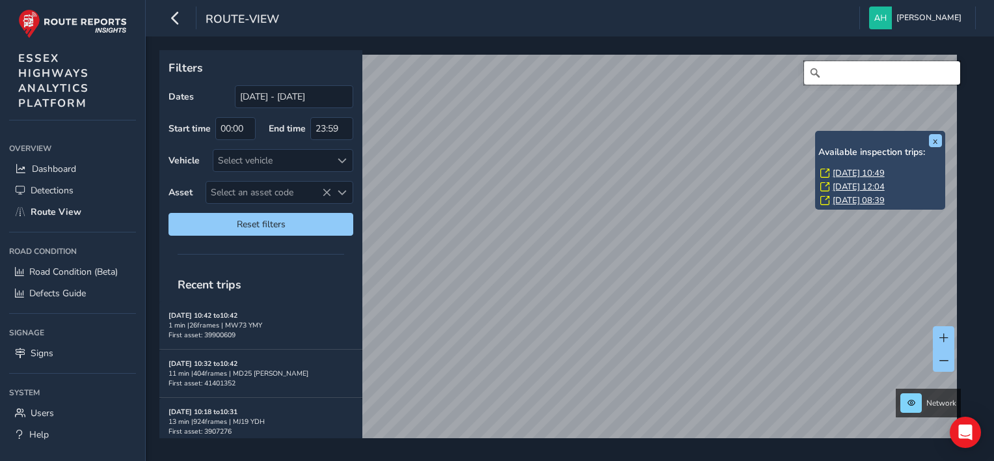
click at [830, 75] on input "Search" at bounding box center [882, 72] width 156 height 23
click at [935, 141] on button "x" at bounding box center [935, 140] width 13 height 13
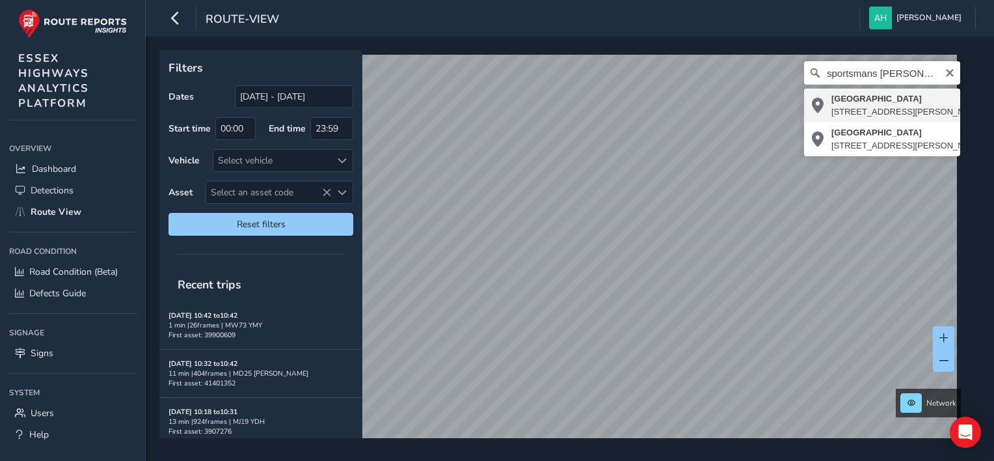
type input "[STREET_ADDRESS][PERSON_NAME]"
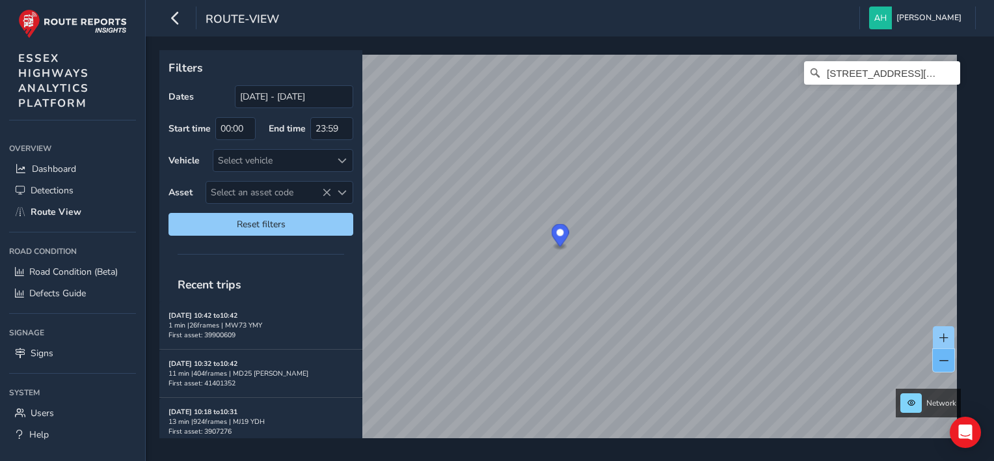
click at [948, 364] on button at bounding box center [943, 360] width 21 height 23
click at [945, 75] on icon "Clear" at bounding box center [950, 73] width 10 height 10
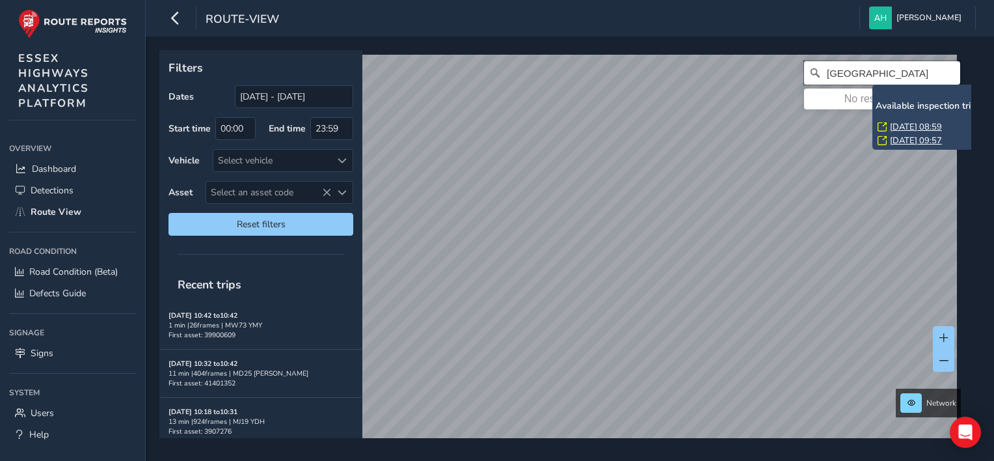
type input "[GEOGRAPHIC_DATA]"
click at [913, 125] on link "[DATE] 08:59" at bounding box center [916, 127] width 52 height 12
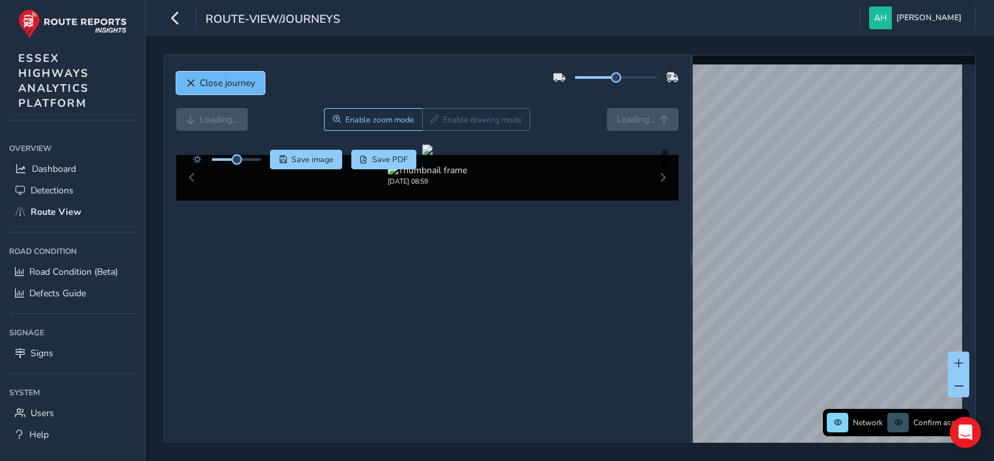
click at [238, 83] on span "Close journey" at bounding box center [227, 83] width 55 height 12
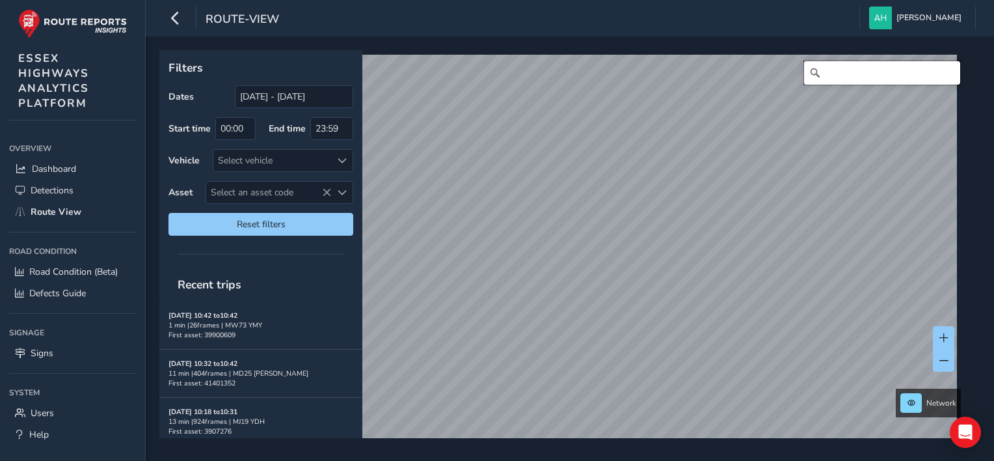
click at [866, 77] on input "Search" at bounding box center [882, 72] width 156 height 23
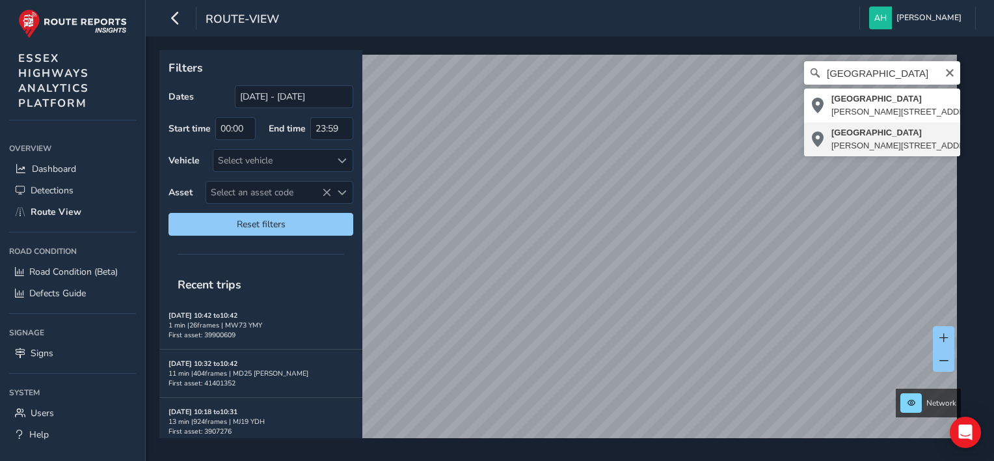
type input "[STREET_ADDRESS][PERSON_NAME]"
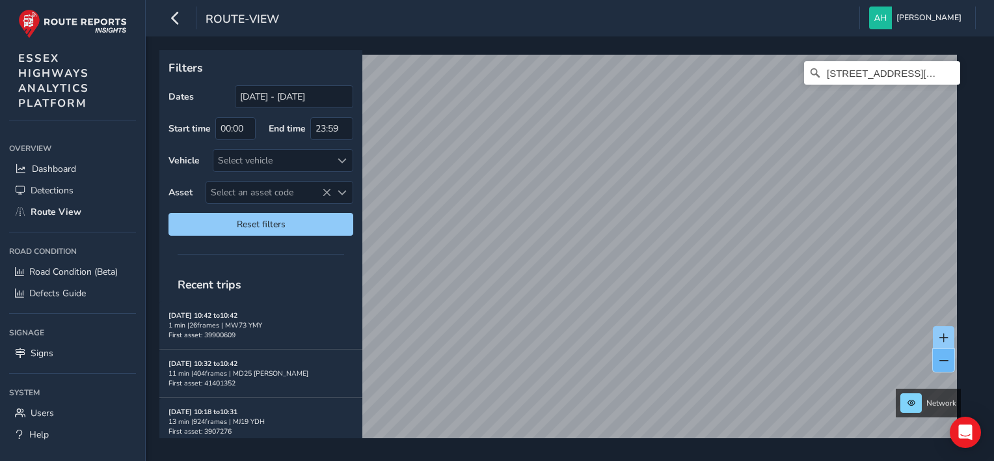
click at [945, 358] on span at bounding box center [943, 360] width 9 height 9
click at [945, 333] on span at bounding box center [943, 337] width 9 height 9
click at [940, 362] on span at bounding box center [943, 360] width 9 height 9
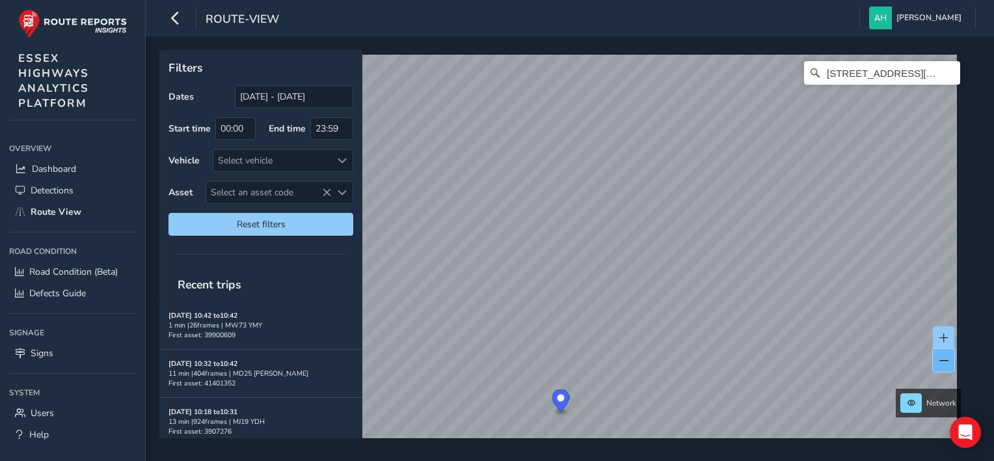
click at [940, 362] on span at bounding box center [943, 360] width 9 height 9
click at [944, 339] on span at bounding box center [943, 337] width 9 height 9
click at [942, 362] on span at bounding box center [943, 360] width 9 height 9
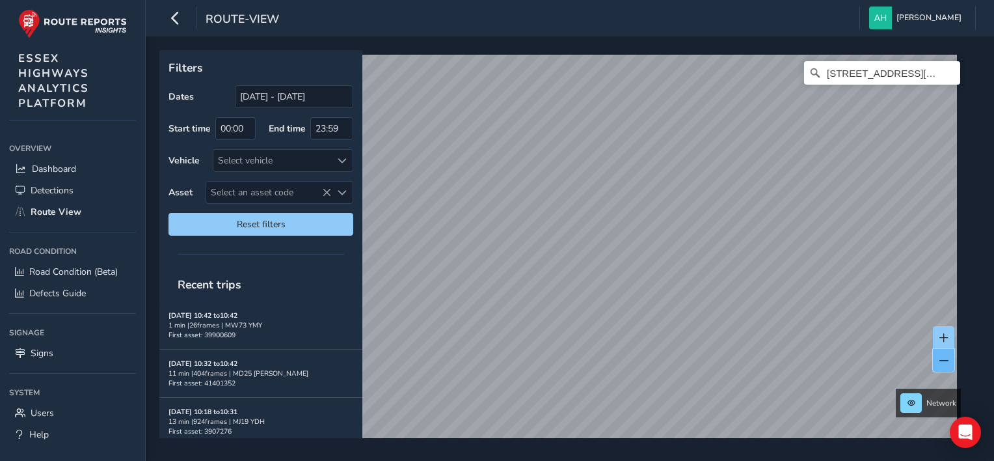
click at [942, 362] on span at bounding box center [943, 360] width 9 height 9
click at [946, 334] on span at bounding box center [943, 337] width 9 height 9
click at [926, 21] on span "[PERSON_NAME]" at bounding box center [928, 18] width 65 height 23
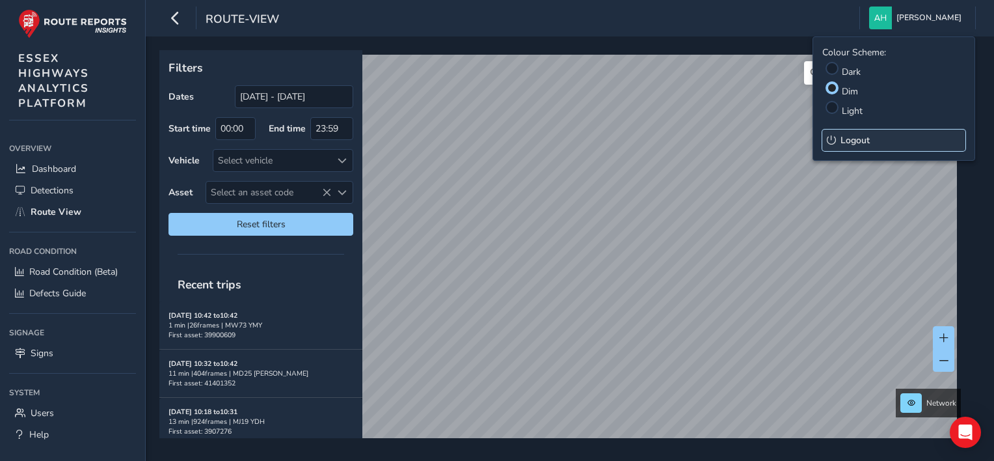
click at [853, 134] on span "Logout" at bounding box center [854, 140] width 29 height 12
